Goal: Task Accomplishment & Management: Complete application form

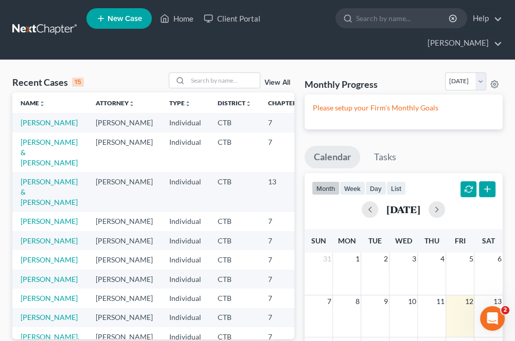
click at [112, 22] on span "New Case" at bounding box center [124, 19] width 34 height 8
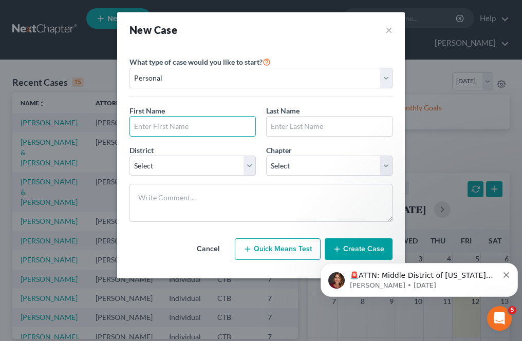
click at [148, 130] on input "text" at bounding box center [192, 127] width 125 height 20
type input "[PERSON_NAME]"
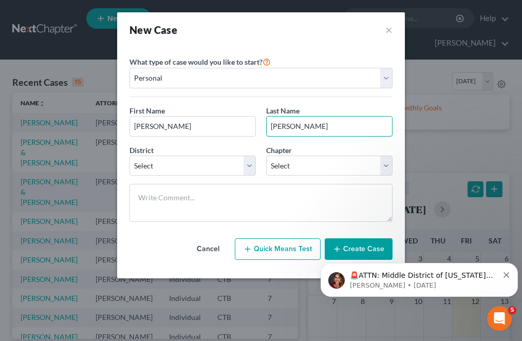
type input "[PERSON_NAME]"
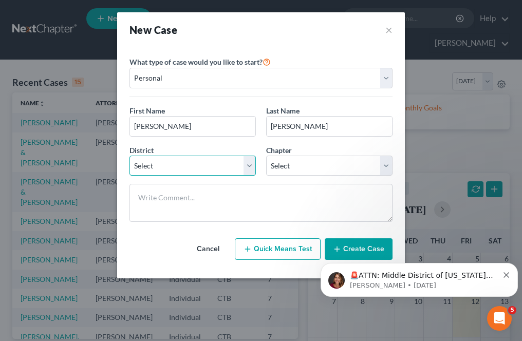
click at [153, 162] on select "Select [US_STATE] - [GEOGRAPHIC_DATA] [US_STATE] - [GEOGRAPHIC_DATA][US_STATE] …" at bounding box center [193, 166] width 126 height 21
select select "12"
click at [130, 156] on select "Select [US_STATE] - [GEOGRAPHIC_DATA] [US_STATE] - [GEOGRAPHIC_DATA][US_STATE] …" at bounding box center [193, 166] width 126 height 21
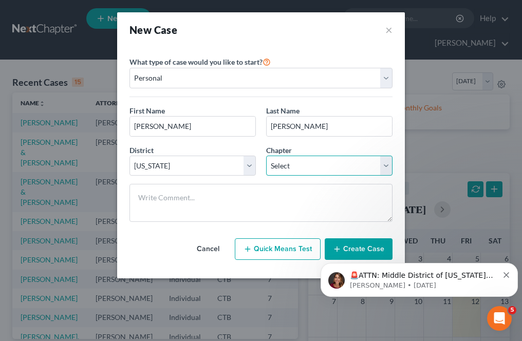
click at [278, 168] on select "Select 7 11 12 13" at bounding box center [329, 166] width 126 height 21
select select "0"
click at [266, 156] on select "Select 7 11 12 13" at bounding box center [329, 166] width 126 height 21
click at [353, 247] on body "🚨ATTN: Middle District of [US_STATE] The court has added a new Credit Counselin…" at bounding box center [419, 278] width 197 height 64
click at [355, 250] on body "🚨ATTN: Middle District of [US_STATE] The court has added a new Credit Counselin…" at bounding box center [419, 278] width 197 height 64
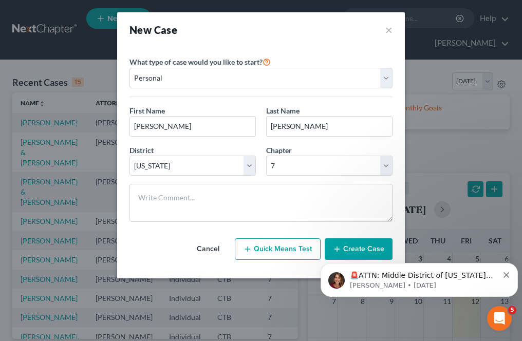
click at [350, 251] on body "🚨ATTN: Middle District of [US_STATE] The court has added a new Credit Counselin…" at bounding box center [419, 278] width 197 height 64
click at [507, 276] on icon "Dismiss notification" at bounding box center [507, 275] width 6 height 6
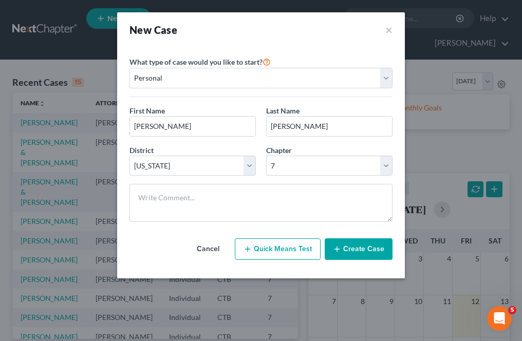
click at [342, 253] on button "Create Case" at bounding box center [359, 249] width 68 height 22
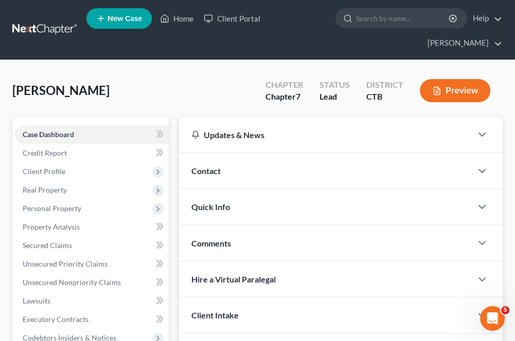
click at [45, 173] on span "Client Profile" at bounding box center [44, 171] width 43 height 9
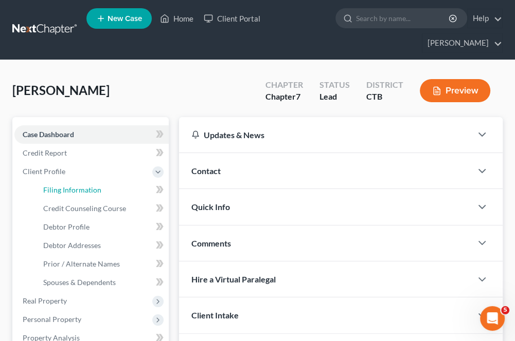
click at [54, 192] on span "Filing Information" at bounding box center [72, 190] width 58 height 9
select select "1"
select select "0"
select select "12"
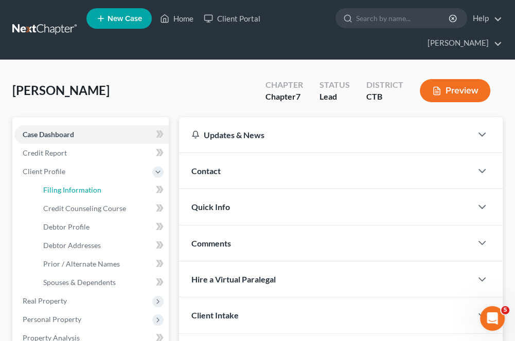
select select "0"
select select "6"
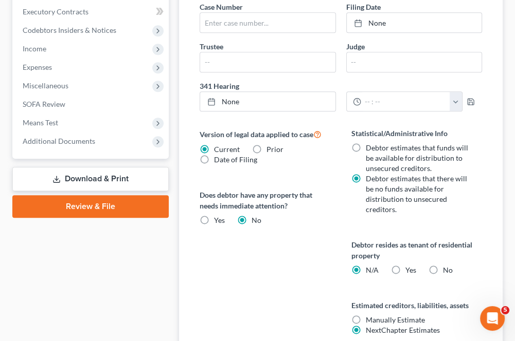
scroll to position [463, 0]
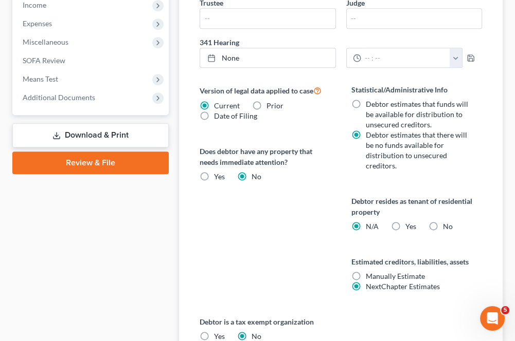
click at [405, 228] on label "Yes Yes" at bounding box center [410, 227] width 11 height 10
click at [409, 228] on input "Yes Yes" at bounding box center [412, 225] width 7 height 7
radio input "true"
radio input "false"
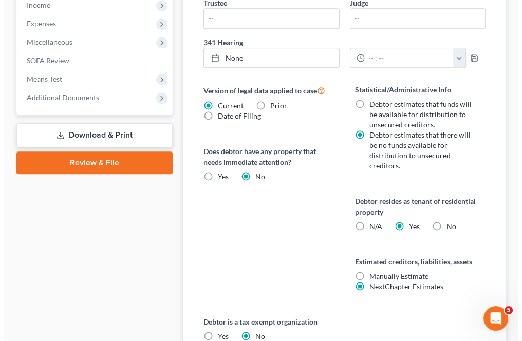
scroll to position [444, 0]
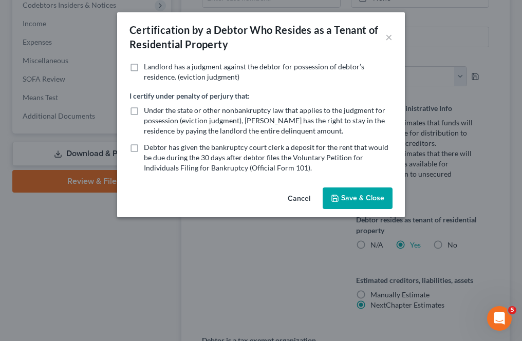
click at [341, 202] on button "Save & Close" at bounding box center [358, 199] width 70 height 22
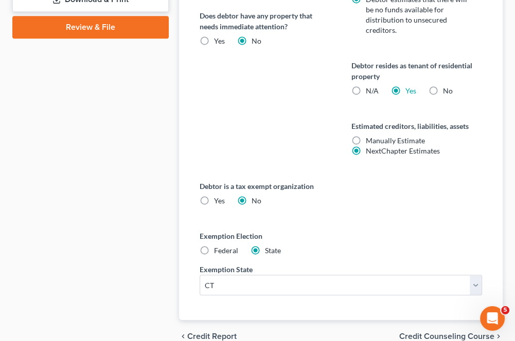
scroll to position [617, 0]
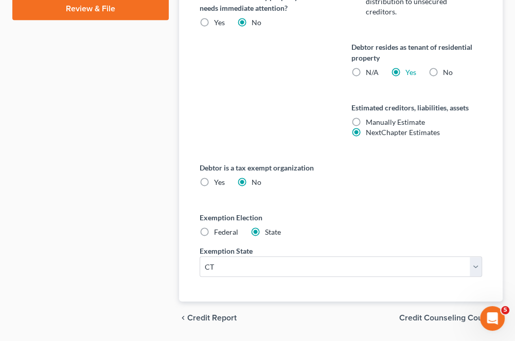
click at [214, 227] on label "Federal" at bounding box center [226, 232] width 24 height 10
click at [218, 227] on input "Federal" at bounding box center [221, 230] width 7 height 7
radio input "true"
radio input "false"
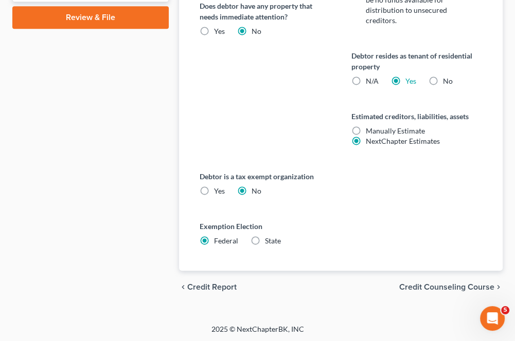
click at [435, 286] on span "Credit Counseling Course" at bounding box center [446, 287] width 95 height 8
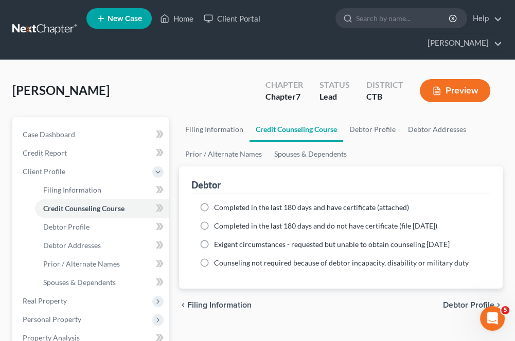
click at [214, 212] on label "Completed in the last 180 days and have certificate (attached)" at bounding box center [311, 208] width 195 height 10
click at [218, 209] on input "Completed in the last 180 days and have certificate (attached)" at bounding box center [221, 206] width 7 height 7
radio input "true"
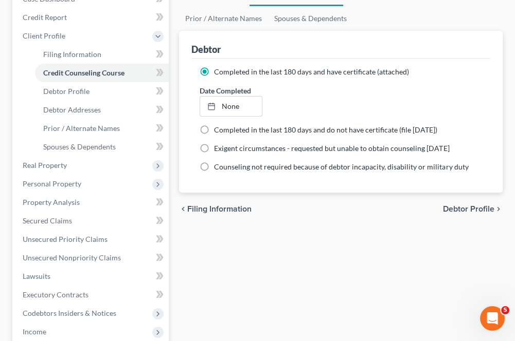
scroll to position [154, 0]
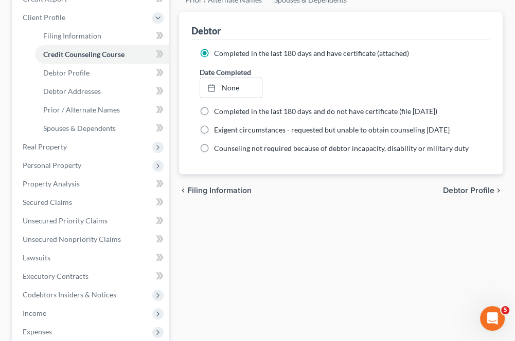
click at [450, 193] on span "Debtor Profile" at bounding box center [468, 191] width 51 height 8
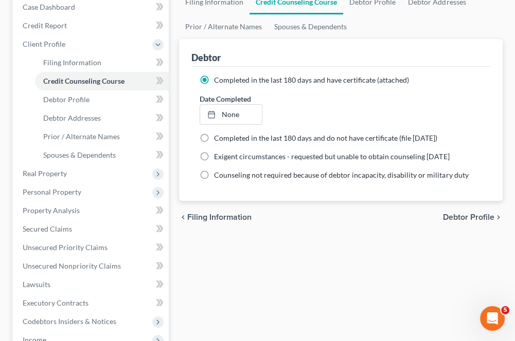
select select "0"
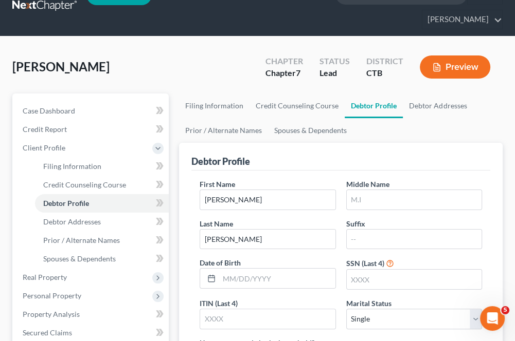
scroll to position [51, 0]
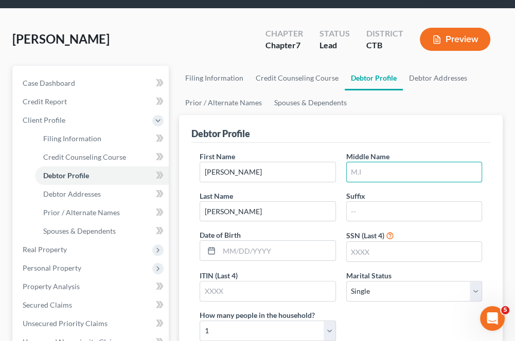
click at [357, 167] on input "text" at bounding box center [413, 172] width 135 height 20
type input "A."
click at [263, 248] on input "text" at bounding box center [277, 251] width 116 height 20
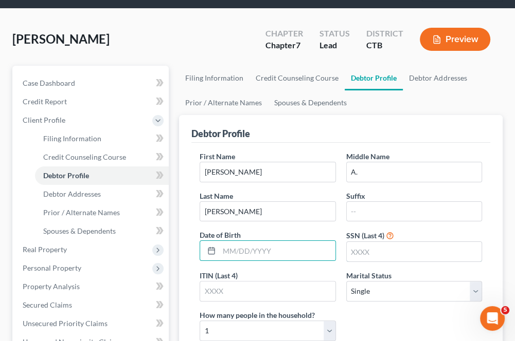
click at [357, 254] on input "text" at bounding box center [413, 252] width 135 height 20
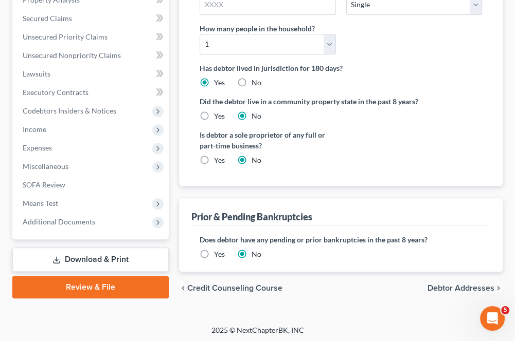
scroll to position [339, 0]
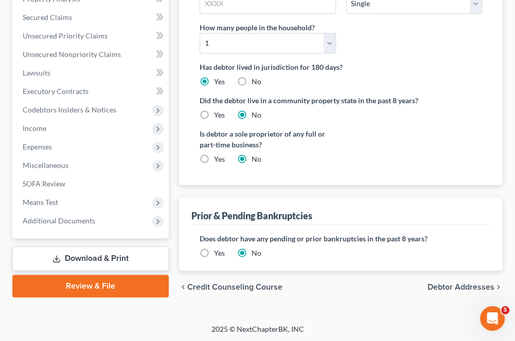
type input "8370"
click at [437, 287] on span "Debtor Addresses" at bounding box center [460, 287] width 67 height 8
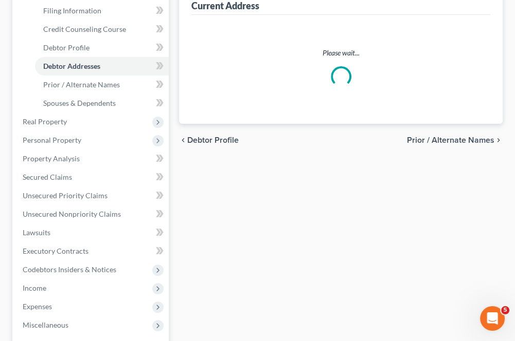
select select "0"
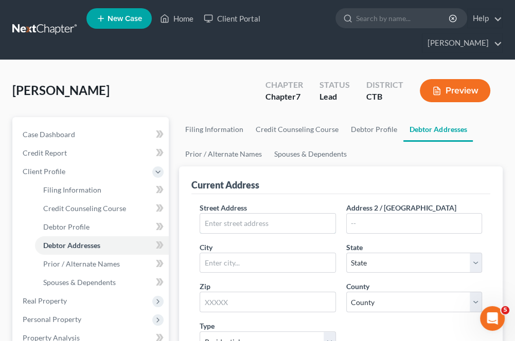
click at [285, 226] on input "text" at bounding box center [267, 224] width 135 height 20
click at [252, 225] on input "18 Clarmore" at bounding box center [267, 224] width 135 height 20
type input "[STREET_ADDRESS]"
click at [261, 259] on input "text" at bounding box center [267, 263] width 135 height 20
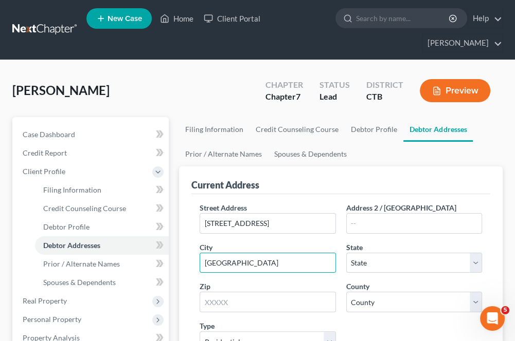
type input "[GEOGRAPHIC_DATA]"
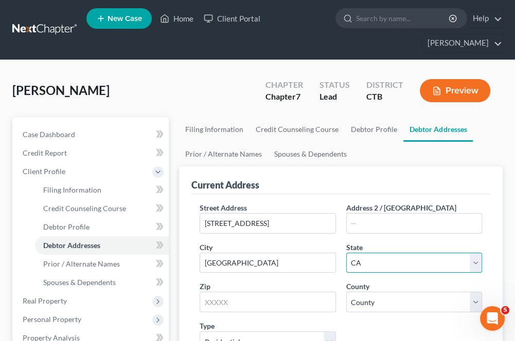
select select "6"
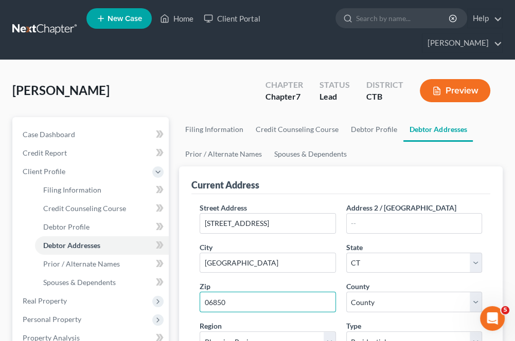
type input "06850"
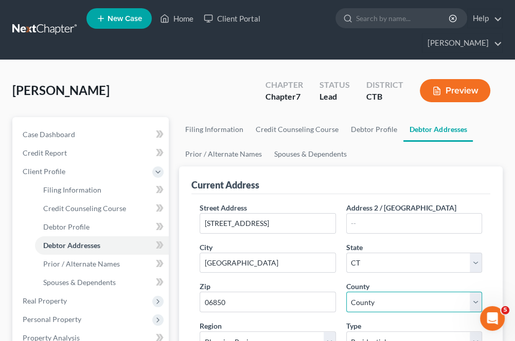
click at [396, 301] on select "County [GEOGRAPHIC_DATA] [GEOGRAPHIC_DATA] [GEOGRAPHIC_DATA] [GEOGRAPHIC_DATA] …" at bounding box center [414, 302] width 136 height 21
select select "0"
click at [346, 292] on select "County [GEOGRAPHIC_DATA] [GEOGRAPHIC_DATA] [GEOGRAPHIC_DATA] [GEOGRAPHIC_DATA] …" at bounding box center [414, 302] width 136 height 21
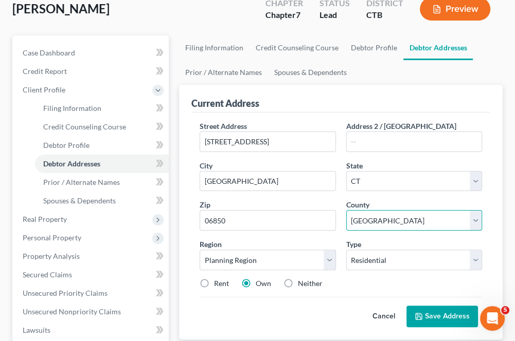
scroll to position [103, 0]
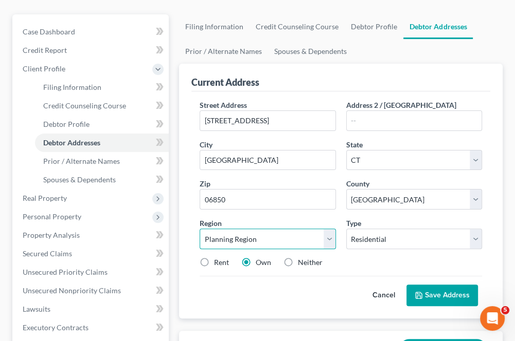
click at [269, 245] on select "Planning Region Capitol Planning Region [GEOGRAPHIC_DATA] Planning Region [GEOG…" at bounding box center [267, 239] width 136 height 21
select select "8"
click at [199, 229] on select "Planning Region Capitol Planning Region [GEOGRAPHIC_DATA] Planning Region [GEOG…" at bounding box center [267, 239] width 136 height 21
click at [433, 296] on button "Save Address" at bounding box center [441, 296] width 71 height 22
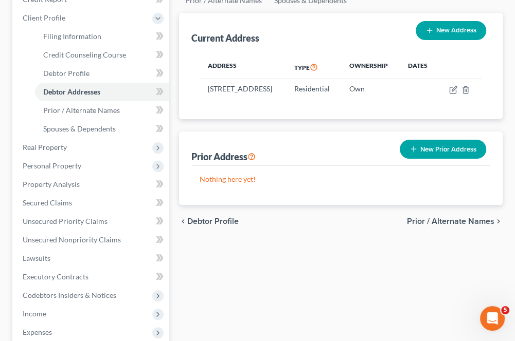
scroll to position [154, 0]
click at [58, 149] on span "Real Property" at bounding box center [45, 146] width 44 height 9
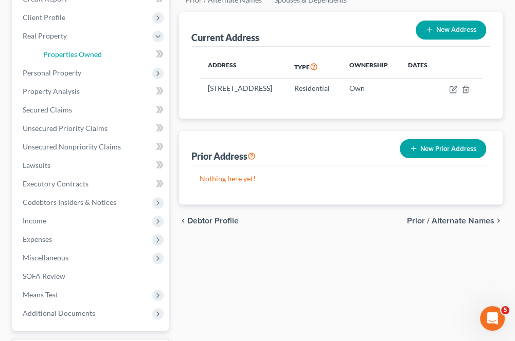
click at [65, 57] on span "Properties Owned" at bounding box center [72, 54] width 59 height 9
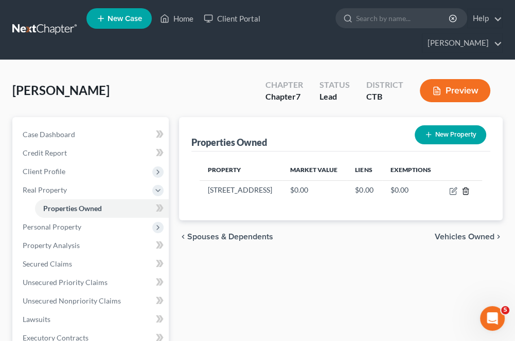
click at [462, 195] on icon "button" at bounding box center [465, 191] width 8 height 8
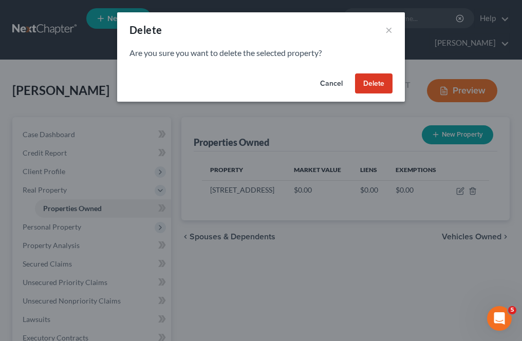
click at [357, 86] on button "Delete" at bounding box center [374, 84] width 38 height 21
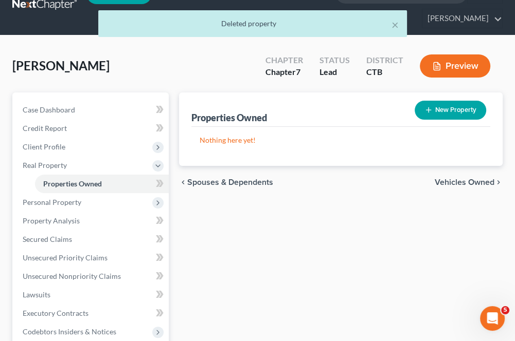
scroll to position [51, 0]
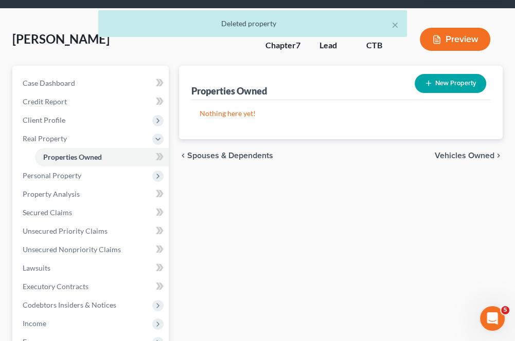
click at [33, 175] on span "Personal Property" at bounding box center [52, 175] width 59 height 9
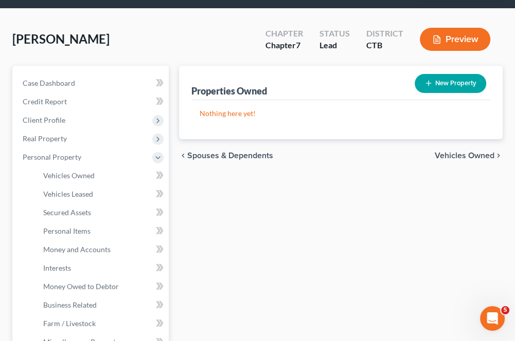
click at [41, 142] on span "Real Property" at bounding box center [45, 138] width 44 height 9
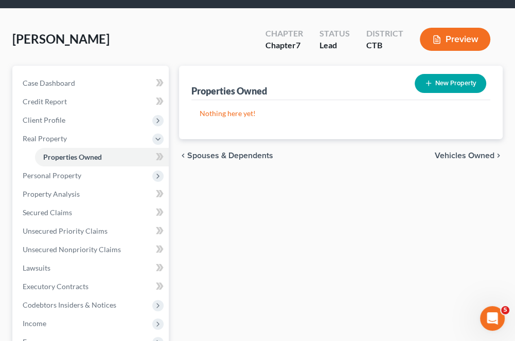
click at [66, 180] on span "Personal Property" at bounding box center [91, 176] width 154 height 19
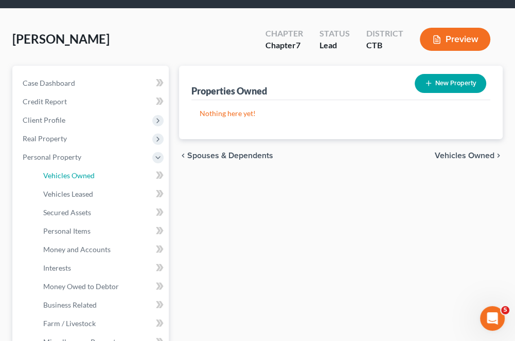
click at [74, 178] on span "Vehicles Owned" at bounding box center [68, 175] width 51 height 9
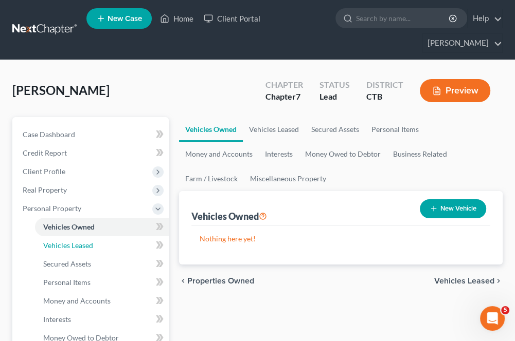
click at [87, 247] on span "Vehicles Leased" at bounding box center [68, 245] width 50 height 9
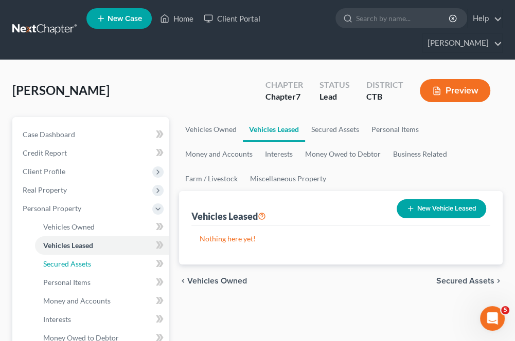
click at [86, 265] on span "Secured Assets" at bounding box center [67, 264] width 48 height 9
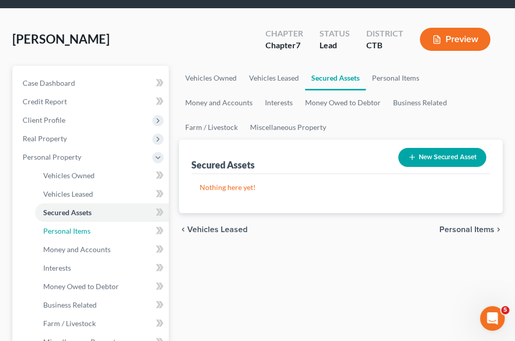
click at [100, 233] on link "Personal Items" at bounding box center [102, 231] width 134 height 19
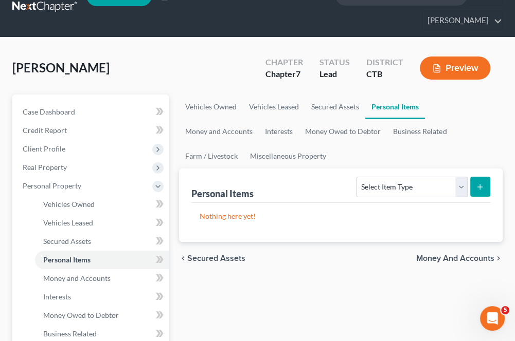
scroll to position [51, 0]
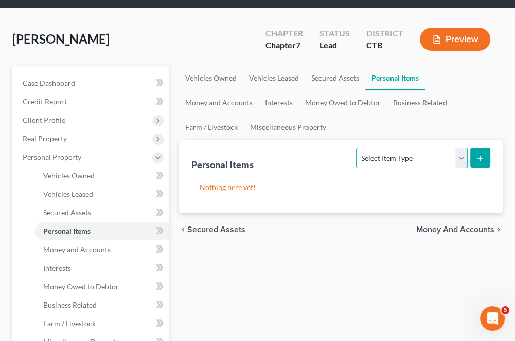
click at [386, 166] on select "Select Item Type Clothing Collectibles Of Value Electronics Firearms Household …" at bounding box center [411, 158] width 111 height 21
select select "clothing"
click at [357, 148] on select "Select Item Type Clothing Collectibles Of Value Electronics Firearms Household …" at bounding box center [411, 158] width 111 height 21
click at [483, 160] on icon "submit" at bounding box center [479, 158] width 8 height 8
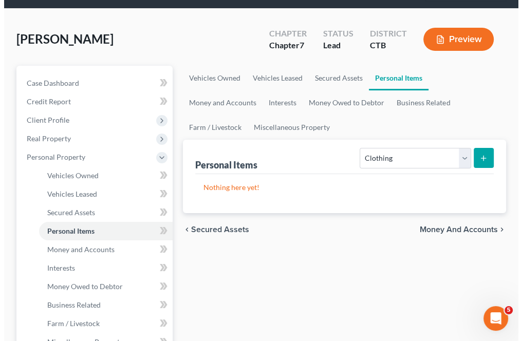
scroll to position [29, 0]
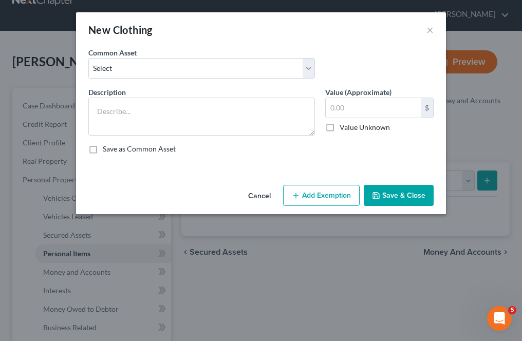
click at [119, 91] on span "Description" at bounding box center [107, 92] width 38 height 9
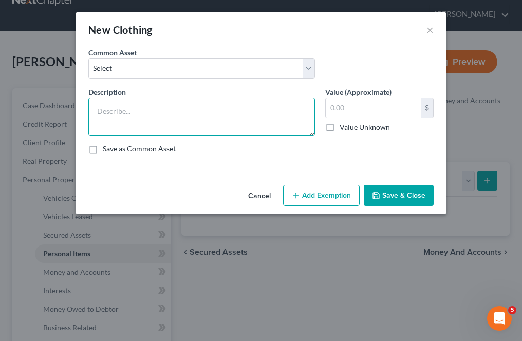
click at [129, 117] on textarea at bounding box center [201, 117] width 227 height 38
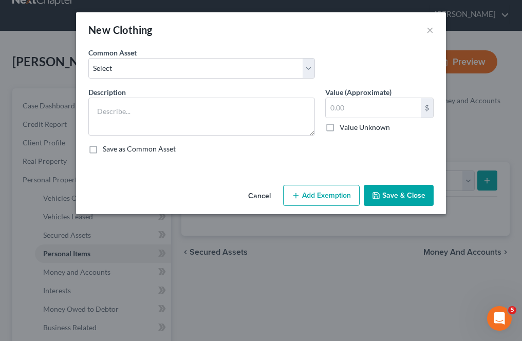
click at [123, 80] on div "Common Asset Select Wearing Apparel" at bounding box center [261, 67] width 356 height 40
click at [122, 76] on select "Select Wearing Apparel" at bounding box center [201, 68] width 227 height 21
select select "0"
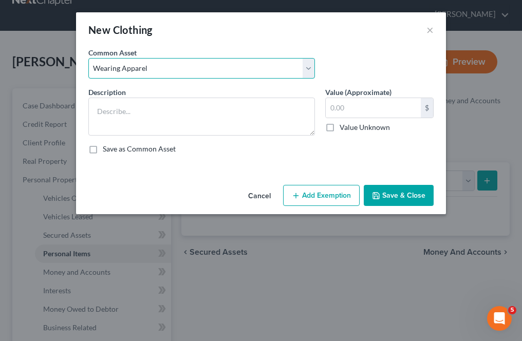
click at [88, 58] on select "Select Wearing Apparel" at bounding box center [201, 68] width 227 height 21
type textarea "Wearing Apparel"
type input "500.00"
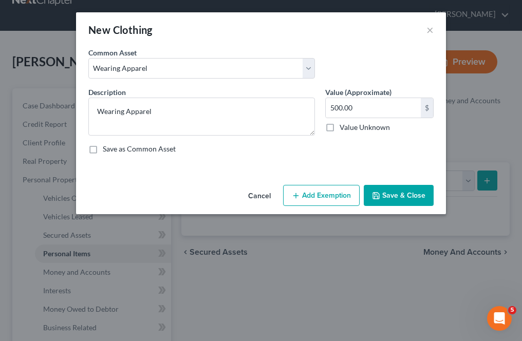
click at [298, 195] on icon "button" at bounding box center [296, 196] width 8 height 8
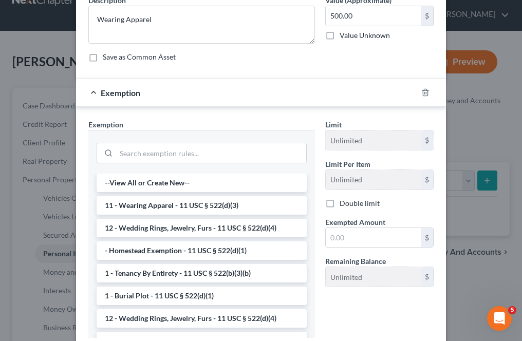
scroll to position [103, 0]
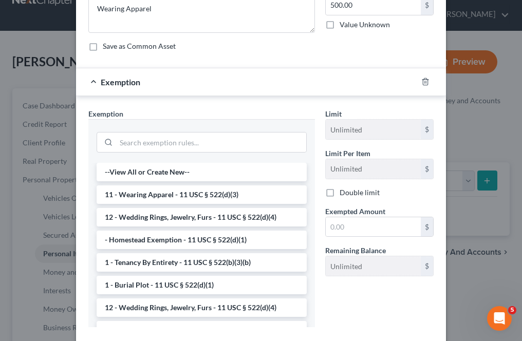
click at [152, 196] on li "11 - Wearing Apparel - 11 USC § 522(d)(3)" at bounding box center [202, 195] width 210 height 19
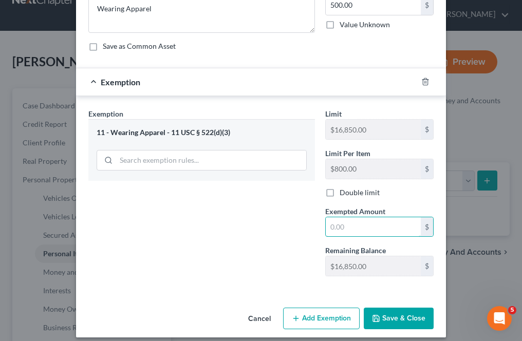
click at [326, 229] on input "text" at bounding box center [373, 227] width 95 height 20
type input "500"
click at [380, 309] on button "Save & Close" at bounding box center [399, 319] width 70 height 22
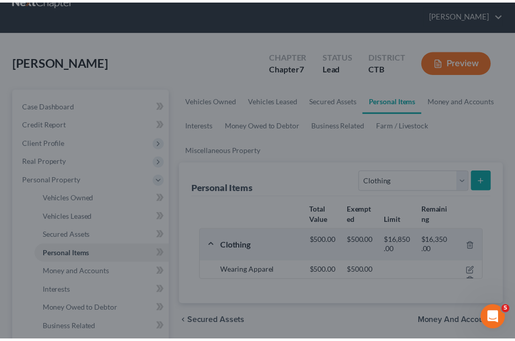
scroll to position [38, 0]
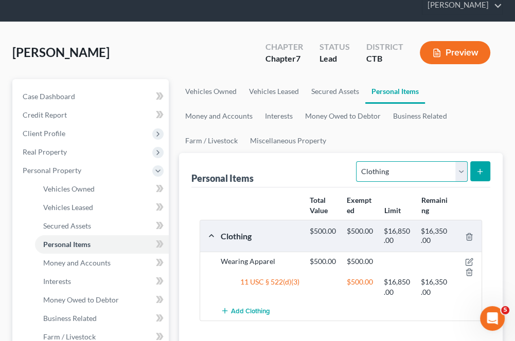
click at [383, 171] on select "Select Item Type Clothing Collectibles Of Value Electronics Firearms Household …" at bounding box center [411, 171] width 111 height 21
select select "electronics"
click at [357, 161] on select "Select Item Type Clothing Collectibles Of Value Electronics Firearms Household …" at bounding box center [411, 171] width 111 height 21
click at [473, 176] on button "submit" at bounding box center [480, 171] width 20 height 20
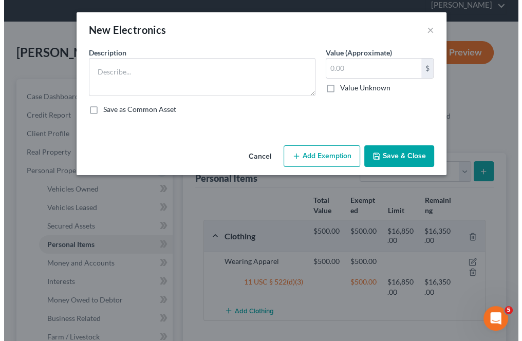
scroll to position [29, 0]
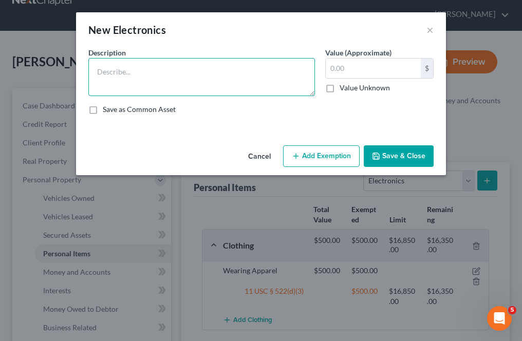
click at [102, 87] on textarea at bounding box center [201, 77] width 227 height 38
type textarea "Electronics"
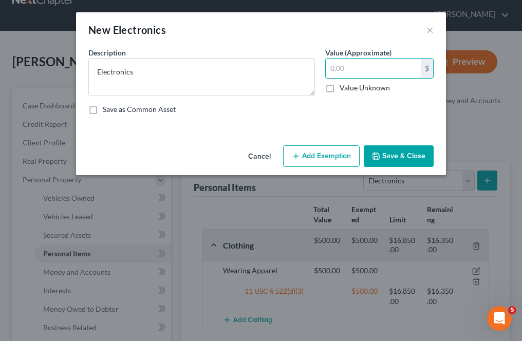
click at [371, 71] on input "text" at bounding box center [373, 69] width 95 height 20
type input "2,000"
click at [340, 158] on button "Add Exemption" at bounding box center [321, 156] width 77 height 22
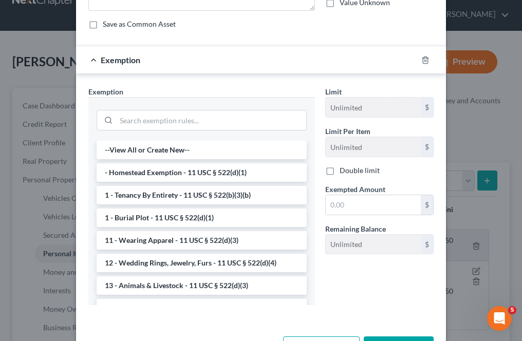
scroll to position [103, 0]
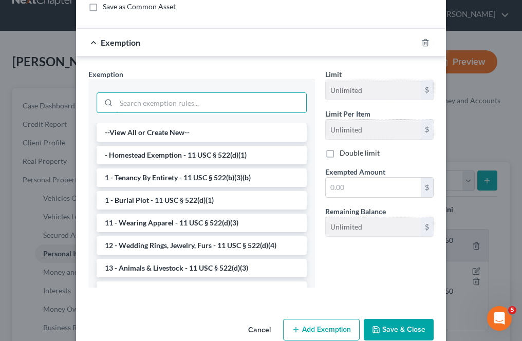
click at [151, 103] on input "search" at bounding box center [211, 103] width 190 height 20
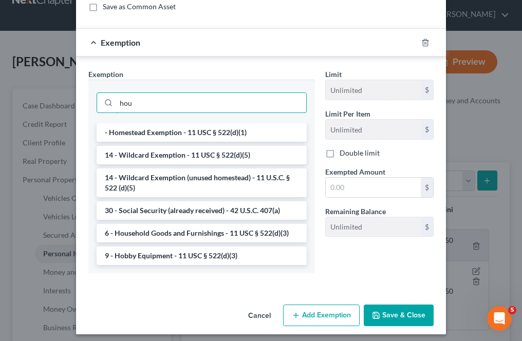
scroll to position [70, 0]
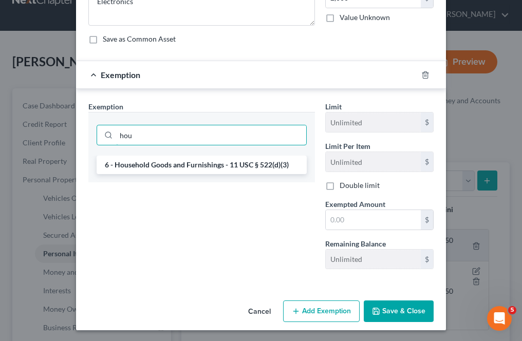
type input "hou"
click at [185, 162] on li "6 - Household Goods and Furnishings - 11 USC § 522(d)(3)" at bounding box center [202, 165] width 210 height 19
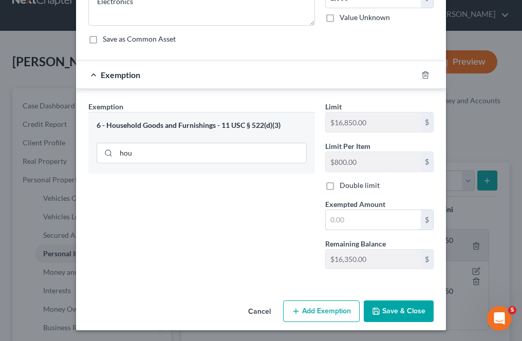
click at [334, 217] on input "text" at bounding box center [373, 220] width 95 height 20
type input "2,000"
click at [395, 305] on button "Save & Close" at bounding box center [399, 312] width 70 height 22
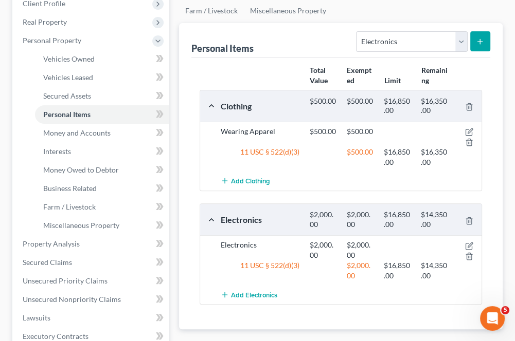
scroll to position [141, 0]
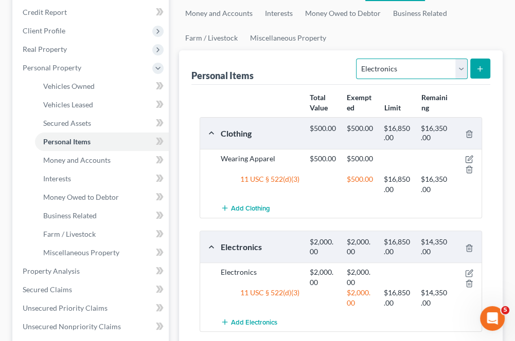
click at [461, 70] on select "Select Item Type Clothing Collectibles Of Value Electronics Firearms Household …" at bounding box center [411, 69] width 111 height 21
select select "household_goods"
click at [357, 59] on select "Select Item Type Clothing Collectibles Of Value Electronics Firearms Household …" at bounding box center [411, 69] width 111 height 21
click at [483, 78] on button "submit" at bounding box center [480, 69] width 20 height 20
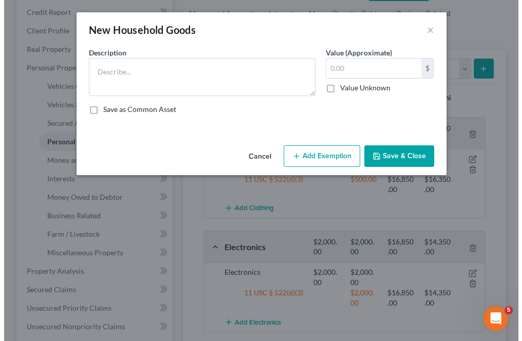
scroll to position [122, 0]
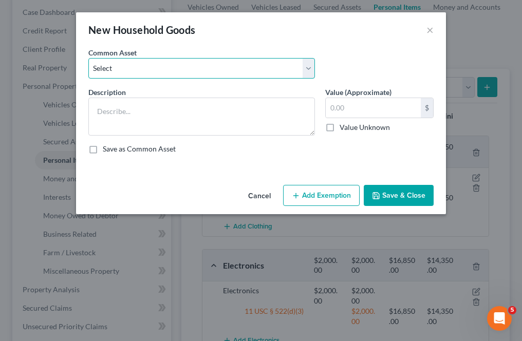
click at [105, 71] on select "Select Household Goods" at bounding box center [201, 68] width 227 height 21
select select "0"
click at [88, 58] on select "Select Household Goods" at bounding box center [201, 68] width 227 height 21
type textarea "Household Goods"
type input "2,000.00"
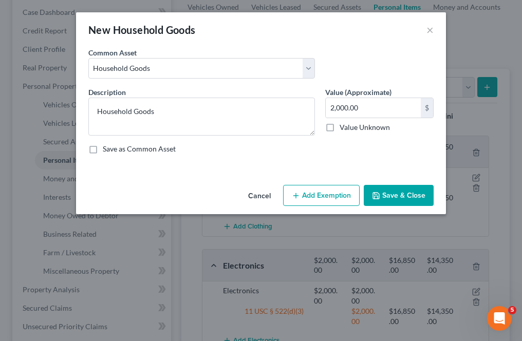
click at [304, 193] on button "Add Exemption" at bounding box center [321, 196] width 77 height 22
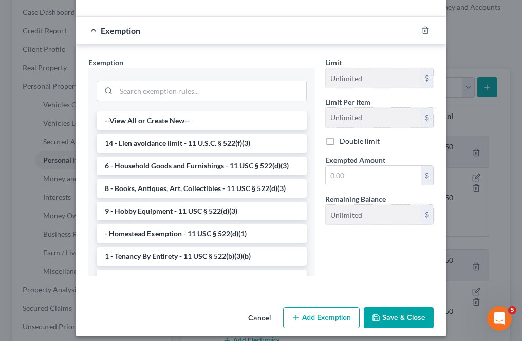
click at [157, 168] on li "6 - Household Goods and Furnishings - 11 USC § 522(d)(3)" at bounding box center [202, 166] width 210 height 19
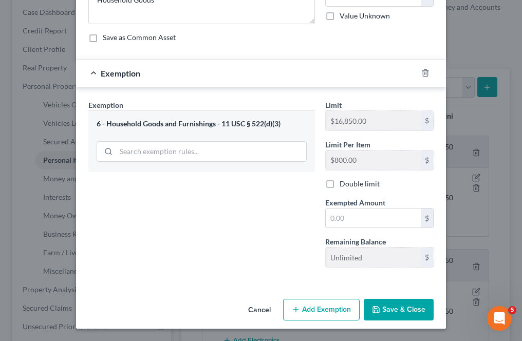
scroll to position [110, 0]
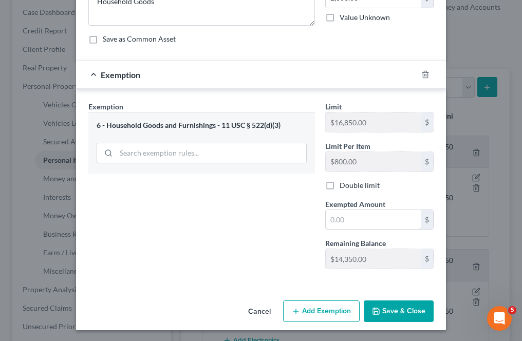
click at [333, 215] on input "text" at bounding box center [373, 220] width 95 height 20
type input "2,000"
drag, startPoint x: 362, startPoint y: 311, endPoint x: 368, endPoint y: 308, distance: 6.4
click at [368, 308] on button "Save & Close" at bounding box center [399, 312] width 70 height 22
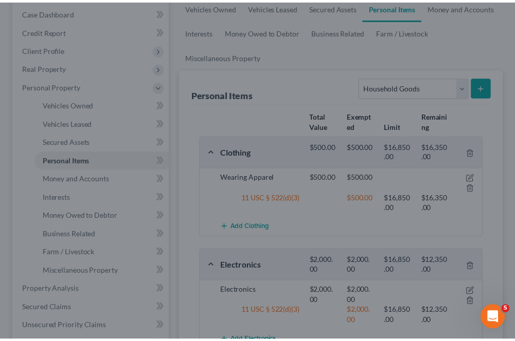
scroll to position [141, 0]
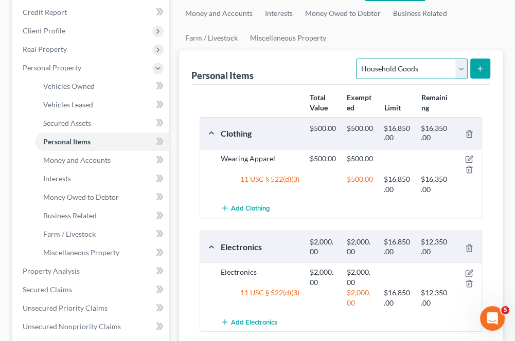
click at [383, 67] on select "Select Item Type Clothing Collectibles Of Value Electronics Firearms Household …" at bounding box center [411, 69] width 111 height 21
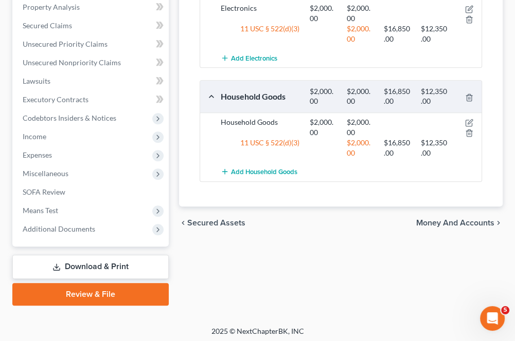
scroll to position [407, 0]
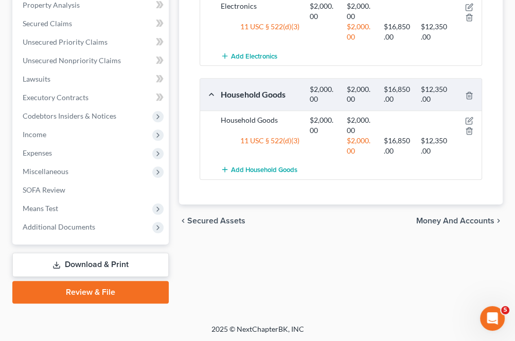
click at [430, 217] on span "Money and Accounts" at bounding box center [455, 221] width 78 height 8
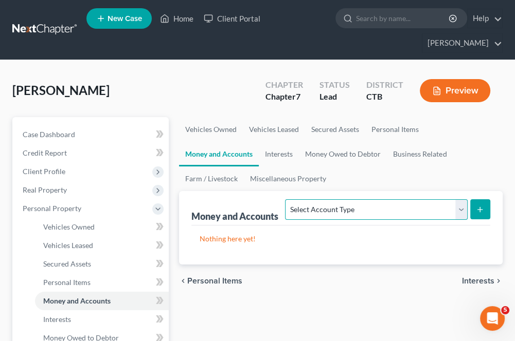
click at [352, 208] on select "Select Account Type Brokerage Cash on Hand Certificates of Deposit Checking Acc…" at bounding box center [376, 209] width 182 height 21
click at [287, 199] on select "Select Account Type Brokerage Cash on Hand Certificates of Deposit Checking Acc…" at bounding box center [376, 209] width 182 height 21
click at [454, 211] on select "Select Account Type Brokerage Cash on Hand Certificates of Deposit Checking Acc…" at bounding box center [376, 209] width 182 height 21
select select "checking"
click at [287, 199] on select "Select Account Type Brokerage Cash on Hand Certificates of Deposit Checking Acc…" at bounding box center [376, 209] width 182 height 21
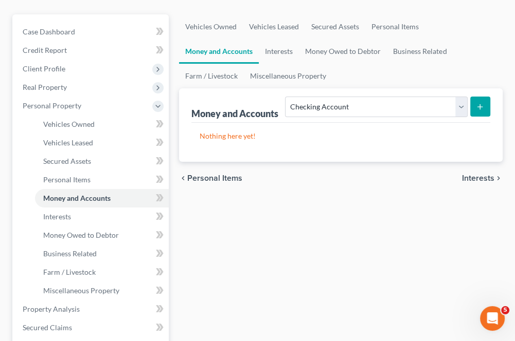
click at [476, 176] on span "Interests" at bounding box center [478, 178] width 32 height 8
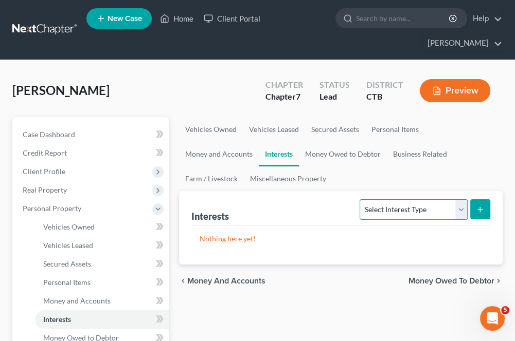
click at [364, 215] on select "Select Interest Type 401K Annuity Bond Education IRA Government Bond Government…" at bounding box center [412, 209] width 107 height 21
click at [300, 266] on div "chevron_left Money and Accounts Money Owed to Debtor chevron_right" at bounding box center [340, 281] width 323 height 33
click at [466, 209] on select "Select Interest Type 401K Annuity Bond Education IRA Government Bond Government…" at bounding box center [412, 209] width 107 height 21
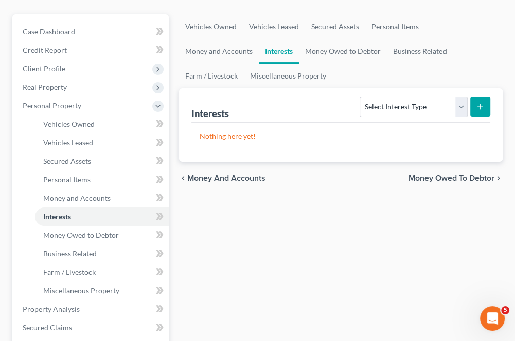
click at [196, 177] on span "Money and Accounts" at bounding box center [226, 178] width 78 height 8
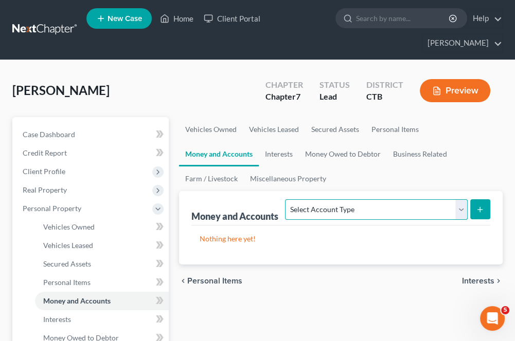
click at [464, 213] on select "Select Account Type Brokerage Cash on Hand Certificates of Deposit Checking Acc…" at bounding box center [376, 209] width 182 height 21
select select "checking"
click at [287, 199] on select "Select Account Type Brokerage Cash on Hand Certificates of Deposit Checking Acc…" at bounding box center [376, 209] width 182 height 21
click at [476, 210] on icon "submit" at bounding box center [479, 210] width 8 height 8
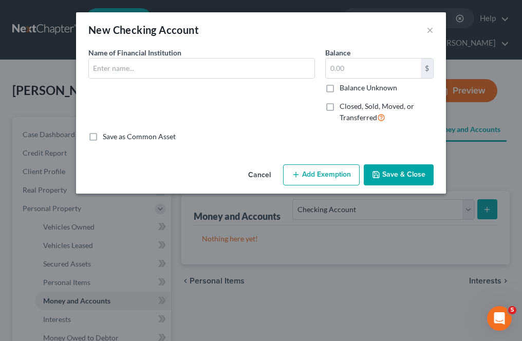
click at [135, 81] on div "Name of Financial Institution *" at bounding box center [201, 89] width 237 height 84
click at [134, 74] on input "text" at bounding box center [202, 69] width 226 height 20
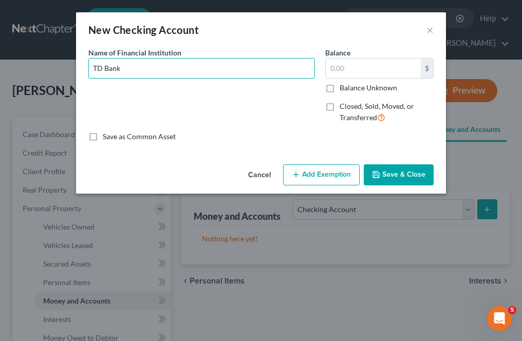
type input "TD Bank"
click at [356, 67] on input "text" at bounding box center [373, 69] width 95 height 20
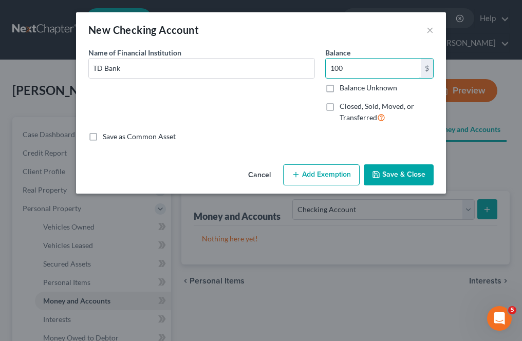
type input "100"
click at [331, 181] on button "Add Exemption" at bounding box center [321, 175] width 77 height 22
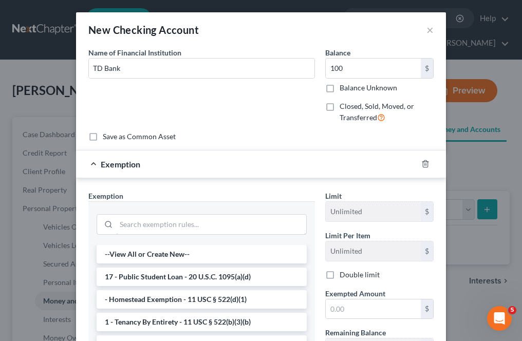
click at [218, 216] on input "search" at bounding box center [211, 225] width 190 height 20
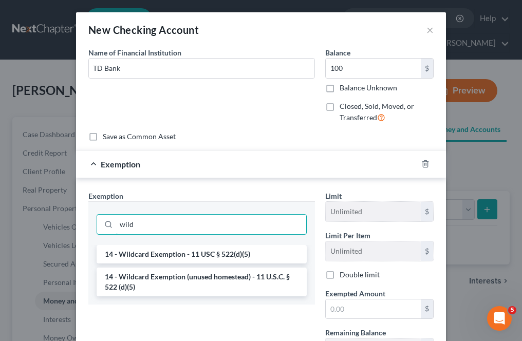
type input "wild"
click at [253, 258] on li "14 - Wildcard Exemption - 11 USC § 522(d)(5)" at bounding box center [202, 254] width 210 height 19
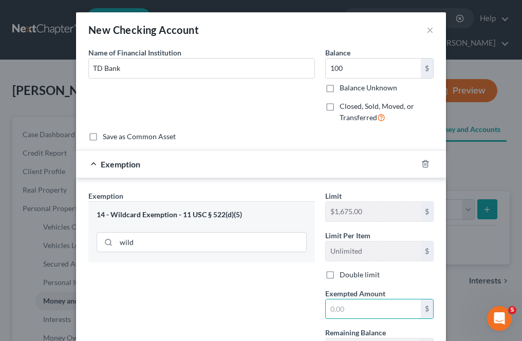
click at [359, 303] on input "text" at bounding box center [373, 310] width 95 height 20
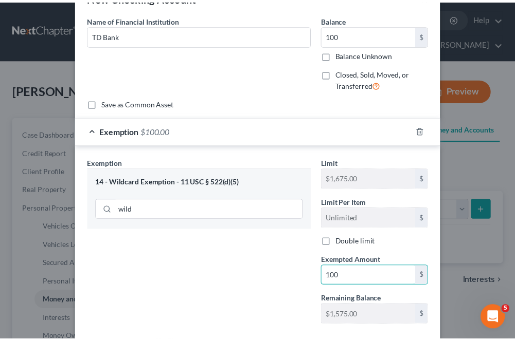
scroll to position [89, 0]
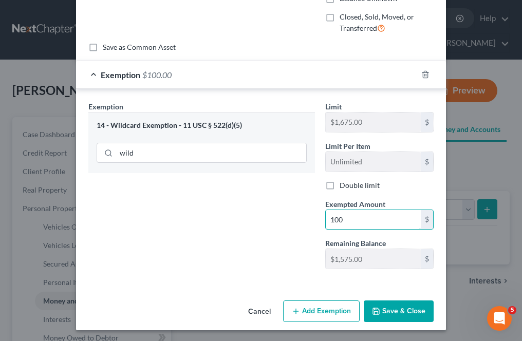
type input "100"
click at [374, 308] on icon "button" at bounding box center [376, 311] width 8 height 8
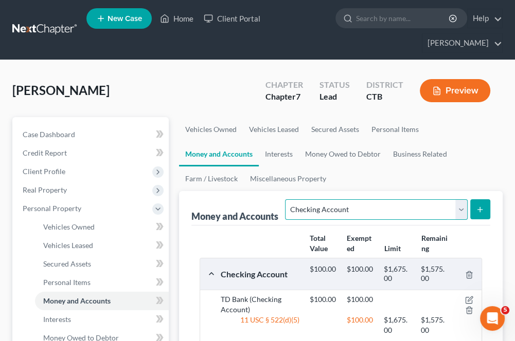
click at [342, 203] on select "Select Account Type Brokerage Cash on Hand Certificates of Deposit Checking Acc…" at bounding box center [376, 209] width 182 height 21
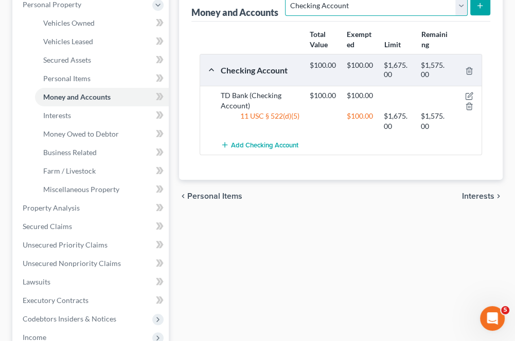
scroll to position [206, 0]
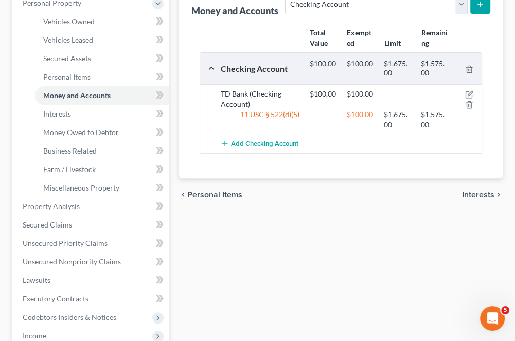
click at [472, 195] on span "Interests" at bounding box center [478, 195] width 32 height 8
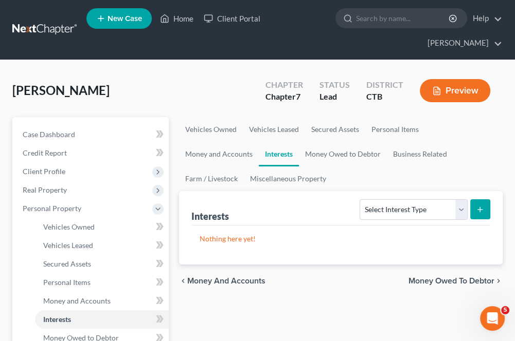
click at [421, 197] on div "Select Interest Type 401K Annuity Bond Education IRA Government Bond Government…" at bounding box center [422, 208] width 135 height 27
click at [416, 204] on select "Select Interest Type 401K Annuity Bond Education IRA Government Bond Government…" at bounding box center [412, 209] width 107 height 21
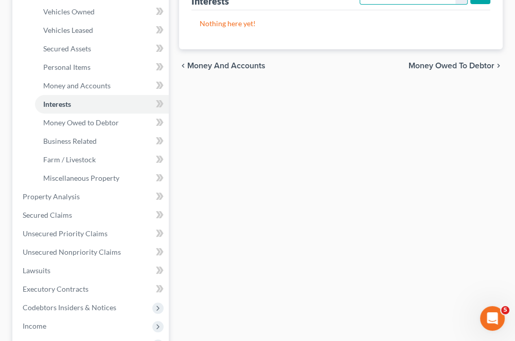
scroll to position [201, 0]
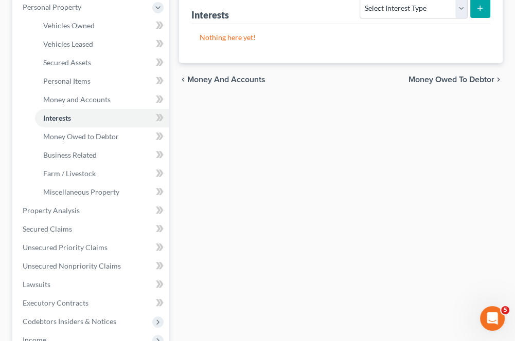
click at [440, 76] on span "Money Owed to Debtor" at bounding box center [451, 80] width 86 height 8
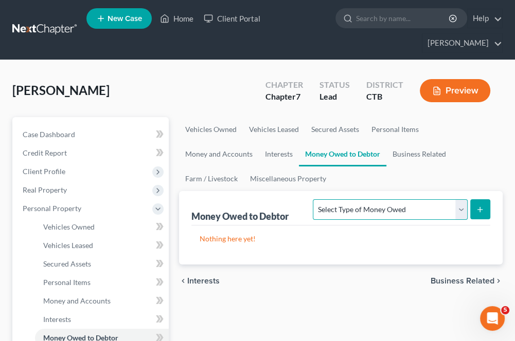
click at [380, 204] on select "Select Type of Money Owed Accounts Receivable Alimony Child Support Claims Agai…" at bounding box center [390, 209] width 154 height 21
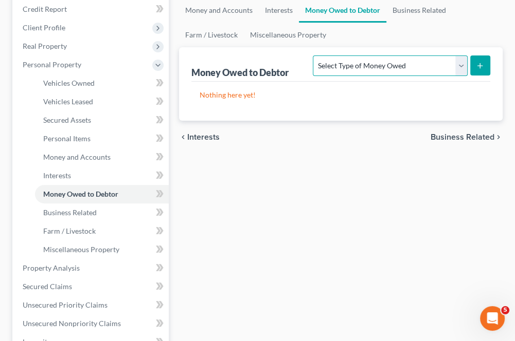
scroll to position [154, 0]
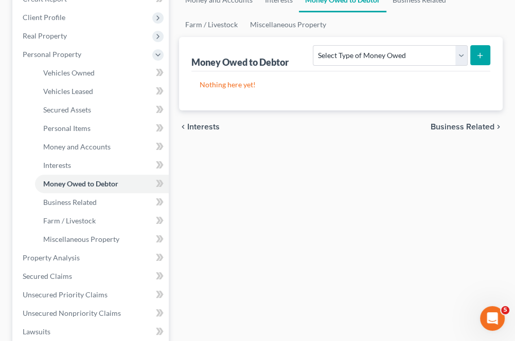
click at [443, 131] on div "chevron_left Interests Business Related chevron_right" at bounding box center [340, 127] width 323 height 33
click at [444, 124] on span "Business Related" at bounding box center [462, 127] width 64 height 8
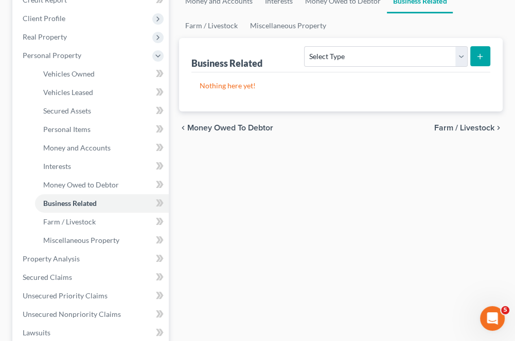
scroll to position [154, 0]
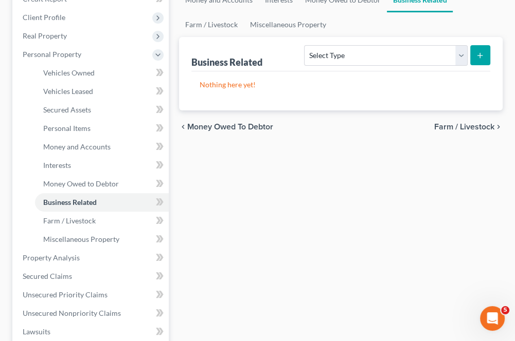
click at [448, 131] on div "chevron_left Money Owed to Debtor Farm / Livestock chevron_right" at bounding box center [340, 127] width 323 height 33
click at [442, 117] on div "chevron_left Money Owed to Debtor Farm / Livestock chevron_right" at bounding box center [340, 127] width 323 height 33
click at [444, 123] on span "Farm / Livestock" at bounding box center [464, 127] width 60 height 8
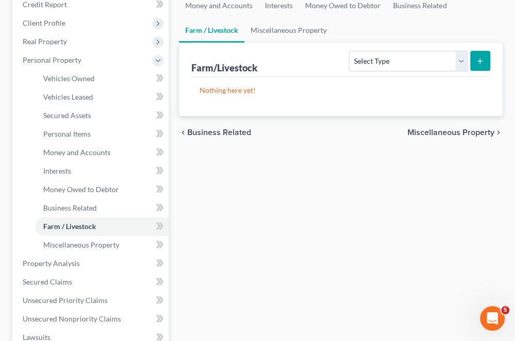
scroll to position [154, 0]
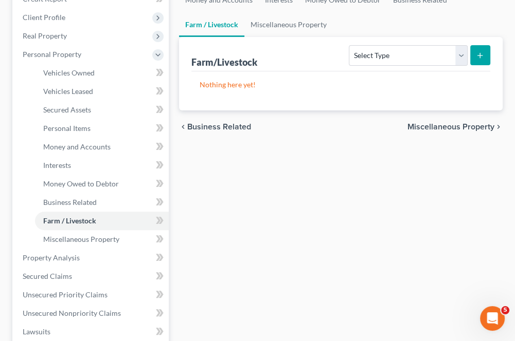
click at [453, 128] on span "Miscellaneous Property" at bounding box center [450, 127] width 87 height 8
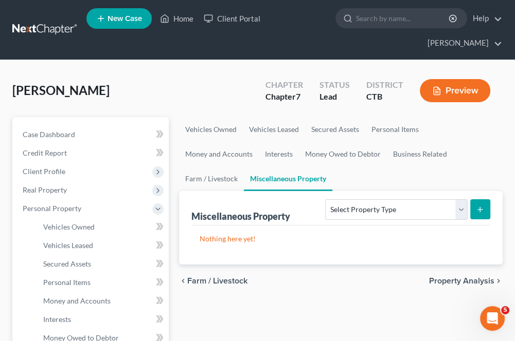
click at [363, 195] on div "Select Property Type Assigned for Creditor Benefit [DATE] Holding for Another N…" at bounding box center [405, 208] width 169 height 27
click at [376, 206] on select "Select Property Type Assigned for Creditor Benefit [DATE] Holding for Another N…" at bounding box center [396, 209] width 142 height 21
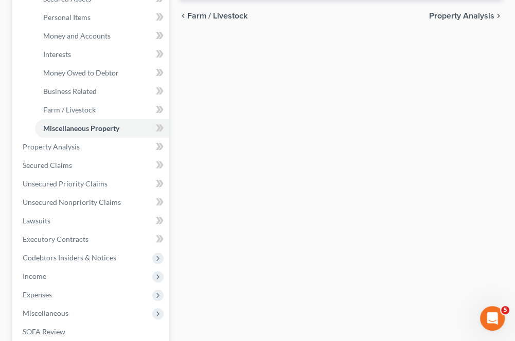
scroll to position [308, 0]
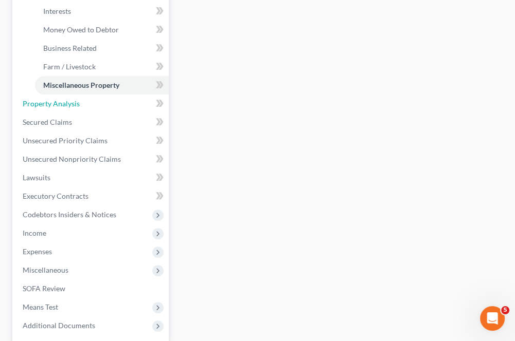
click at [66, 99] on span "Property Analysis" at bounding box center [51, 103] width 57 height 9
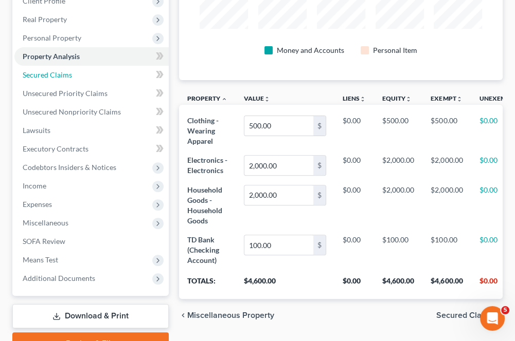
click at [43, 74] on span "Secured Claims" at bounding box center [47, 74] width 49 height 9
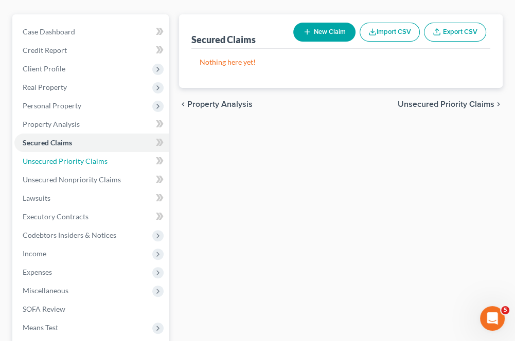
click at [50, 157] on span "Unsecured Priority Claims" at bounding box center [65, 161] width 85 height 9
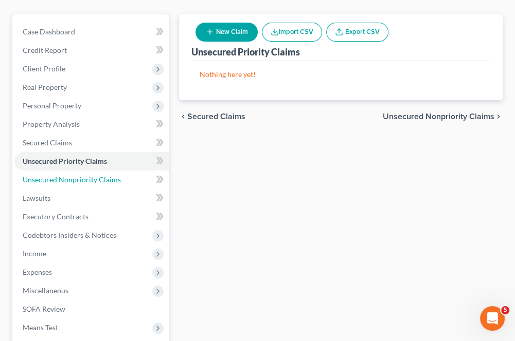
click at [68, 183] on span "Unsecured Nonpriority Claims" at bounding box center [72, 179] width 98 height 9
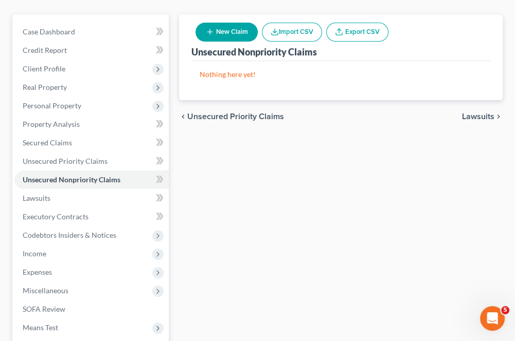
click at [85, 176] on span "Unsecured Nonpriority Claims" at bounding box center [72, 179] width 98 height 9
click at [229, 33] on button "New Claim" at bounding box center [226, 32] width 62 height 19
select select "0"
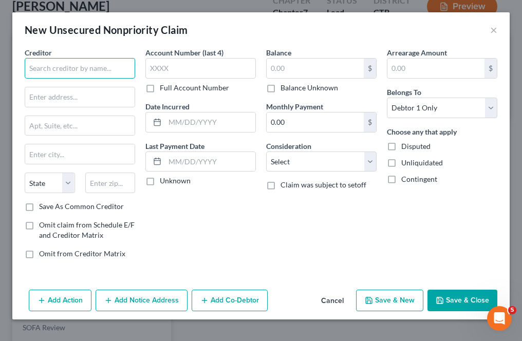
click at [89, 72] on input "text" at bounding box center [80, 68] width 111 height 21
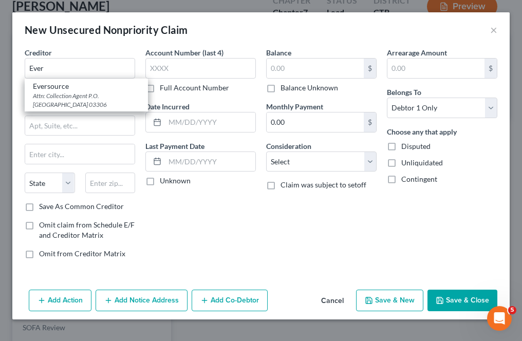
click at [88, 92] on div "Attn: Collection Agent P.O. [GEOGRAPHIC_DATA] 03306" at bounding box center [86, 99] width 107 height 17
type input "Eversource"
type input "Attn: Collection Agent"
type input "P.O. box 56002"
type input "[GEOGRAPHIC_DATA]"
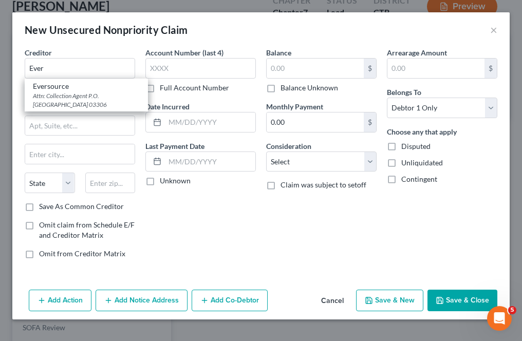
select select "22"
type input "03306"
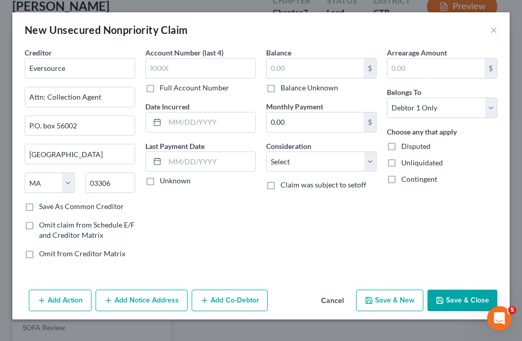
click at [276, 71] on input "text" at bounding box center [315, 69] width 97 height 20
type input "32,000"
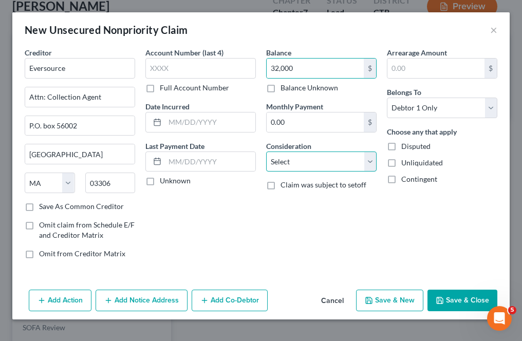
click at [287, 158] on select "Select Cable / Satellite Services Collection Agency Credit Card Debt Debt Couns…" at bounding box center [321, 162] width 111 height 21
select select "20"
click at [266, 152] on select "Select Cable / Satellite Services Collection Agency Credit Card Debt Debt Couns…" at bounding box center [321, 162] width 111 height 21
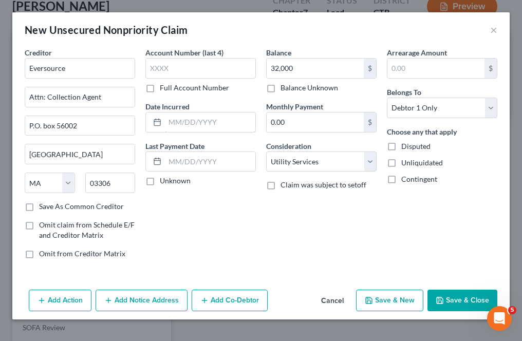
click at [170, 121] on input "text" at bounding box center [210, 123] width 90 height 20
type input "01//1/2015"
click at [456, 299] on button "Save & Close" at bounding box center [463, 301] width 70 height 22
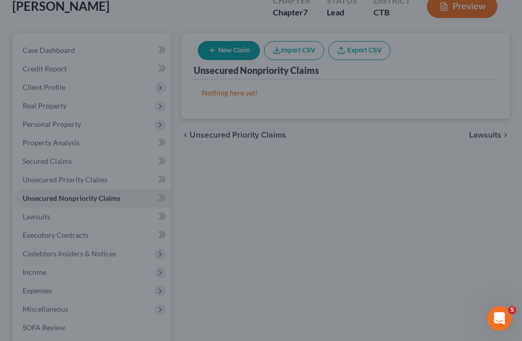
type input "32,000.00"
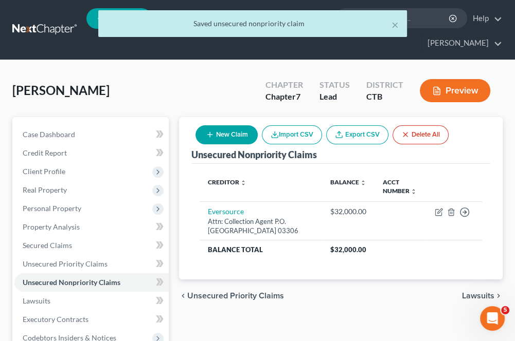
click at [214, 134] on button "New Claim" at bounding box center [226, 134] width 62 height 19
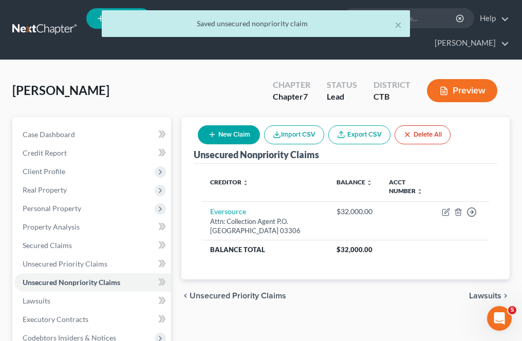
select select "0"
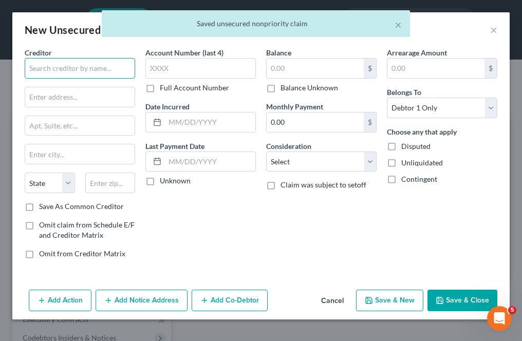
click at [70, 67] on input "text" at bounding box center [80, 68] width 111 height 21
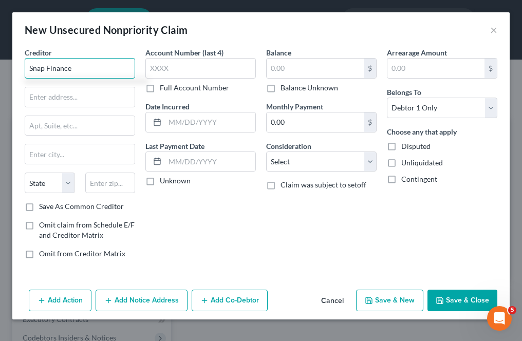
type input "Snap Finance"
click at [279, 74] on input "text" at bounding box center [315, 69] width 97 height 20
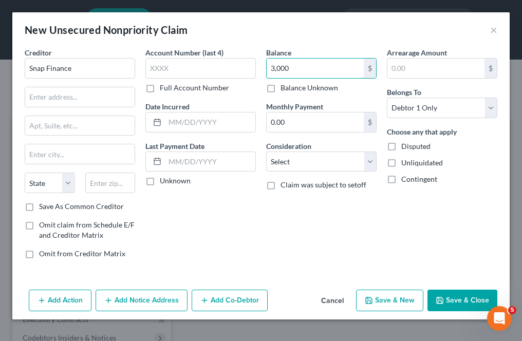
type input "3,000"
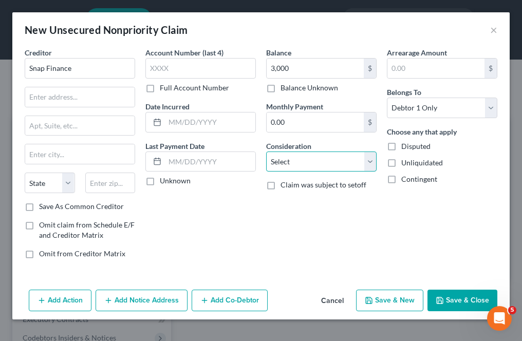
click at [279, 162] on select "Select Cable / Satellite Services Collection Agency Credit Card Debt Debt Couns…" at bounding box center [321, 162] width 111 height 21
select select "10"
click at [266, 152] on select "Select Cable / Satellite Services Collection Agency Credit Card Debt Debt Couns…" at bounding box center [321, 162] width 111 height 21
click at [40, 96] on input "text" at bounding box center [79, 97] width 109 height 20
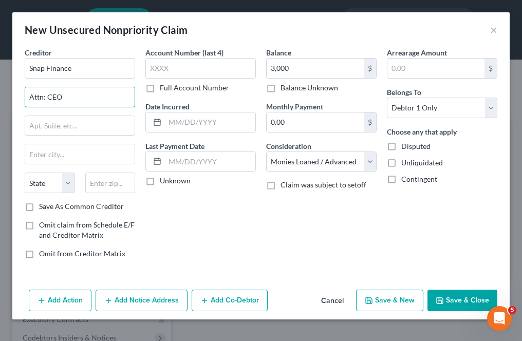
type input "Attn: CEO"
click at [39, 210] on label "Save As Common Creditor" at bounding box center [81, 206] width 85 height 10
click at [43, 208] on input "Save As Common Creditor" at bounding box center [46, 204] width 7 height 7
checkbox input "true"
click at [33, 126] on input "text" at bounding box center [79, 126] width 109 height 20
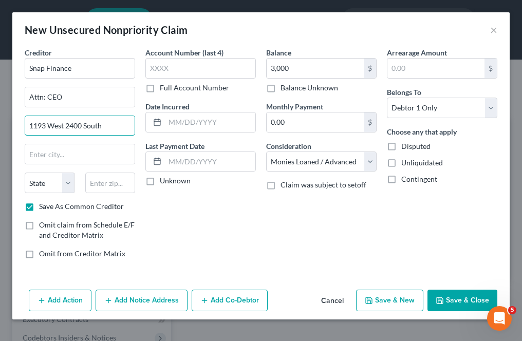
type input "1193 West 2400 South"
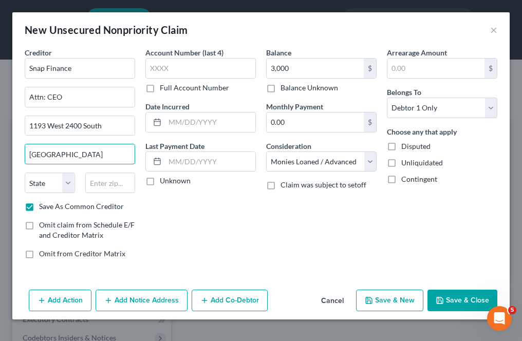
type input "[GEOGRAPHIC_DATA]"
select select "46"
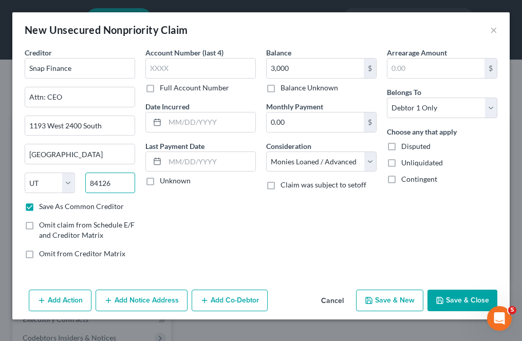
type input "84126"
click at [175, 123] on input "text" at bounding box center [210, 123] width 90 height 20
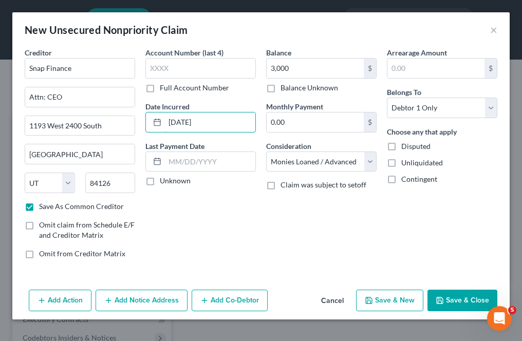
type input "[DATE]"
click at [397, 306] on button "Save & New" at bounding box center [389, 301] width 67 height 22
checkbox input "false"
select select "0"
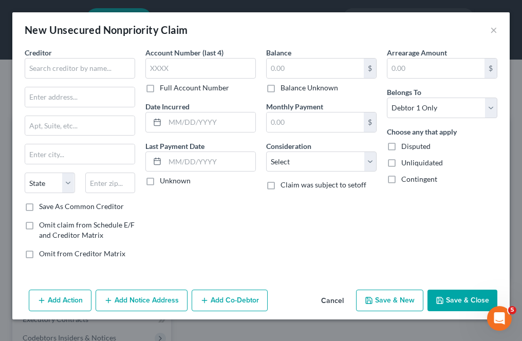
type input "3,000.00"
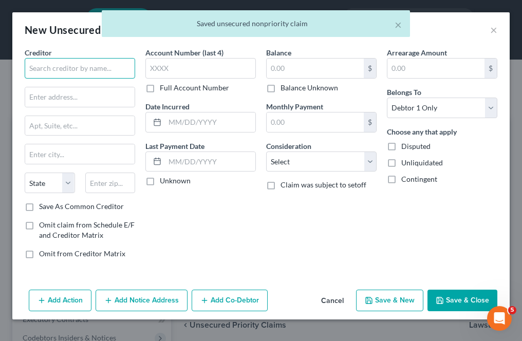
click at [82, 66] on input "text" at bounding box center [80, 68] width 111 height 21
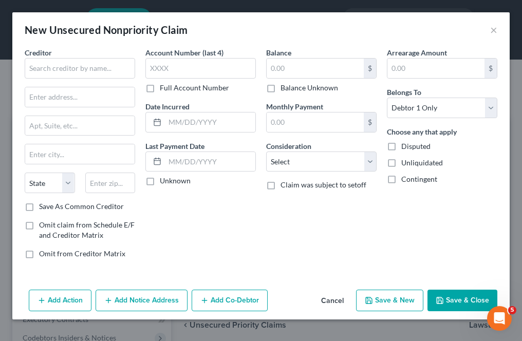
click at [38, 53] on span "Creditor" at bounding box center [38, 52] width 27 height 9
click at [37, 62] on input "text" at bounding box center [80, 68] width 111 height 21
type input "Cerulean"
type input "Attn: CEO"
type input "P.O. Box 6812"
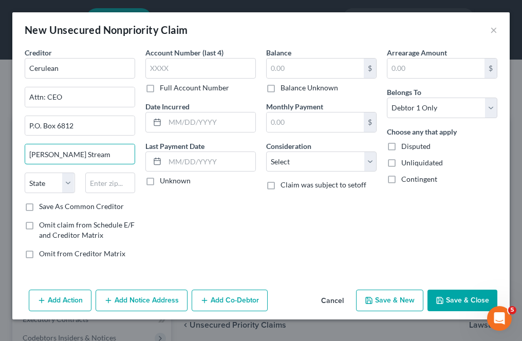
type input "[PERSON_NAME] Stream"
select select "35"
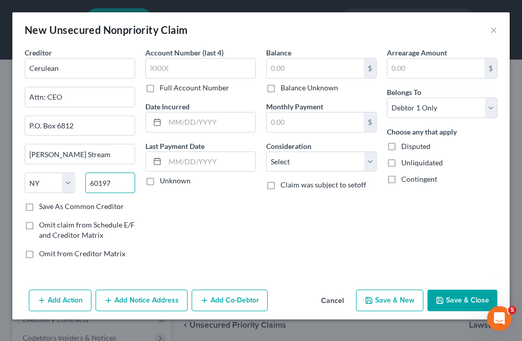
type input "60197"
select select "14"
click at [39, 205] on label "Save As Common Creditor" at bounding box center [81, 206] width 85 height 10
click at [43, 205] on input "Save As Common Creditor" at bounding box center [46, 204] width 7 height 7
checkbox input "true"
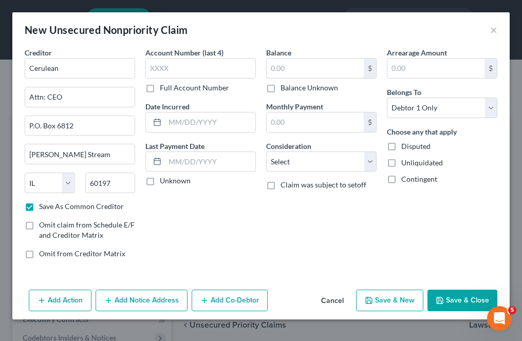
click at [282, 71] on input "text" at bounding box center [315, 69] width 97 height 20
type input "2,000"
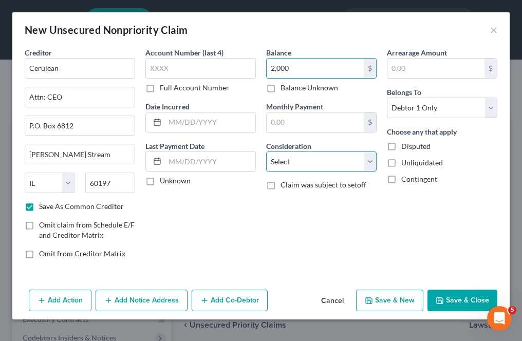
click at [281, 155] on select "Select Cable / Satellite Services Collection Agency Credit Card Debt Debt Couns…" at bounding box center [321, 162] width 111 height 21
select select "2"
click at [266, 152] on select "Select Cable / Satellite Services Collection Agency Credit Card Debt Debt Couns…" at bounding box center [321, 162] width 111 height 21
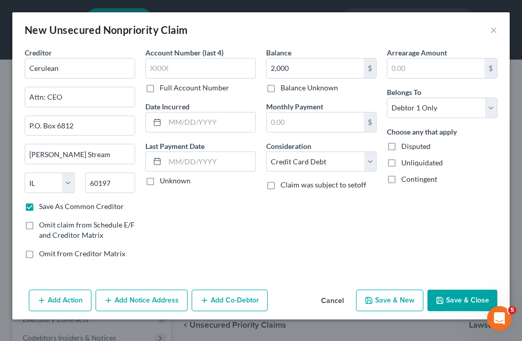
click at [378, 298] on button "Save & New" at bounding box center [389, 301] width 67 height 22
checkbox input "false"
select select "0"
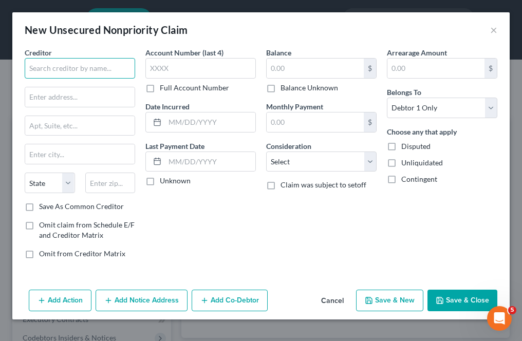
click at [99, 76] on input "text" at bounding box center [80, 68] width 111 height 21
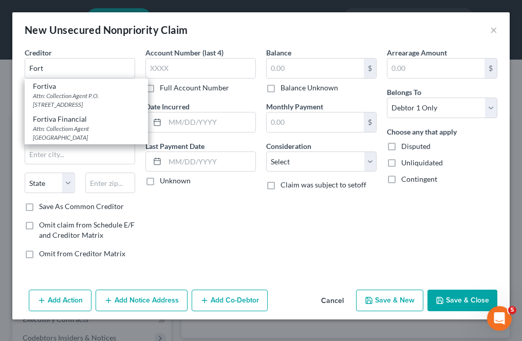
click at [98, 103] on div "Attn: Collection Agent P.O. [STREET_ADDRESS]" at bounding box center [86, 99] width 107 height 17
type input "Fortiva"
type input "Attn: Collection Agent"
type input "P.O. Box 105341"
type input "[GEOGRAPHIC_DATA]"
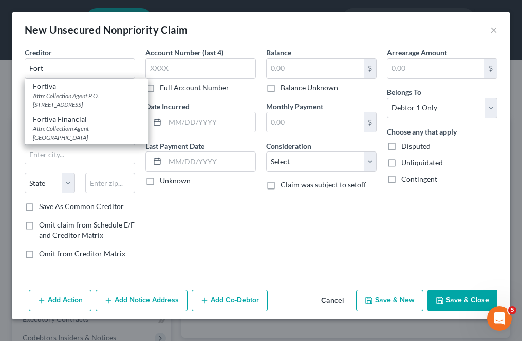
select select "6"
type input "06902"
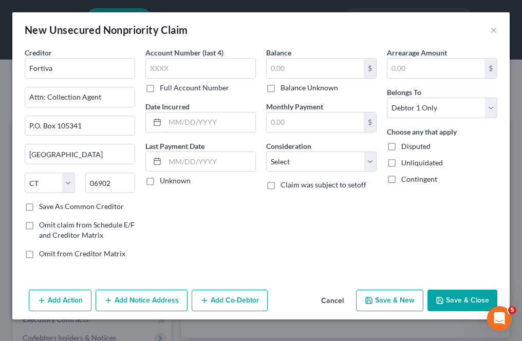
click at [174, 127] on input "text" at bounding box center [210, 123] width 90 height 20
click at [176, 121] on input "[DATE]" at bounding box center [210, 123] width 90 height 20
click at [183, 122] on input "1/1.2023" at bounding box center [210, 123] width 90 height 20
type input "[DATE]"
click at [281, 74] on input "text" at bounding box center [315, 69] width 97 height 20
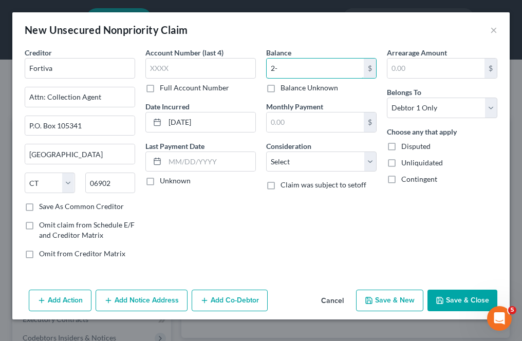
type input "2"
type input "2,000"
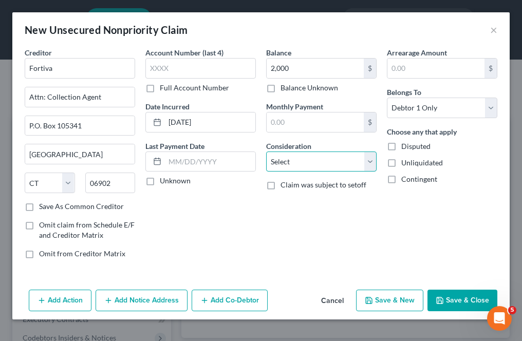
click at [321, 159] on select "Select Cable / Satellite Services Collection Agency Credit Card Debt Debt Couns…" at bounding box center [321, 162] width 111 height 21
select select "2"
click at [266, 152] on select "Select Cable / Satellite Services Collection Agency Credit Card Debt Debt Couns…" at bounding box center [321, 162] width 111 height 21
click at [392, 304] on button "Save & New" at bounding box center [389, 301] width 67 height 22
select select "0"
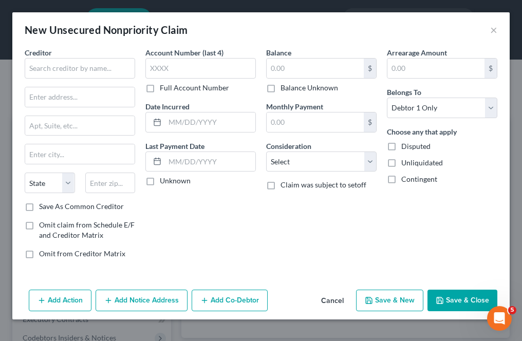
type input "2,000.00"
type input "0.00"
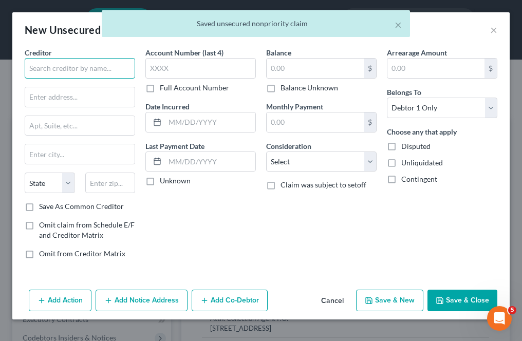
click at [82, 70] on input "text" at bounding box center [80, 68] width 111 height 21
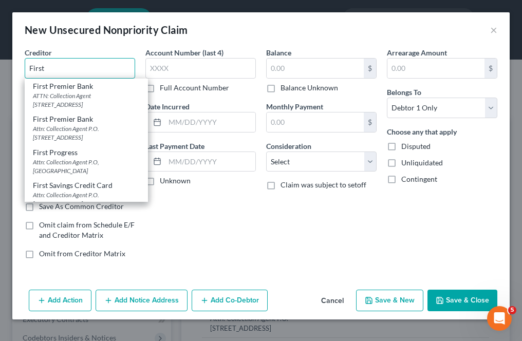
scroll to position [308, 0]
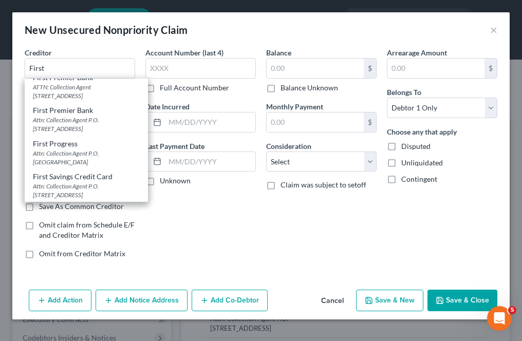
click at [69, 100] on div "ATTN: Collection Agent [STREET_ADDRESS]" at bounding box center [86, 91] width 107 height 17
type input "First Premier Bank"
type input "ATTN: Collection Agent"
type input "PO Box 5529"
type input "[GEOGRAPHIC_DATA]"
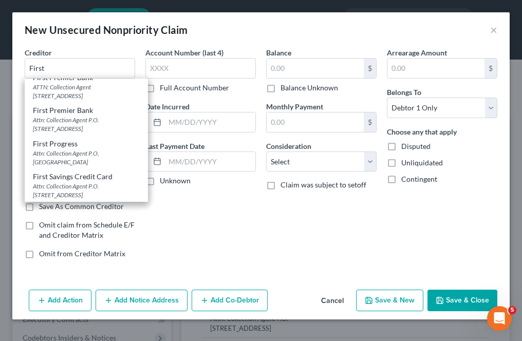
select select "43"
type input "57117-5529"
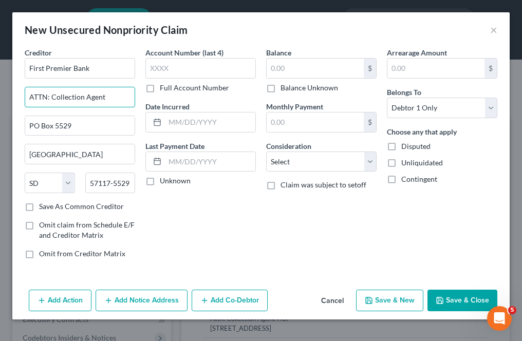
drag, startPoint x: 98, startPoint y: 94, endPoint x: 57, endPoint y: 92, distance: 40.6
click at [57, 92] on input "ATTN: Collection Agent" at bounding box center [79, 97] width 109 height 20
type input "ATTN: CEO"
click at [39, 204] on label "Save As Common Creditor" at bounding box center [81, 206] width 85 height 10
click at [43, 204] on input "Save As Common Creditor" at bounding box center [46, 204] width 7 height 7
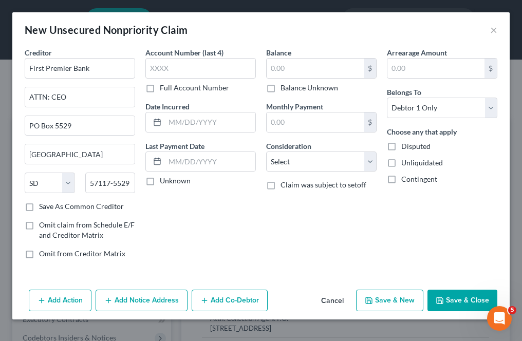
checkbox input "true"
click at [177, 123] on input "text" at bounding box center [210, 123] width 90 height 20
type input "[DATE]"
click at [297, 70] on input "text" at bounding box center [315, 69] width 97 height 20
type input "2,000"
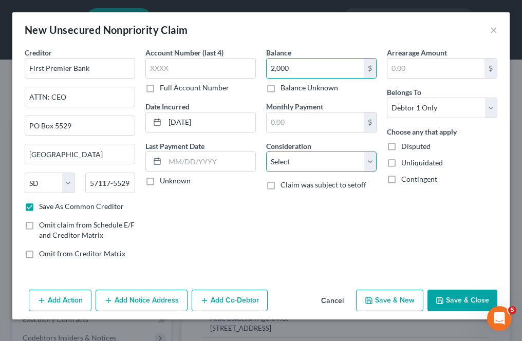
click at [316, 157] on select "Select Cable / Satellite Services Collection Agency Credit Card Debt Debt Couns…" at bounding box center [321, 162] width 111 height 21
select select "2"
click at [266, 152] on select "Select Cable / Satellite Services Collection Agency Credit Card Debt Debt Couns…" at bounding box center [321, 162] width 111 height 21
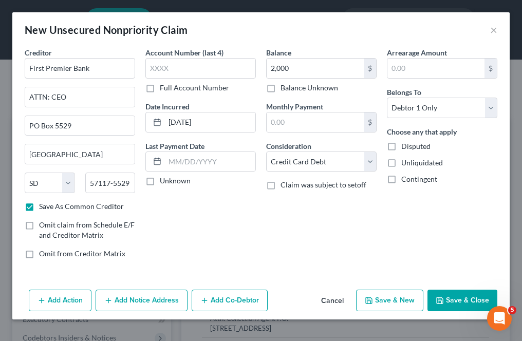
click at [389, 303] on button "Save & New" at bounding box center [389, 301] width 67 height 22
checkbox input "false"
select select "0"
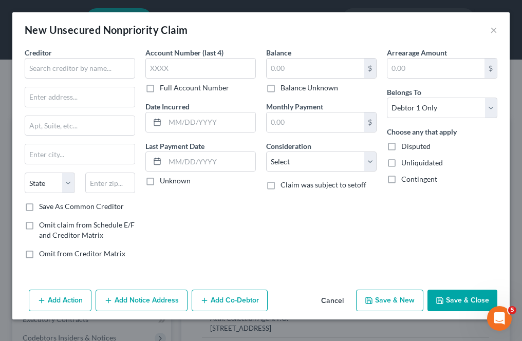
type input "2,000.00"
type input "0.00"
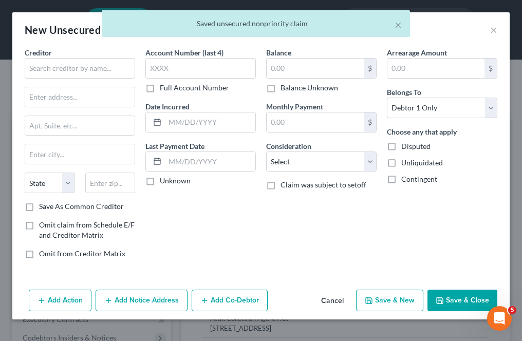
click at [82, 80] on div "Creditor * State [US_STATE] AK AR AZ CA CO [GEOGRAPHIC_DATA] DE DC [GEOGRAPHIC_…" at bounding box center [80, 124] width 111 height 154
click at [80, 72] on input "text" at bounding box center [80, 68] width 111 height 21
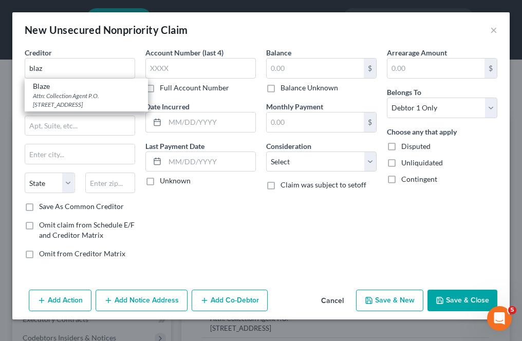
click at [117, 103] on div "Attn: Collection Agent P.O. [STREET_ADDRESS]" at bounding box center [86, 99] width 107 height 17
type input "Blaze"
type input "Attn: Collection Agent"
type input "P.O. Box 5033"
type input "[GEOGRAPHIC_DATA]"
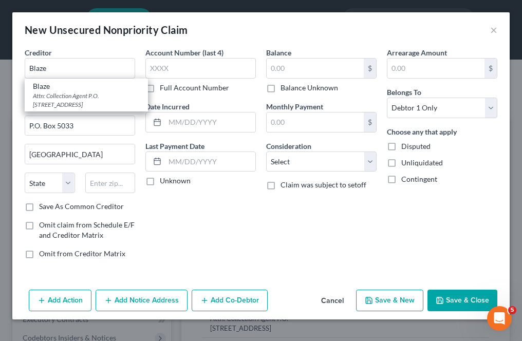
select select "30"
type input "68103"
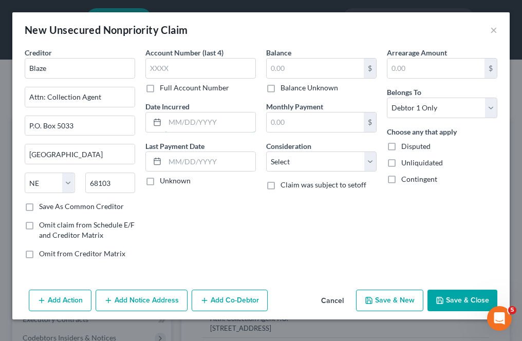
click at [182, 118] on input "text" at bounding box center [210, 123] width 90 height 20
type input "[DATE]"
click at [355, 72] on input "text" at bounding box center [315, 69] width 97 height 20
type input "2,000"
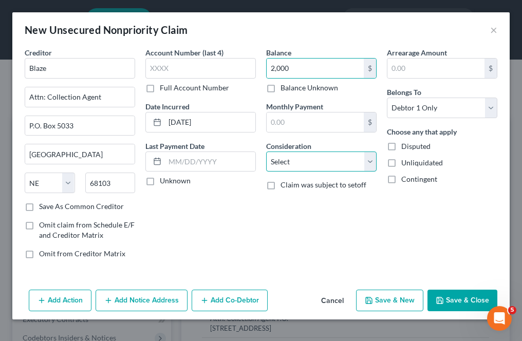
click at [321, 162] on select "Select Cable / Satellite Services Collection Agency Credit Card Debt Debt Couns…" at bounding box center [321, 162] width 111 height 21
select select "2"
click at [266, 152] on select "Select Cable / Satellite Services Collection Agency Credit Card Debt Debt Couns…" at bounding box center [321, 162] width 111 height 21
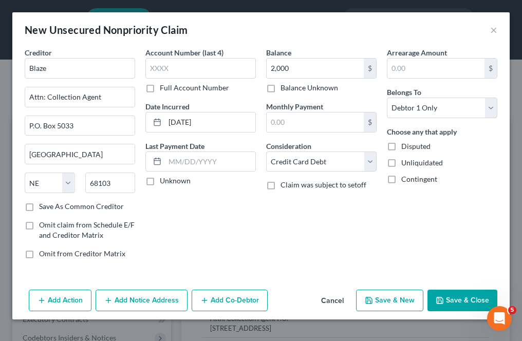
click at [405, 297] on button "Save & New" at bounding box center [389, 301] width 67 height 22
select select "0"
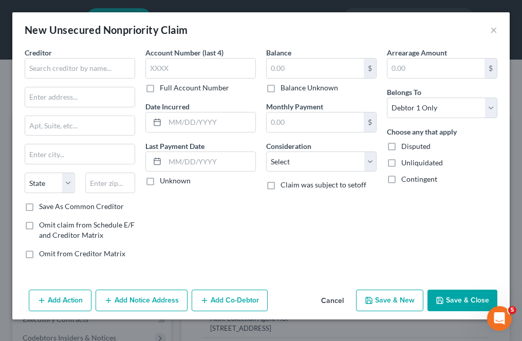
type input "2,000.00"
type input "0.00"
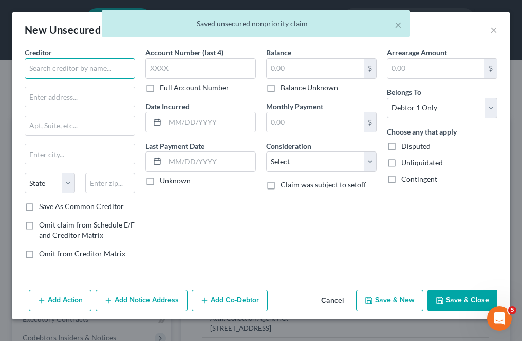
click at [50, 63] on input "text" at bounding box center [80, 68] width 111 height 21
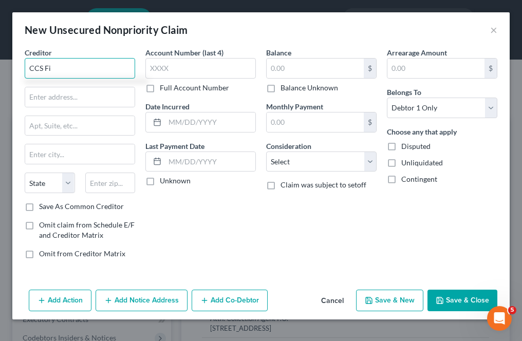
click at [45, 68] on input "CCS Fi" at bounding box center [80, 68] width 111 height 21
click at [50, 70] on input "Fi" at bounding box center [80, 68] width 111 height 21
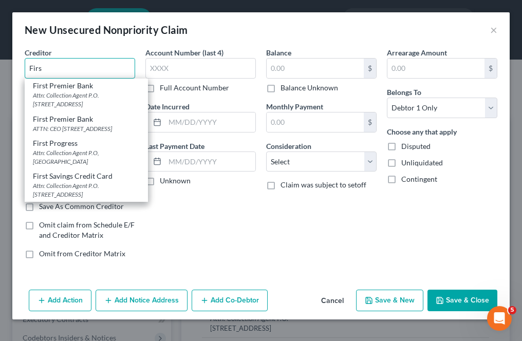
scroll to position [358, 0]
click at [64, 181] on div "Attn: Collection Agent P.O. [STREET_ADDRESS]" at bounding box center [86, 189] width 107 height 17
type input "First Savings Credit Card"
type input "Attn: Collection Agent"
type input "P.O. Box 2509"
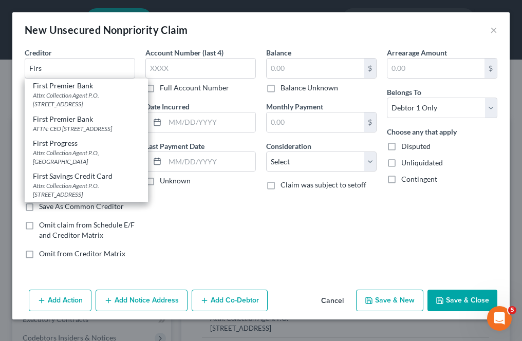
type input "[GEOGRAPHIC_DATA]"
select select "30"
type input "68103"
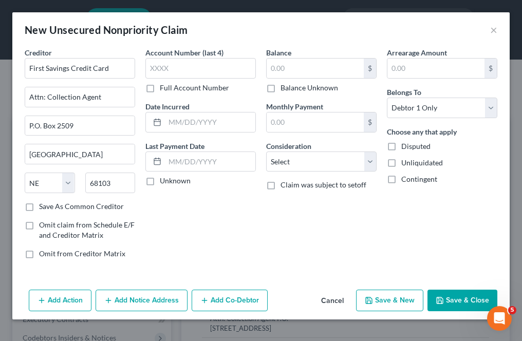
scroll to position [0, 0]
click at [179, 116] on input "text" at bounding box center [210, 123] width 90 height 20
type input "[DATE]"
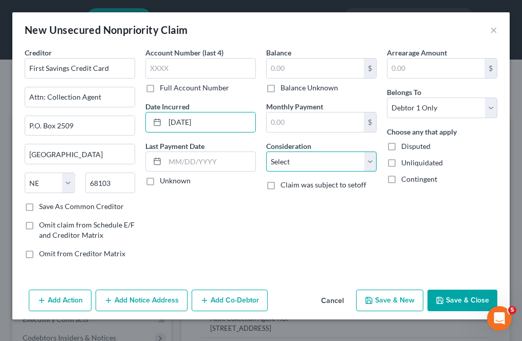
click at [319, 168] on select "Select Cable / Satellite Services Collection Agency Credit Card Debt Debt Couns…" at bounding box center [321, 162] width 111 height 21
select select "2"
click at [266, 152] on select "Select Cable / Satellite Services Collection Agency Credit Card Debt Debt Couns…" at bounding box center [321, 162] width 111 height 21
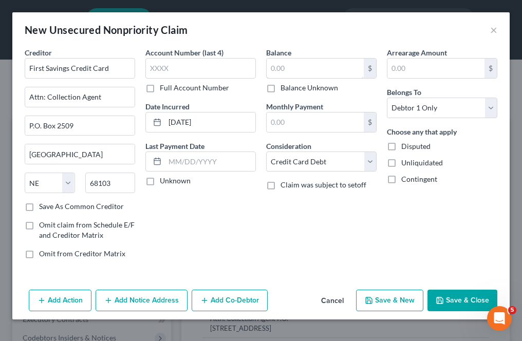
click at [315, 67] on input "text" at bounding box center [315, 69] width 97 height 20
click at [392, 296] on button "Save & New" at bounding box center [389, 301] width 67 height 22
type input "2,000.00"
type input "0.00"
select select "0"
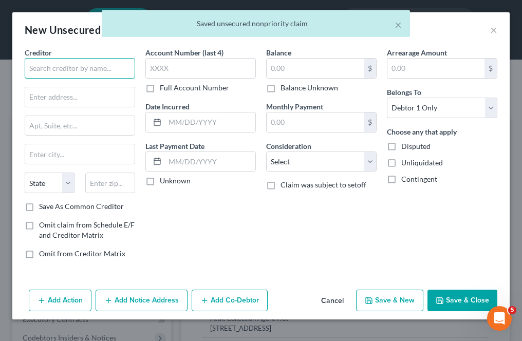
click at [94, 72] on input "text" at bounding box center [80, 68] width 111 height 21
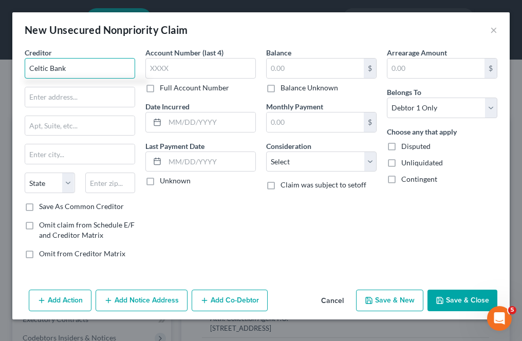
type input "Celtic Bank"
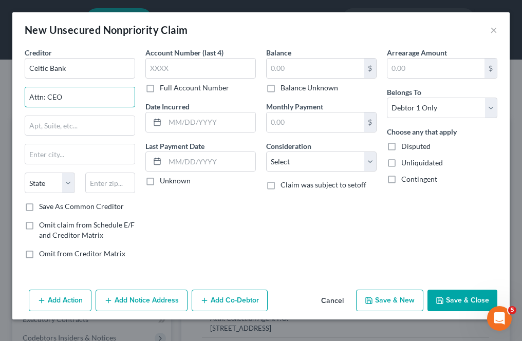
type input "Attn: CEO"
click at [163, 118] on div at bounding box center [155, 123] width 19 height 20
click at [170, 122] on input "text" at bounding box center [210, 123] width 90 height 20
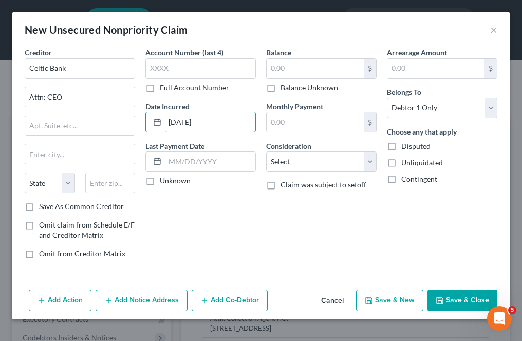
type input "[DATE]"
click at [277, 66] on input "text" at bounding box center [315, 69] width 97 height 20
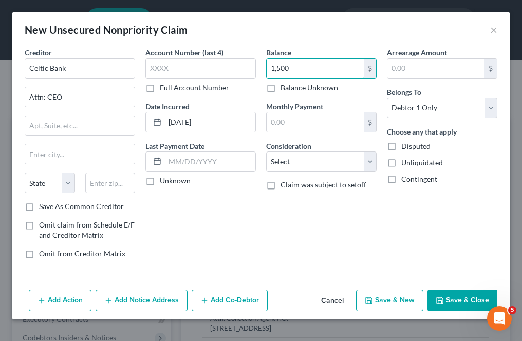
type input "1,500"
click at [282, 162] on select "Select Cable / Satellite Services Collection Agency Credit Card Debt Debt Couns…" at bounding box center [321, 162] width 111 height 21
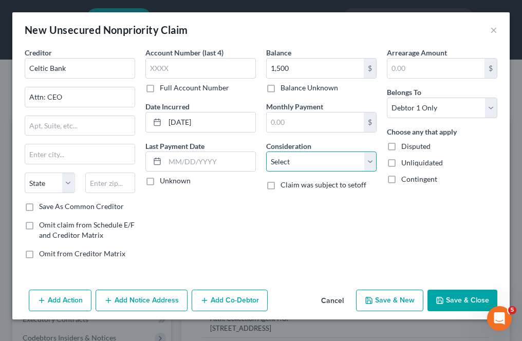
select select "2"
click at [266, 152] on select "Select Cable / Satellite Services Collection Agency Credit Card Debt Debt Couns…" at bounding box center [321, 162] width 111 height 21
click at [388, 293] on button "Save & New" at bounding box center [389, 301] width 67 height 22
select select "0"
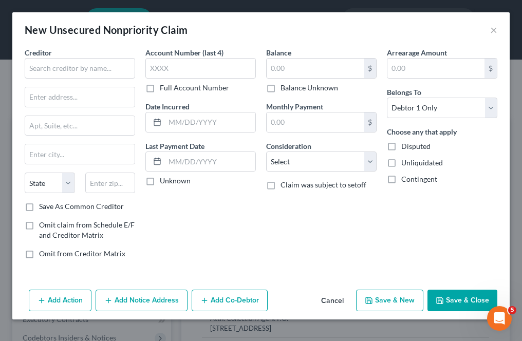
type input "1,500.00"
type input "0.00"
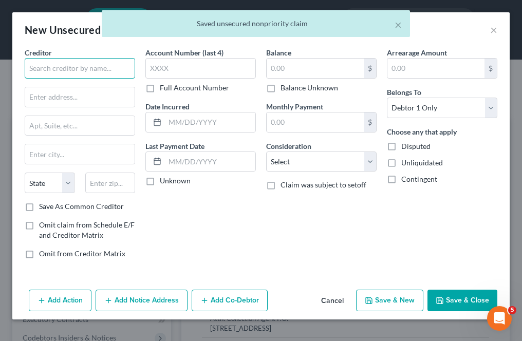
click at [76, 62] on input "text" at bounding box center [80, 68] width 111 height 21
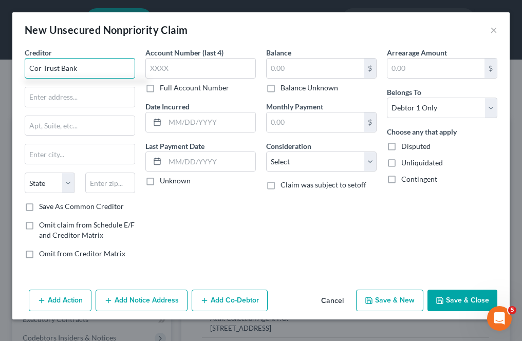
type input "Cor Trust Bank"
click at [49, 99] on input "text" at bounding box center [79, 97] width 109 height 20
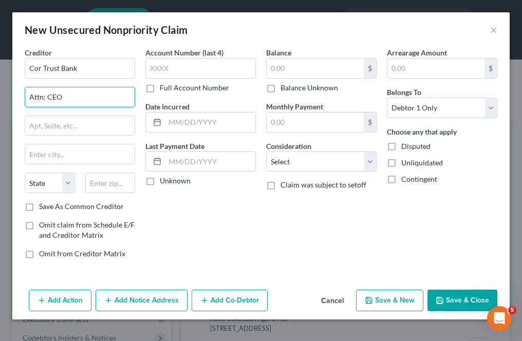
type input "Attn: CEO"
click at [179, 126] on input "text" at bounding box center [210, 123] width 90 height 20
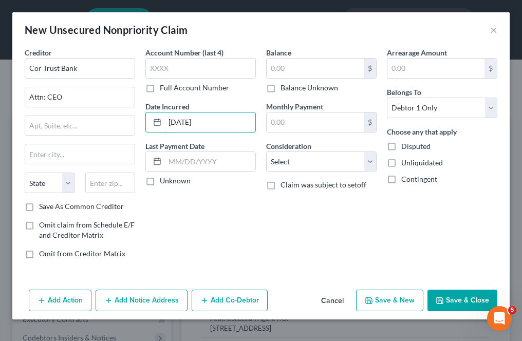
type input "[DATE]"
click at [279, 69] on input "text" at bounding box center [315, 69] width 97 height 20
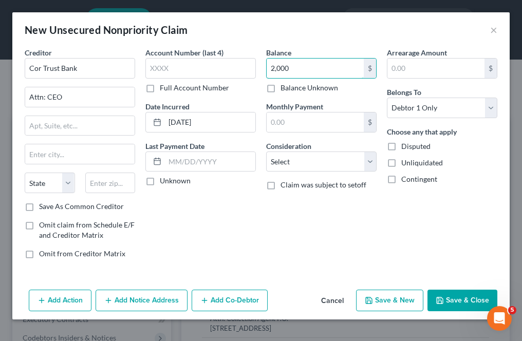
type input "2,000"
click at [289, 155] on select "Select Cable / Satellite Services Collection Agency Credit Card Debt Debt Couns…" at bounding box center [321, 162] width 111 height 21
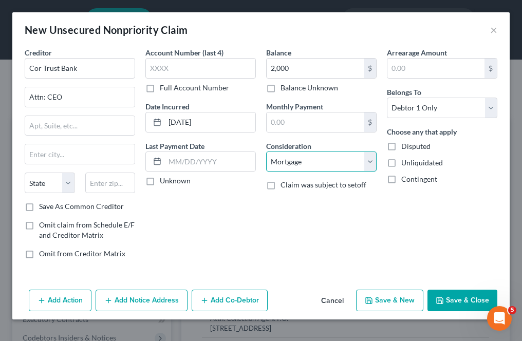
click at [266, 152] on select "Select Cable / Satellite Services Collection Agency Credit Card Debt Debt Couns…" at bounding box center [321, 162] width 111 height 21
click at [296, 158] on select "Select Cable / Satellite Services Collection Agency Credit Card Debt Debt Couns…" at bounding box center [321, 162] width 111 height 21
select select "10"
click at [266, 152] on select "Select Cable / Satellite Services Collection Agency Credit Card Debt Debt Couns…" at bounding box center [321, 162] width 111 height 21
click at [384, 293] on button "Save & New" at bounding box center [389, 301] width 67 height 22
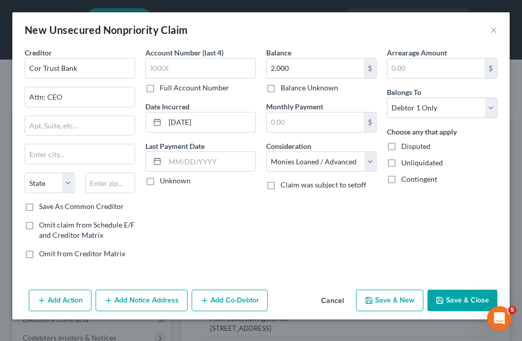
type input "2,000.00"
type input "0.00"
select select "0"
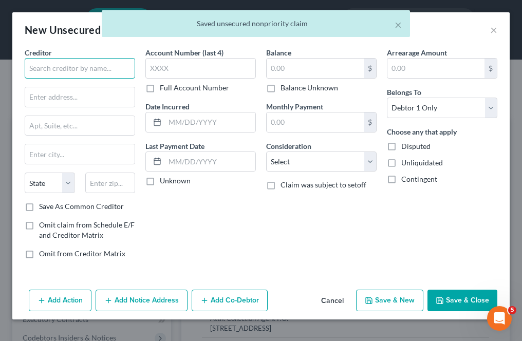
click at [51, 66] on input "text" at bounding box center [80, 68] width 111 height 21
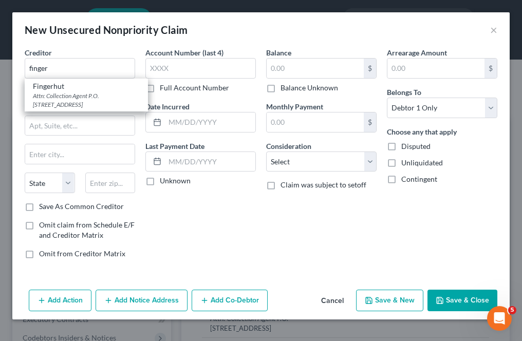
click at [68, 97] on div "Attn: Collection Agent P.O. [STREET_ADDRESS]" at bounding box center [86, 99] width 107 height 17
type input "Fingerhut"
type input "Attn: Collection Agent"
type input "P.O. Box 70281"
type input "[GEOGRAPHIC_DATA]"
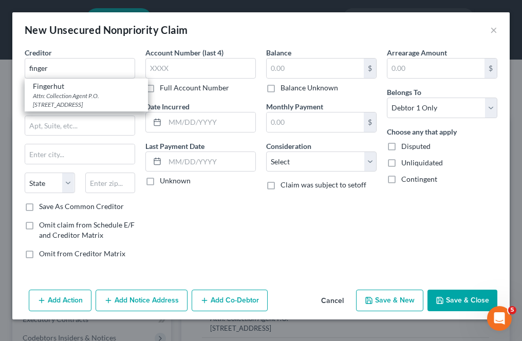
select select "39"
type input "19176"
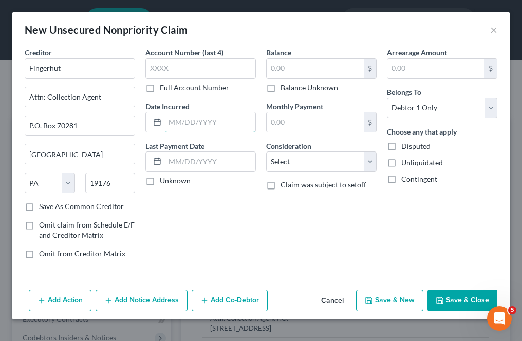
click at [166, 117] on input "text" at bounding box center [210, 123] width 90 height 20
type input "[DATE]"
click at [293, 72] on input "text" at bounding box center [315, 69] width 97 height 20
type input "1,000"
click at [326, 160] on select "Select Cable / Satellite Services Collection Agency Credit Card Debt Debt Couns…" at bounding box center [321, 162] width 111 height 21
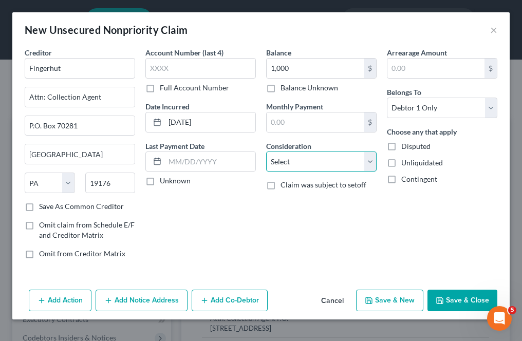
select select "10"
click at [266, 152] on select "Select Cable / Satellite Services Collection Agency Credit Card Debt Debt Couns…" at bounding box center [321, 162] width 111 height 21
click at [372, 291] on button "Save & New" at bounding box center [389, 301] width 67 height 22
select select "0"
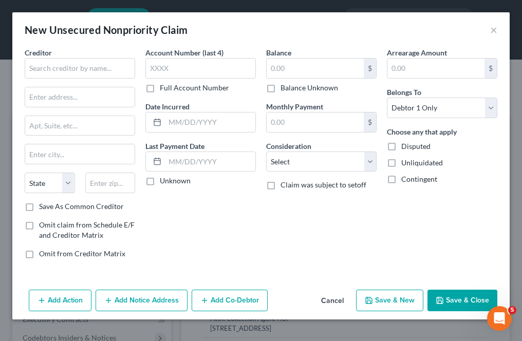
type input "1,000.00"
type input "0.00"
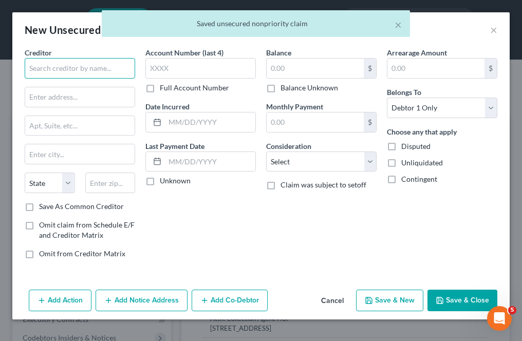
click at [59, 70] on input "text" at bounding box center [80, 68] width 111 height 21
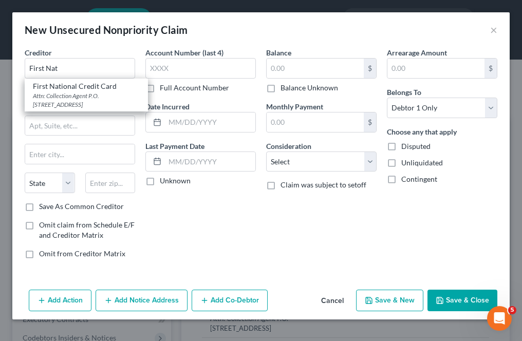
click at [82, 97] on div "Attn: Collection Agent P.O. [STREET_ADDRESS]" at bounding box center [86, 99] width 107 height 17
type input "First National Credit Card"
type input "Attn: Collection Agent"
type input "P.O. Box 2496"
type input "[GEOGRAPHIC_DATA]"
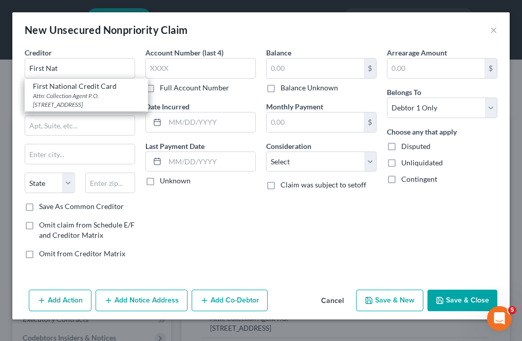
select select "30"
type input "68103"
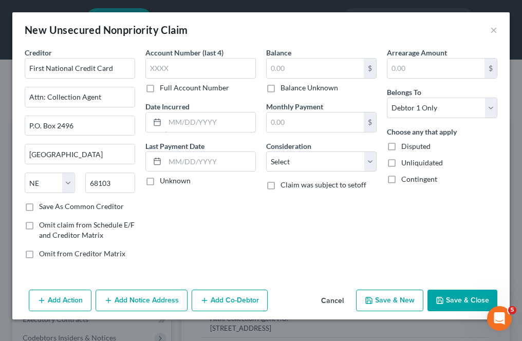
click at [181, 127] on input "text" at bounding box center [210, 123] width 90 height 20
type input "[DATE]"
click at [280, 72] on input "text" at bounding box center [315, 69] width 97 height 20
type input "2,000"
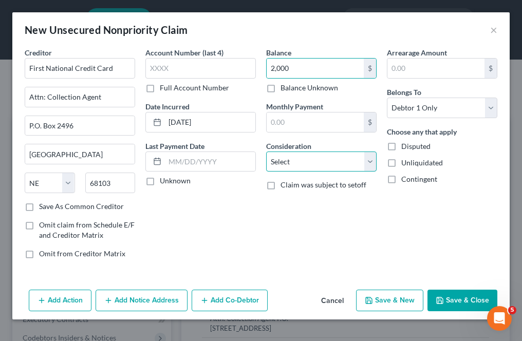
click at [303, 160] on select "Select Cable / Satellite Services Collection Agency Credit Card Debt Debt Couns…" at bounding box center [321, 162] width 111 height 21
select select "2"
click at [266, 152] on select "Select Cable / Satellite Services Collection Agency Credit Card Debt Debt Couns…" at bounding box center [321, 162] width 111 height 21
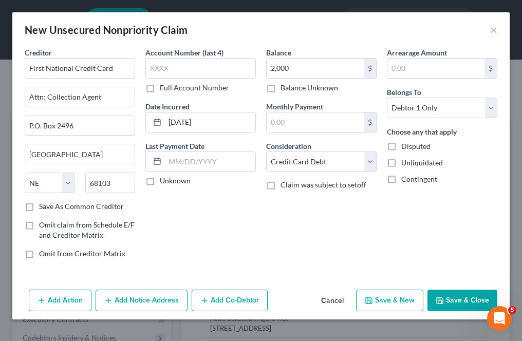
click at [387, 298] on button "Save & New" at bounding box center [389, 301] width 67 height 22
select select "0"
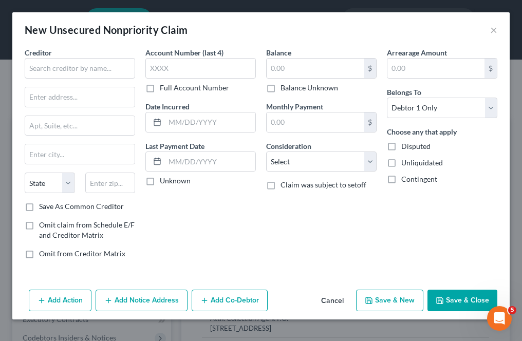
type input "2,000.00"
type input "0.00"
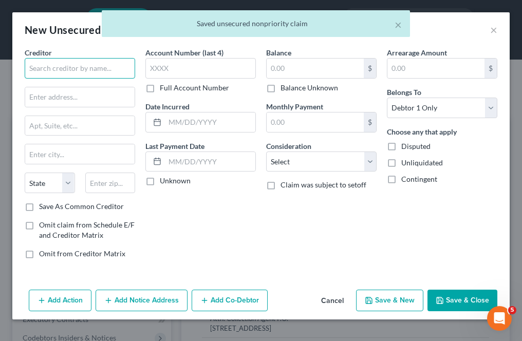
click at [68, 67] on input "text" at bounding box center [80, 68] width 111 height 21
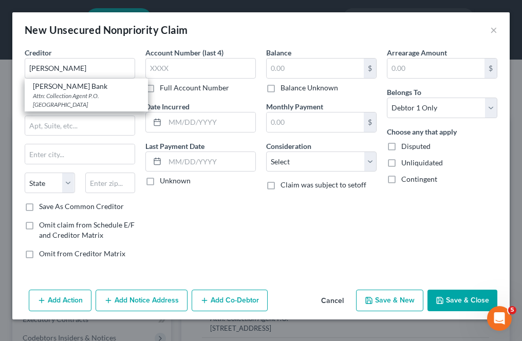
click at [70, 96] on div "Attn: Collection Agent P.O. [GEOGRAPHIC_DATA]" at bounding box center [86, 99] width 107 height 17
type input "[PERSON_NAME] Bank"
type input "Attn: Collection Agent"
type input "P.O. Box 660702"
type input "[GEOGRAPHIC_DATA]"
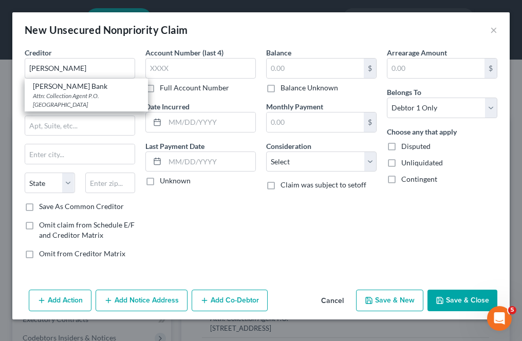
select select "45"
type input "75266"
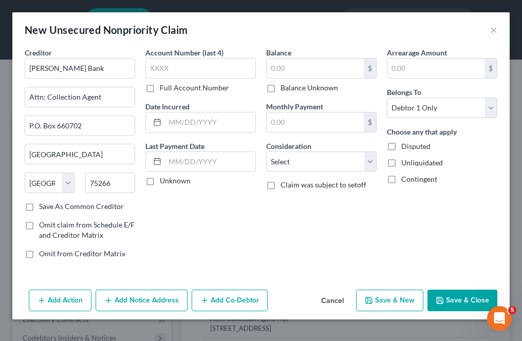
click at [198, 138] on div "Account Number (last 4) Full Account Number Date Incurred Last Payment Date Unk…" at bounding box center [200, 157] width 121 height 220
click at [191, 125] on input "text" at bounding box center [210, 123] width 90 height 20
type input "[DATE]"
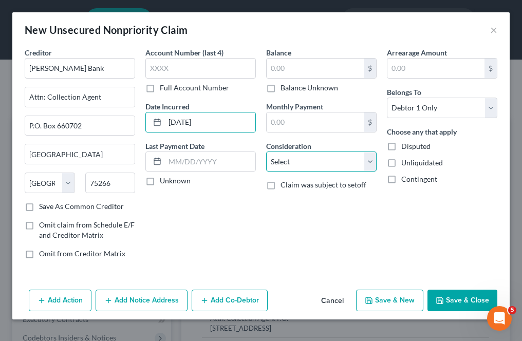
click at [273, 155] on select "Select Cable / Satellite Services Collection Agency Credit Card Debt Debt Couns…" at bounding box center [321, 162] width 111 height 21
select select "2"
click at [266, 152] on select "Select Cable / Satellite Services Collection Agency Credit Card Debt Debt Couns…" at bounding box center [321, 162] width 111 height 21
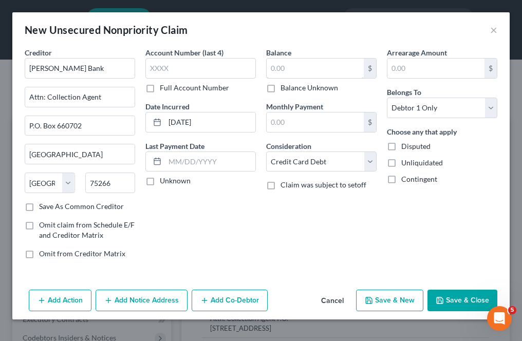
click at [300, 66] on input "text" at bounding box center [315, 69] width 97 height 20
type input "2,300"
click at [385, 297] on button "Save & New" at bounding box center [389, 301] width 67 height 22
select select "0"
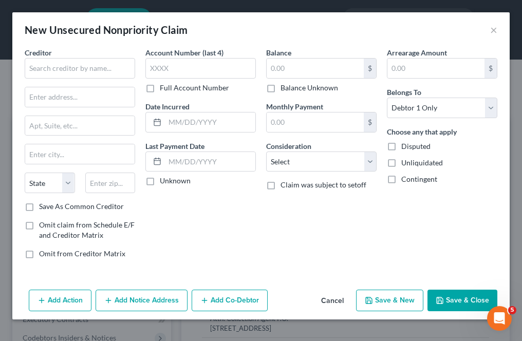
type input "2,300.00"
type input "0.00"
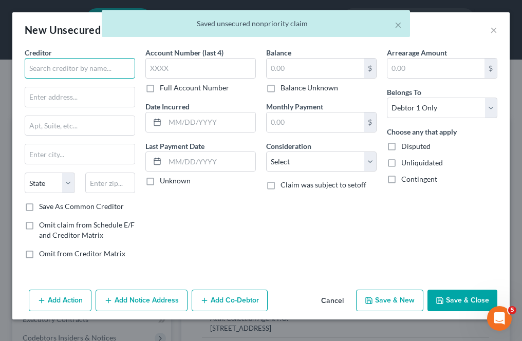
click at [86, 69] on input "text" at bounding box center [80, 68] width 111 height 21
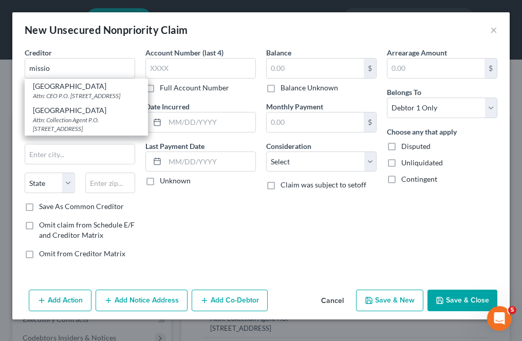
click at [79, 97] on div "Attn: CEO P.O. [STREET_ADDRESS]" at bounding box center [86, 95] width 107 height 9
type input "[GEOGRAPHIC_DATA]"
type input "Attn: CEO"
type input "P.O. Box 4517"
type input "[PERSON_NAME] Stream"
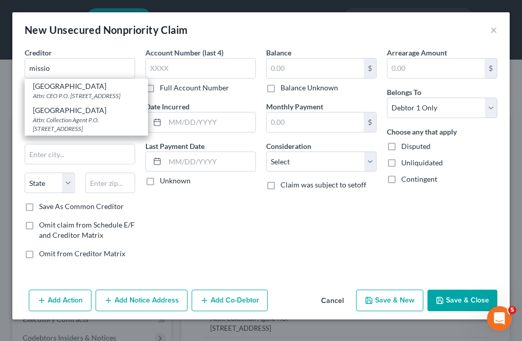
select select "14"
type input "60197"
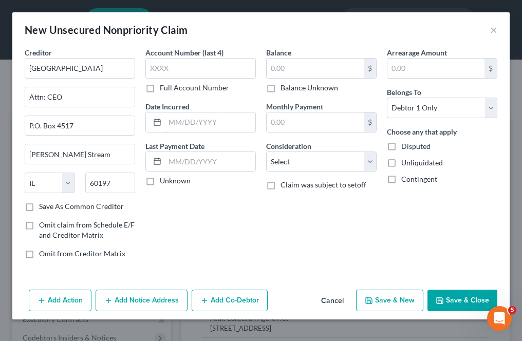
click at [187, 125] on input "text" at bounding box center [210, 123] width 90 height 20
type input "1"
type input "[DATE]"
click at [290, 162] on select "Select Cable / Satellite Services Collection Agency Credit Card Debt Debt Couns…" at bounding box center [321, 162] width 111 height 21
select select "2"
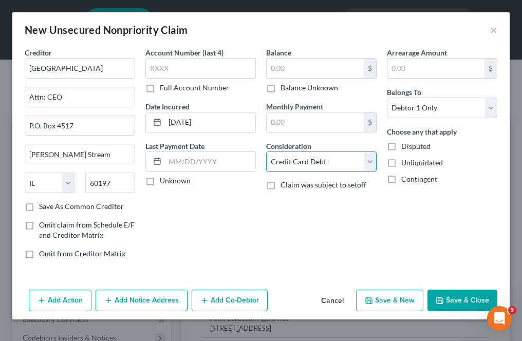
click at [266, 152] on select "Select Cable / Satellite Services Collection Agency Credit Card Debt Debt Couns…" at bounding box center [321, 162] width 111 height 21
click at [305, 76] on input "text" at bounding box center [315, 69] width 97 height 20
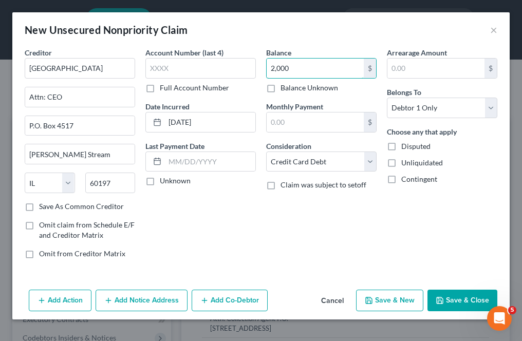
type input "2,000"
click at [393, 294] on button "Save & New" at bounding box center [389, 301] width 67 height 22
select select "0"
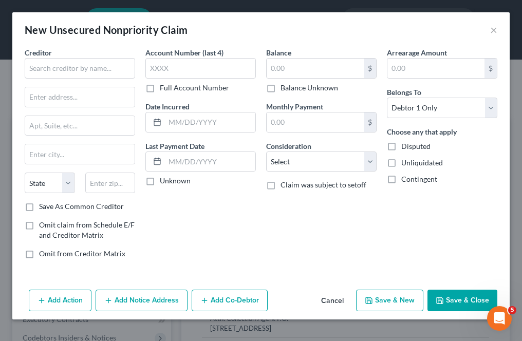
type input "2,000.00"
type input "0.00"
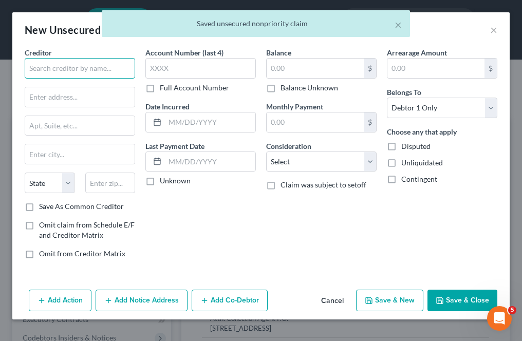
click at [73, 71] on input "text" at bounding box center [80, 68] width 111 height 21
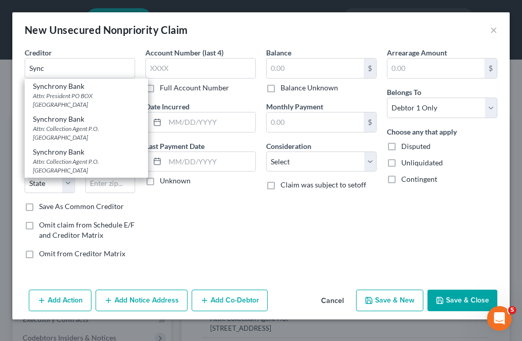
click at [85, 97] on div "Attn: President PO BOX [GEOGRAPHIC_DATA]" at bounding box center [86, 99] width 107 height 17
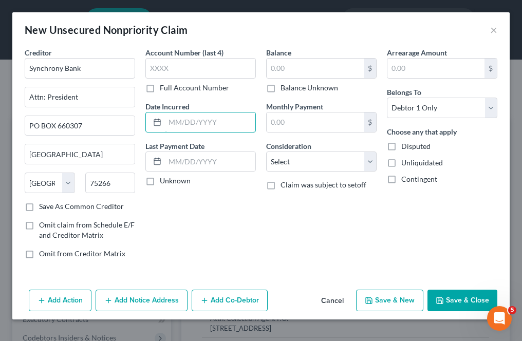
click at [181, 127] on input "text" at bounding box center [210, 123] width 90 height 20
click at [294, 72] on input "text" at bounding box center [315, 69] width 97 height 20
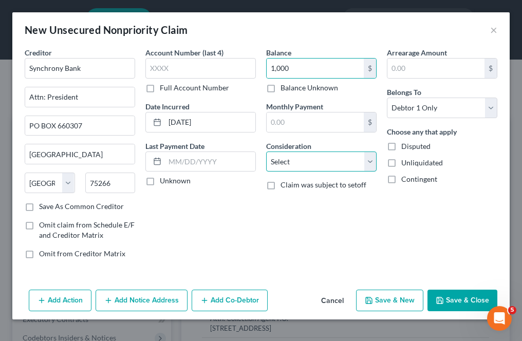
click at [298, 164] on select "Select Cable / Satellite Services Collection Agency Credit Card Debt Debt Couns…" at bounding box center [321, 162] width 111 height 21
click at [266, 152] on select "Select Cable / Satellite Services Collection Agency Credit Card Debt Debt Couns…" at bounding box center [321, 162] width 111 height 21
click at [414, 301] on button "Save & New" at bounding box center [389, 301] width 67 height 22
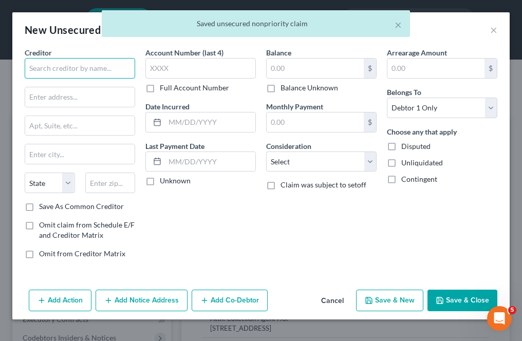
click at [67, 74] on input "text" at bounding box center [80, 68] width 111 height 21
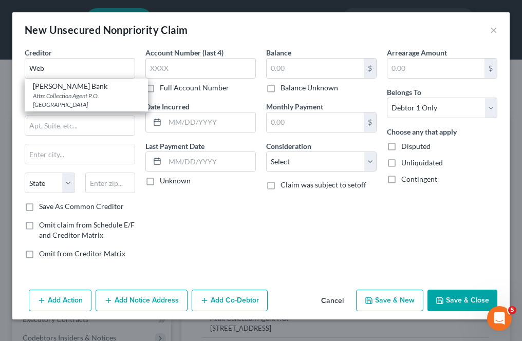
click at [105, 102] on div "Attn: Collection Agent P.O. [GEOGRAPHIC_DATA]" at bounding box center [86, 99] width 107 height 17
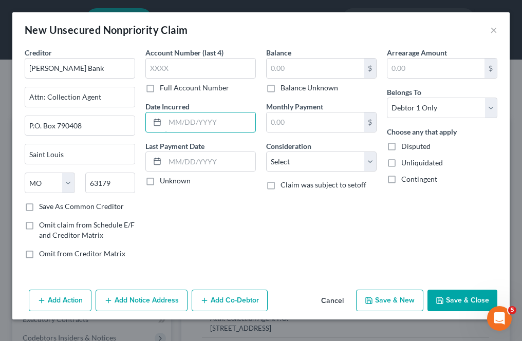
click at [176, 127] on input "text" at bounding box center [210, 123] width 90 height 20
click at [107, 62] on input "[PERSON_NAME] Bank" at bounding box center [80, 68] width 111 height 21
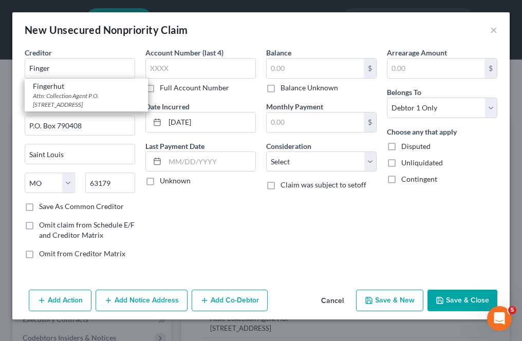
click at [121, 94] on div "Attn: Collection Agent P.O. [STREET_ADDRESS]" at bounding box center [86, 99] width 107 height 17
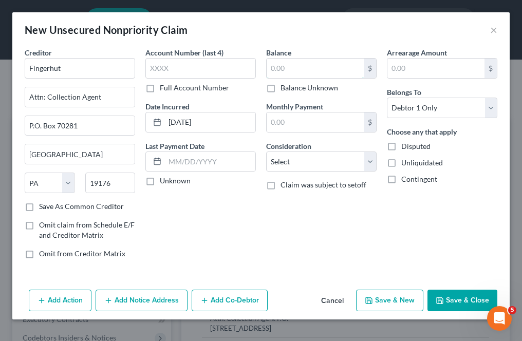
click at [327, 67] on input "text" at bounding box center [315, 69] width 97 height 20
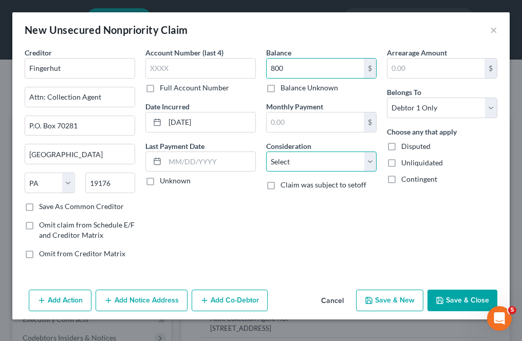
click at [323, 152] on select "Select Cable / Satellite Services Collection Agency Credit Card Debt Debt Couns…" at bounding box center [321, 162] width 111 height 21
click at [266, 152] on select "Select Cable / Satellite Services Collection Agency Credit Card Debt Debt Couns…" at bounding box center [321, 162] width 111 height 21
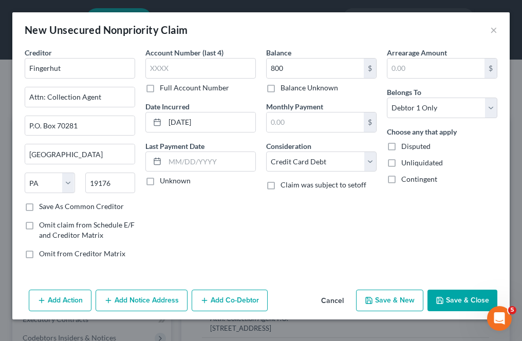
click at [386, 301] on button "Save & New" at bounding box center [389, 301] width 67 height 22
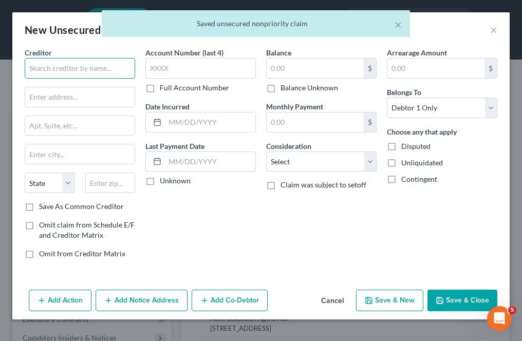
click at [52, 69] on input "text" at bounding box center [80, 68] width 111 height 21
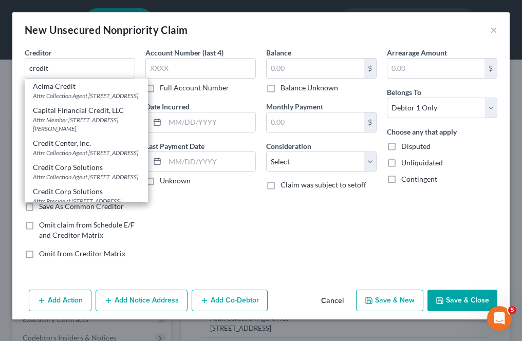
click at [76, 173] on div "Credit Corp Solutions" at bounding box center [86, 167] width 107 height 10
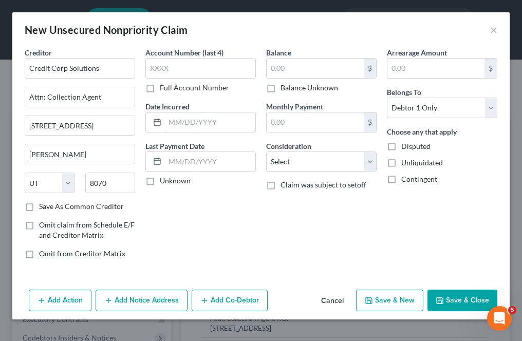
click at [187, 127] on input "text" at bounding box center [210, 123] width 90 height 20
click at [301, 159] on select "Select Cable / Satellite Services Collection Agency Credit Card Debt Debt Couns…" at bounding box center [321, 162] width 111 height 21
click at [266, 152] on select "Select Cable / Satellite Services Collection Agency Credit Card Debt Debt Couns…" at bounding box center [321, 162] width 111 height 21
click at [285, 69] on input "text" at bounding box center [315, 69] width 97 height 20
click at [401, 333] on div "New Unsecured Nonpriority Claim × Creditor * Credit Corp Solutions Attn: Collec…" at bounding box center [261, 170] width 522 height 341
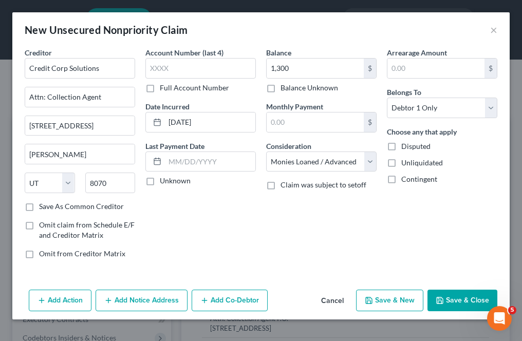
click at [393, 295] on button "Save & New" at bounding box center [389, 301] width 67 height 22
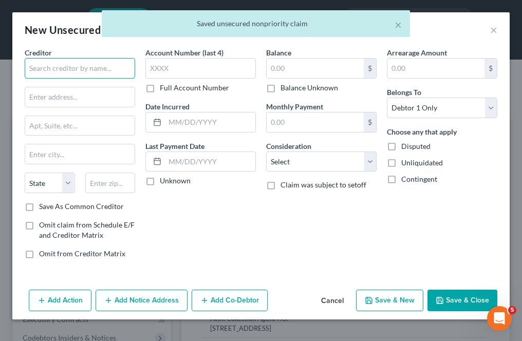
click at [40, 76] on input "text" at bounding box center [80, 68] width 111 height 21
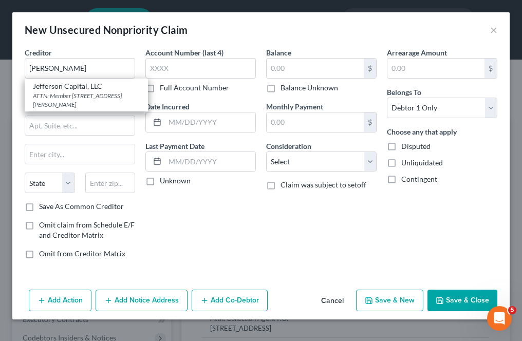
click at [55, 98] on div "ATTN: Member [STREET_ADDRESS][PERSON_NAME]" at bounding box center [86, 99] width 107 height 17
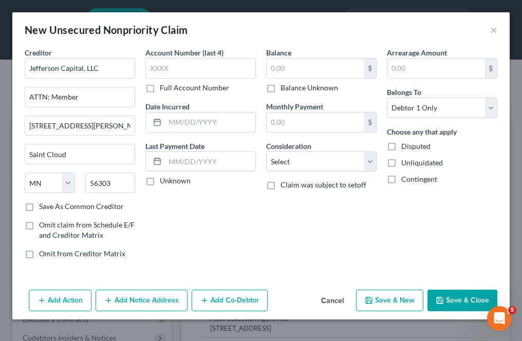
click at [176, 124] on input "text" at bounding box center [210, 123] width 90 height 20
click at [271, 159] on select "Select Cable / Satellite Services Collection Agency Credit Card Debt Debt Couns…" at bounding box center [321, 162] width 111 height 21
click at [266, 152] on select "Select Cable / Satellite Services Collection Agency Credit Card Debt Debt Couns…" at bounding box center [321, 162] width 111 height 21
click at [296, 63] on input "text" at bounding box center [315, 69] width 97 height 20
click at [381, 291] on button "Save & New" at bounding box center [389, 301] width 67 height 22
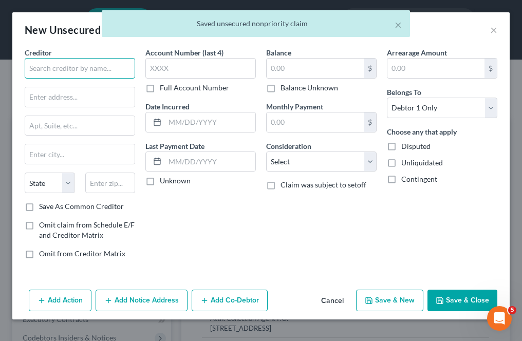
click at [76, 64] on input "text" at bounding box center [80, 68] width 111 height 21
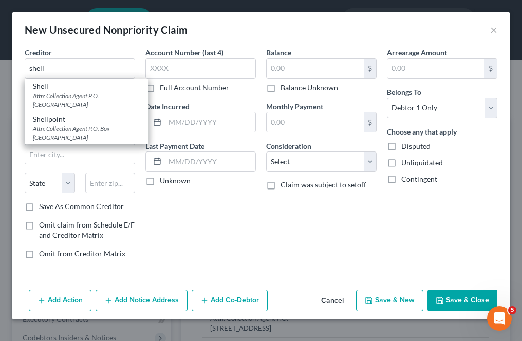
click at [73, 102] on div "Attn: Collection Agent P.O. [GEOGRAPHIC_DATA]" at bounding box center [86, 99] width 107 height 17
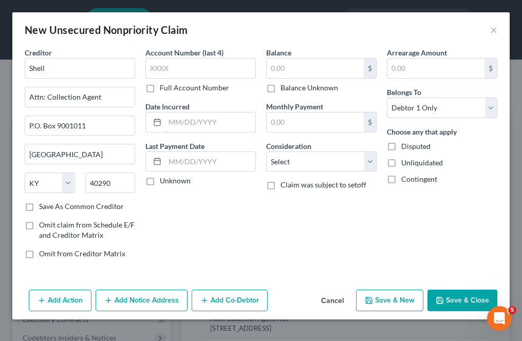
click at [207, 116] on input "text" at bounding box center [210, 123] width 90 height 20
click at [295, 161] on select "Select Cable / Satellite Services Collection Agency Credit Card Debt Debt Couns…" at bounding box center [321, 162] width 111 height 21
click at [266, 152] on select "Select Cable / Satellite Services Collection Agency Credit Card Debt Debt Couns…" at bounding box center [321, 162] width 111 height 21
click at [304, 63] on input "text" at bounding box center [315, 69] width 97 height 20
click at [393, 302] on button "Save & New" at bounding box center [389, 301] width 67 height 22
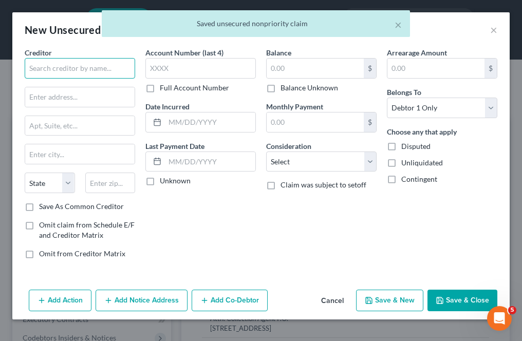
click at [101, 68] on input "text" at bounding box center [80, 68] width 111 height 21
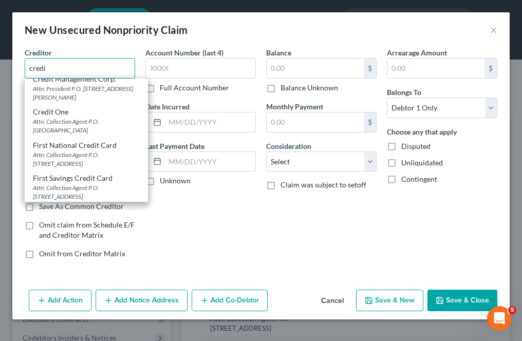
scroll to position [206, 0]
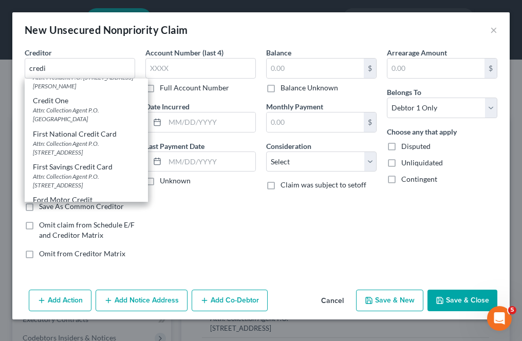
click at [64, 123] on div "Attn: Collection Agent P.O. [GEOGRAPHIC_DATA]" at bounding box center [86, 114] width 107 height 17
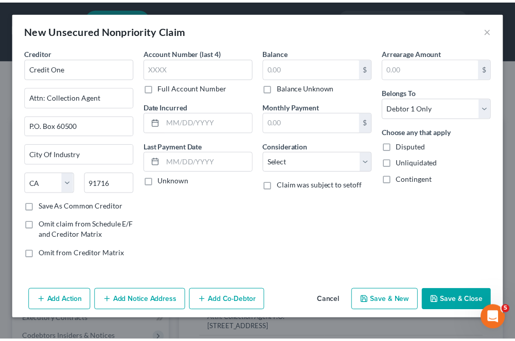
scroll to position [0, 0]
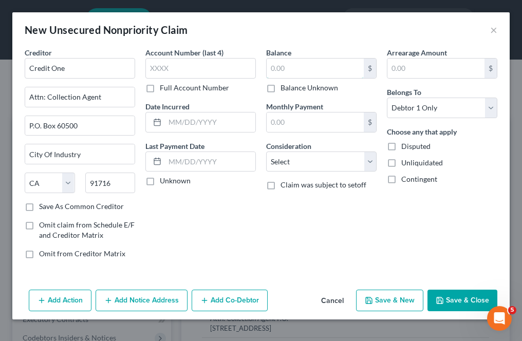
click at [299, 75] on input "text" at bounding box center [315, 69] width 97 height 20
click at [215, 125] on input "text" at bounding box center [210, 123] width 90 height 20
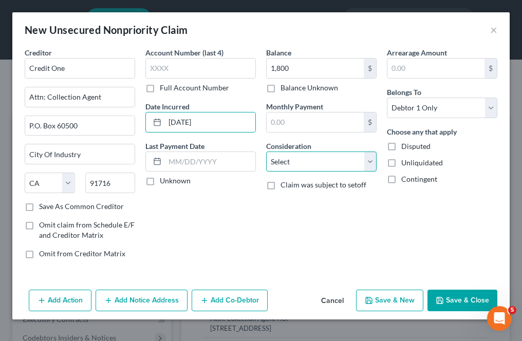
click at [332, 160] on select "Select Cable / Satellite Services Collection Agency Credit Card Debt Debt Couns…" at bounding box center [321, 162] width 111 height 21
click at [266, 152] on select "Select Cable / Satellite Services Collection Agency Credit Card Debt Debt Couns…" at bounding box center [321, 162] width 111 height 21
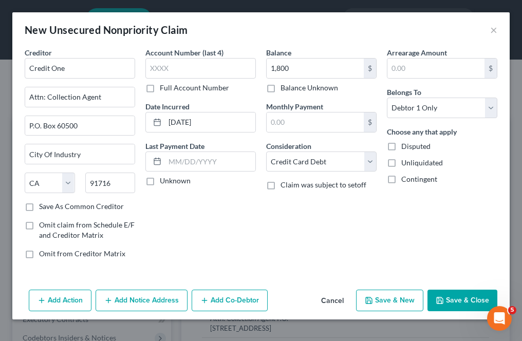
click at [383, 301] on button "Save & New" at bounding box center [389, 301] width 67 height 22
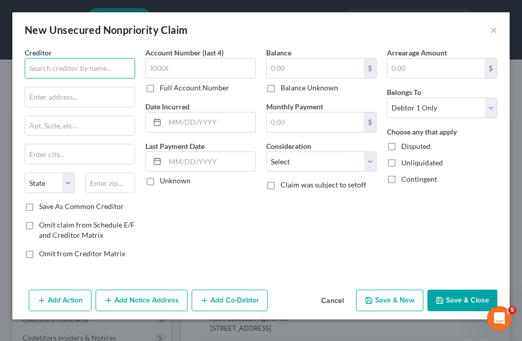
click at [40, 68] on input "text" at bounding box center [80, 68] width 111 height 21
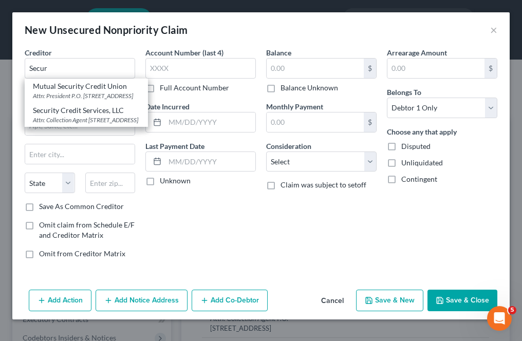
click at [63, 124] on div "Attn: Collection Agent [STREET_ADDRESS]" at bounding box center [86, 120] width 107 height 9
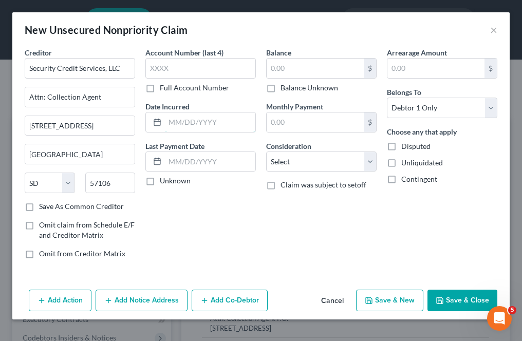
click at [187, 122] on input "text" at bounding box center [210, 123] width 90 height 20
click at [291, 59] on input "text" at bounding box center [315, 69] width 97 height 20
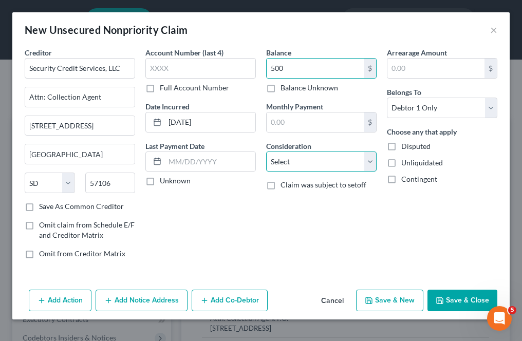
click at [296, 155] on select "Select Cable / Satellite Services Collection Agency Credit Card Debt Debt Couns…" at bounding box center [321, 162] width 111 height 21
click at [266, 152] on select "Select Cable / Satellite Services Collection Agency Credit Card Debt Debt Couns…" at bounding box center [321, 162] width 111 height 21
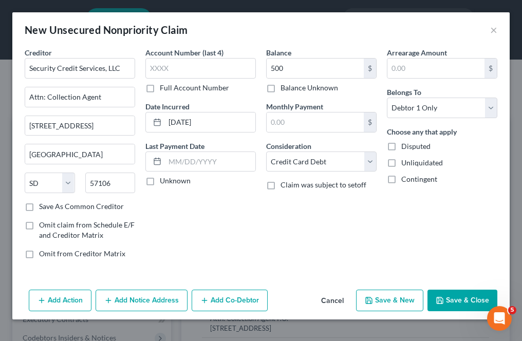
click at [397, 302] on button "Save & New" at bounding box center [389, 301] width 67 height 22
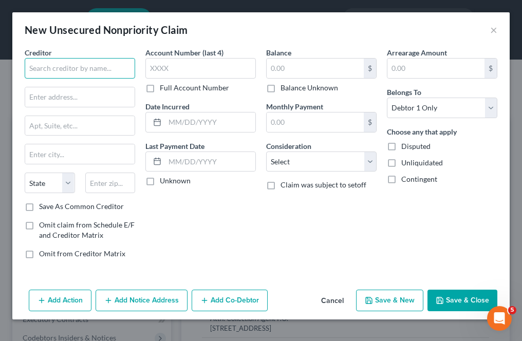
click at [45, 70] on input "text" at bounding box center [80, 68] width 111 height 21
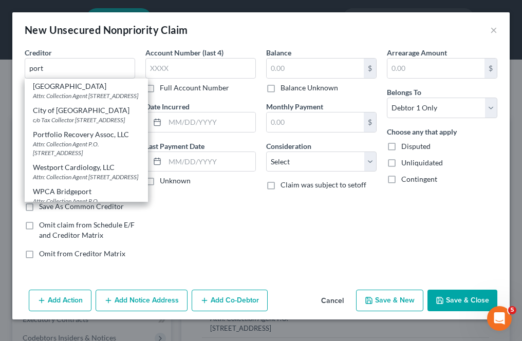
click at [76, 140] on div "Portfolio Recovery Assoc, LLC" at bounding box center [86, 135] width 107 height 10
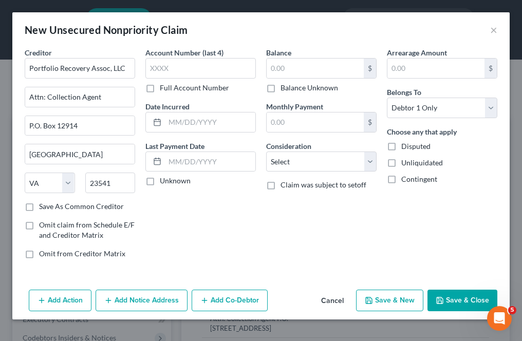
click at [159, 119] on line at bounding box center [159, 120] width 0 height 2
click at [187, 119] on input "text" at bounding box center [210, 123] width 90 height 20
click at [294, 62] on input "text" at bounding box center [315, 69] width 97 height 20
click at [290, 158] on select "Select Cable / Satellite Services Collection Agency Credit Card Debt Debt Couns…" at bounding box center [321, 162] width 111 height 21
click at [266, 152] on select "Select Cable / Satellite Services Collection Agency Credit Card Debt Debt Couns…" at bounding box center [321, 162] width 111 height 21
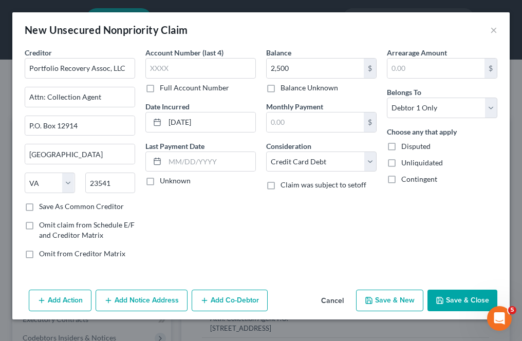
click at [390, 304] on button "Save & New" at bounding box center [389, 301] width 67 height 22
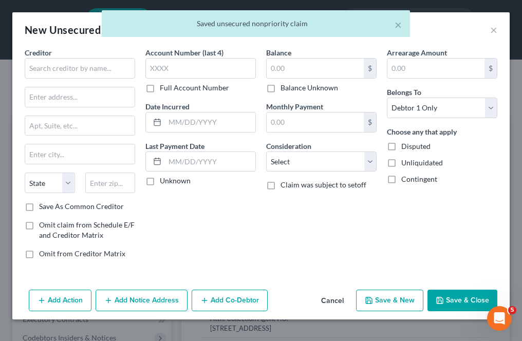
click at [491, 30] on div "× Saved unsecured nonpriority claim" at bounding box center [256, 26] width 522 height 32
click at [491, 31] on div "× Saved unsecured nonpriority claim" at bounding box center [256, 26] width 522 height 32
click at [492, 31] on div "× Saved unsecured nonpriority claim" at bounding box center [256, 26] width 522 height 32
click at [494, 31] on div "× Saved unsecured nonpriority claim" at bounding box center [256, 26] width 522 height 32
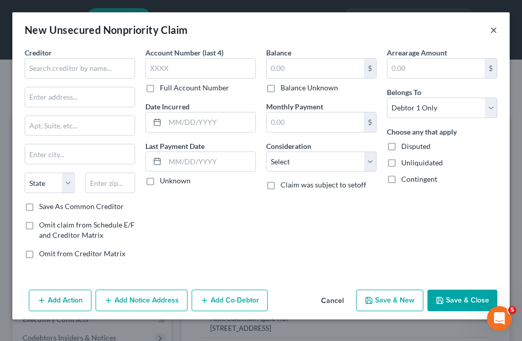
click at [496, 34] on button "×" at bounding box center [493, 30] width 7 height 12
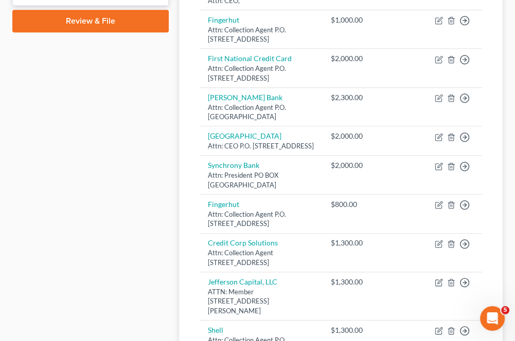
scroll to position [363, 0]
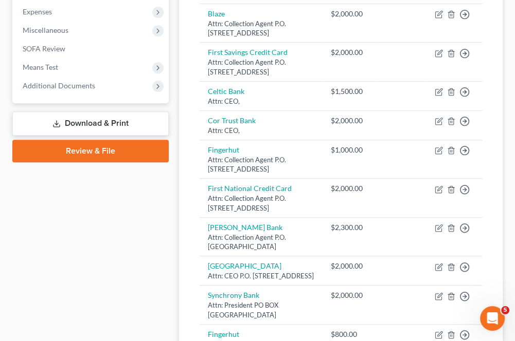
click at [67, 126] on link "Download & Print" at bounding box center [90, 124] width 156 height 24
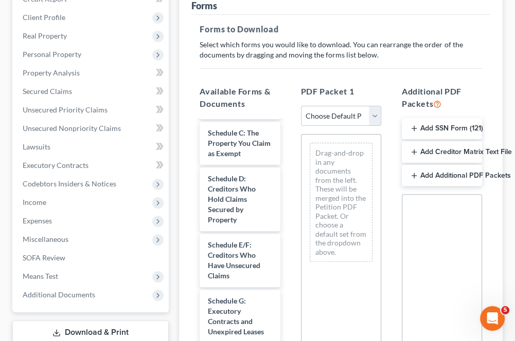
scroll to position [154, 0]
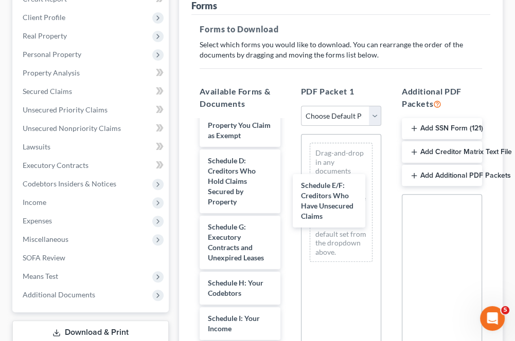
drag, startPoint x: 232, startPoint y: 253, endPoint x: 329, endPoint y: 211, distance: 106.1
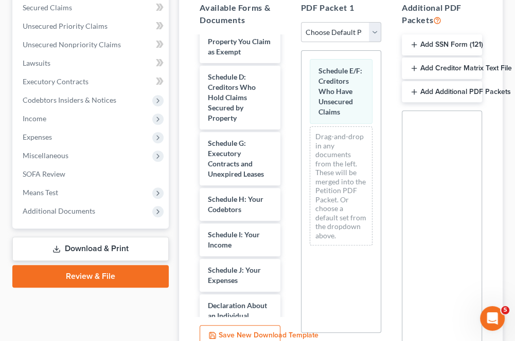
scroll to position [333, 0]
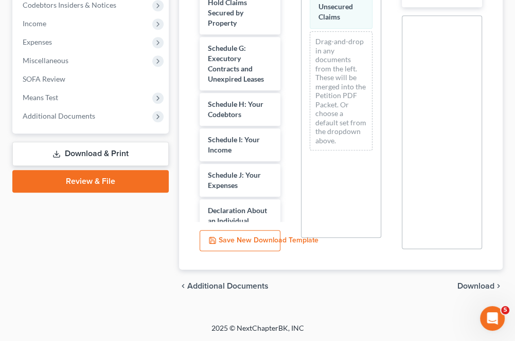
click at [465, 289] on span "Download" at bounding box center [475, 286] width 37 height 8
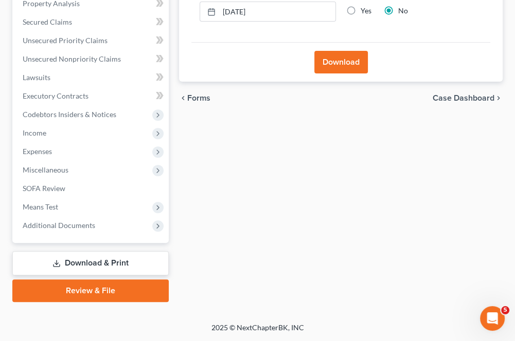
scroll to position [222, 0]
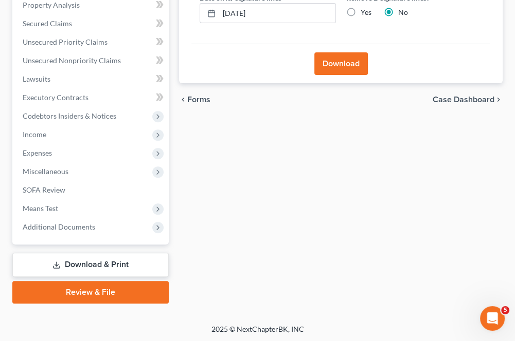
click at [328, 69] on button "Download" at bounding box center [340, 63] width 53 height 23
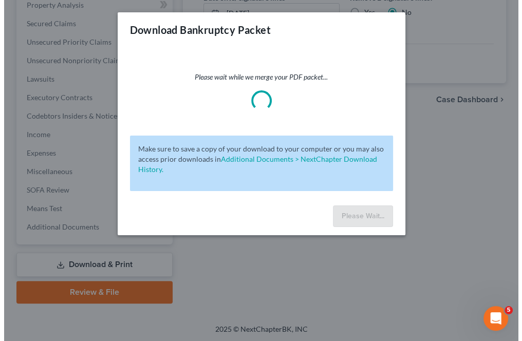
scroll to position [204, 0]
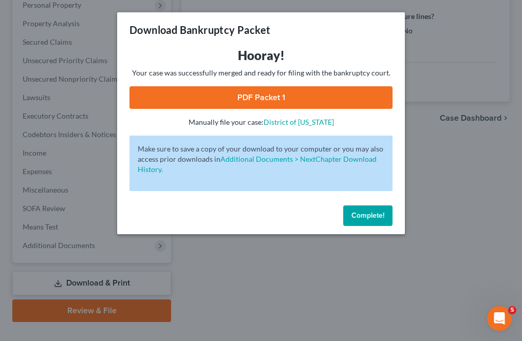
click at [223, 99] on link "PDF Packet 1" at bounding box center [261, 97] width 263 height 23
click at [378, 215] on span "Complete!" at bounding box center [368, 215] width 33 height 9
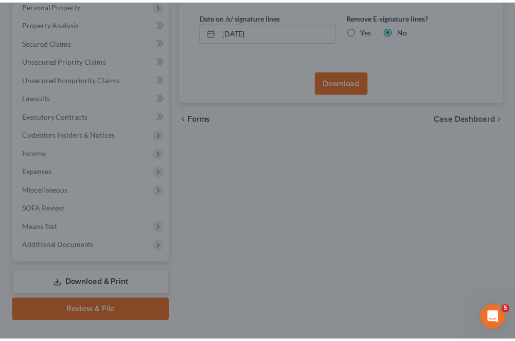
scroll to position [222, 0]
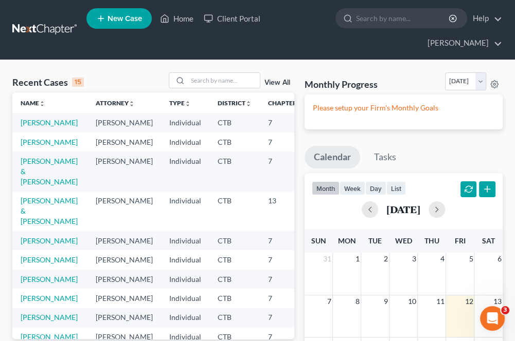
click at [130, 18] on span "New Case" at bounding box center [124, 19] width 34 height 8
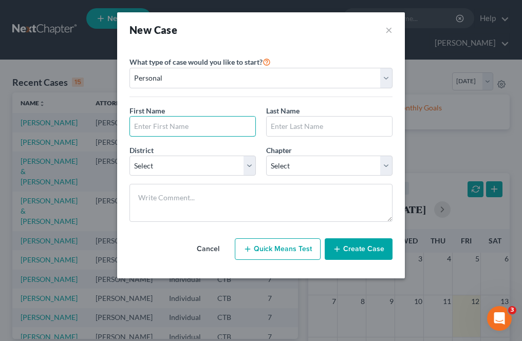
click at [162, 123] on input "text" at bounding box center [192, 127] width 125 height 20
type input "[PERSON_NAME]"
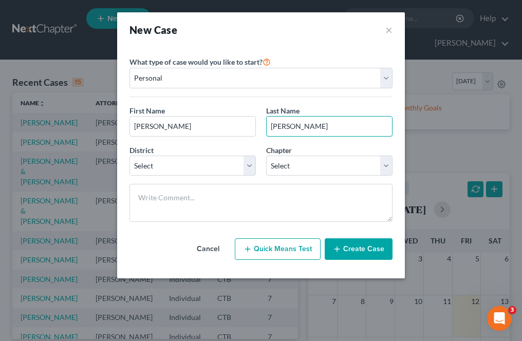
type input "Davis"
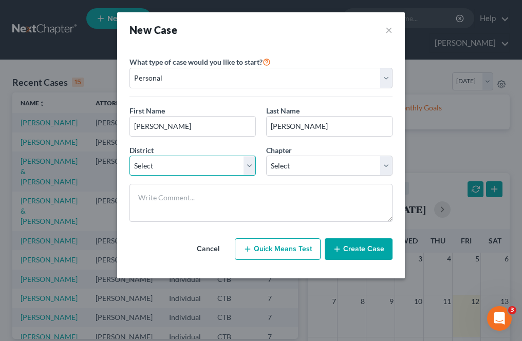
click at [177, 163] on select "Select [US_STATE] - [GEOGRAPHIC_DATA] [US_STATE] - [GEOGRAPHIC_DATA][US_STATE] …" at bounding box center [193, 166] width 126 height 21
select select "12"
click at [130, 156] on select "Select [US_STATE] - [GEOGRAPHIC_DATA] [US_STATE] - [GEOGRAPHIC_DATA][US_STATE] …" at bounding box center [193, 166] width 126 height 21
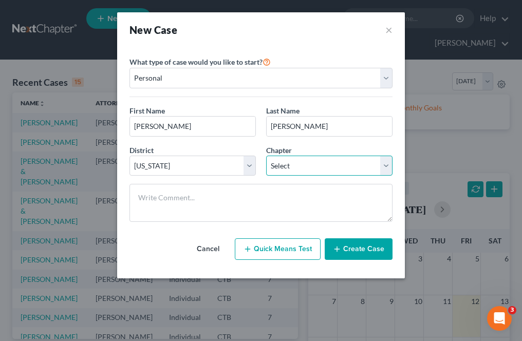
click at [289, 168] on select "Select 7 11 12 13" at bounding box center [329, 166] width 126 height 21
select select "0"
click at [266, 156] on select "Select 7 11 12 13" at bounding box center [329, 166] width 126 height 21
click at [369, 249] on button "Create Case" at bounding box center [359, 249] width 68 height 22
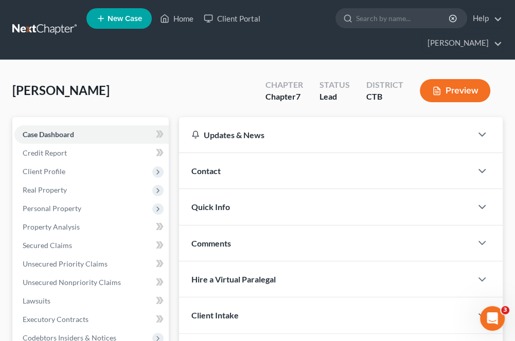
click at [38, 170] on span "Client Profile" at bounding box center [44, 171] width 43 height 9
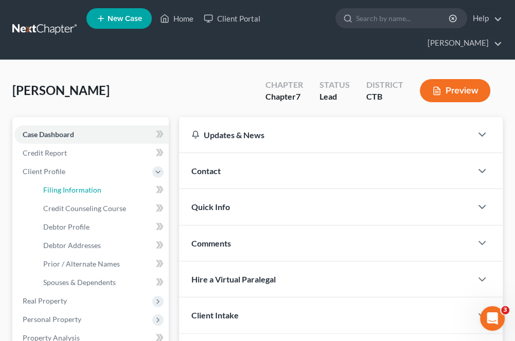
click at [93, 189] on span "Filing Information" at bounding box center [72, 190] width 58 height 9
select select "1"
select select "0"
select select "12"
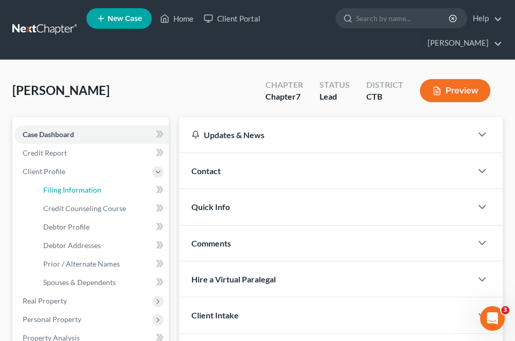
select select "6"
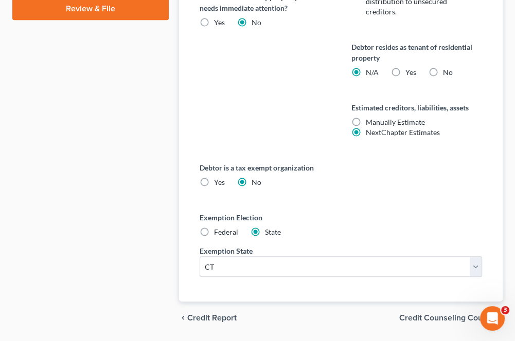
scroll to position [647, 0]
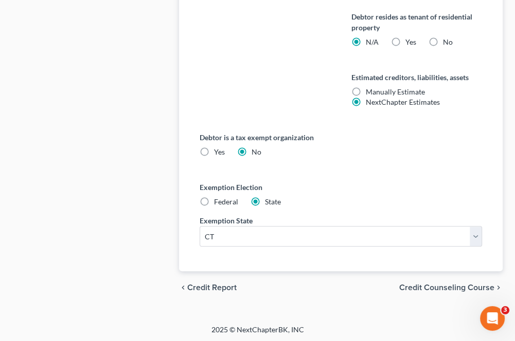
click at [451, 286] on span "Credit Counseling Course" at bounding box center [446, 288] width 95 height 8
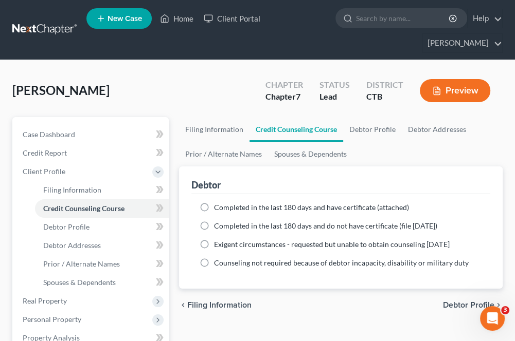
click at [214, 205] on label "Completed in the last 180 days and have certificate (attached)" at bounding box center [311, 208] width 195 height 10
click at [218, 205] on input "Completed in the last 180 days and have certificate (attached)" at bounding box center [221, 206] width 7 height 7
radio input "true"
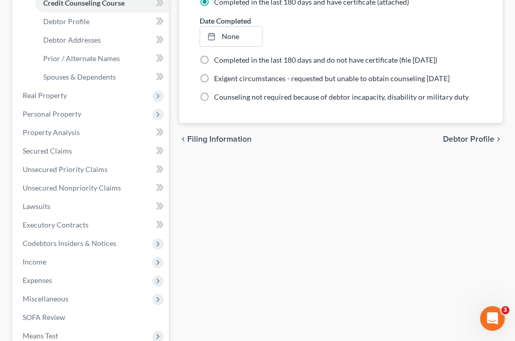
click at [455, 141] on span "Debtor Profile" at bounding box center [468, 139] width 51 height 8
select select "0"
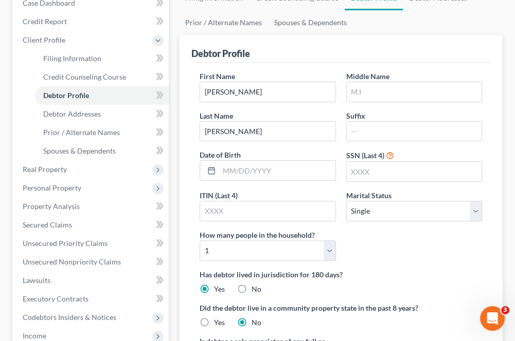
scroll to position [154, 0]
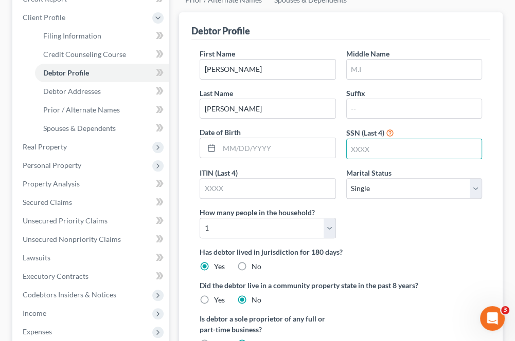
click at [348, 150] on input "text" at bounding box center [413, 149] width 135 height 20
type input "0391"
click at [380, 214] on div "First Name Christopher Middle Name Last Name Davis Suffix Date of Birth SSN (La…" at bounding box center [340, 147] width 292 height 198
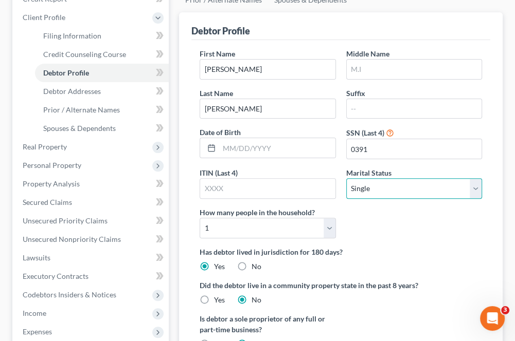
click at [371, 189] on select "Select Single Married Separated Divorced Widowed" at bounding box center [414, 188] width 136 height 21
select select "1"
click at [346, 178] on select "Select Single Married Separated Divorced Widowed" at bounding box center [414, 188] width 136 height 21
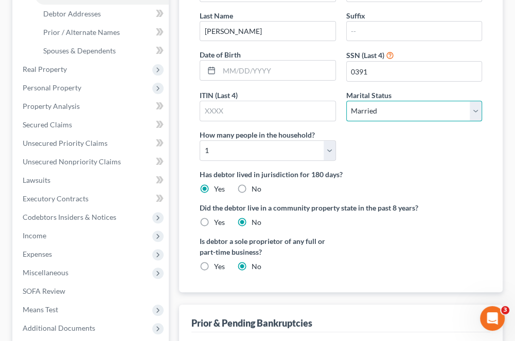
scroll to position [257, 0]
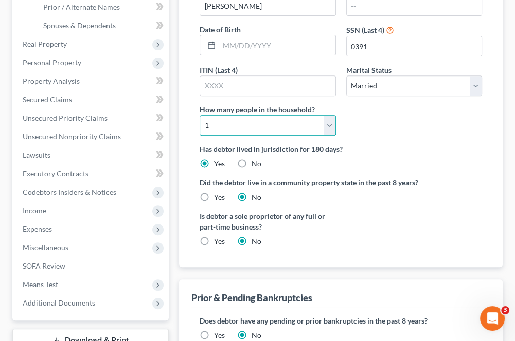
click at [327, 121] on select "Select 1 2 3 4 5 6 7 8 9 10 11 12 13 14 15 16 17 18 19 20" at bounding box center [267, 125] width 136 height 21
select select "3"
click at [199, 115] on select "Select 1 2 3 4 5 6 7 8 9 10 11 12 13 14 15 16 17 18 19 20" at bounding box center [267, 125] width 136 height 21
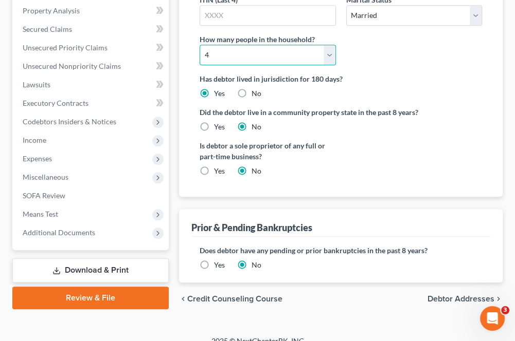
scroll to position [339, 0]
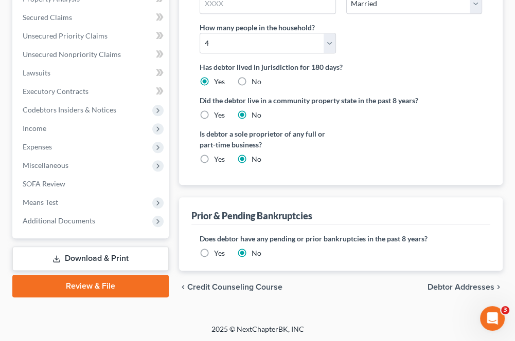
click at [446, 288] on span "Debtor Addresses" at bounding box center [460, 287] width 67 height 8
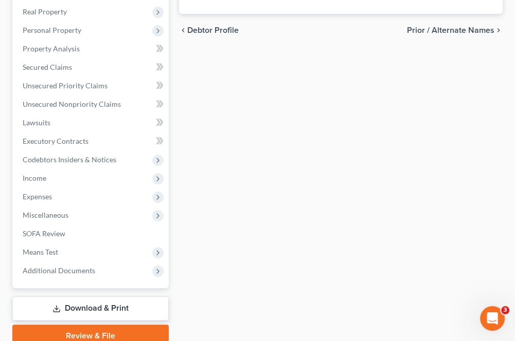
select select "0"
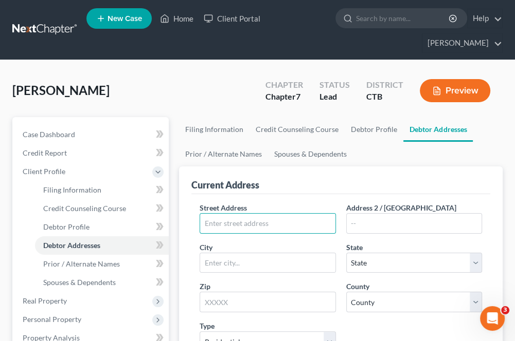
click at [252, 223] on input "text" at bounding box center [267, 224] width 135 height 20
type input "12 Macarthur Road"
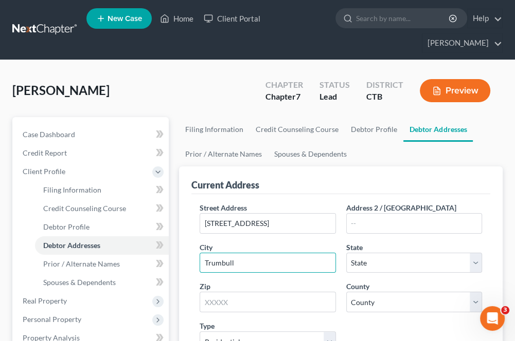
type input "Trumbull"
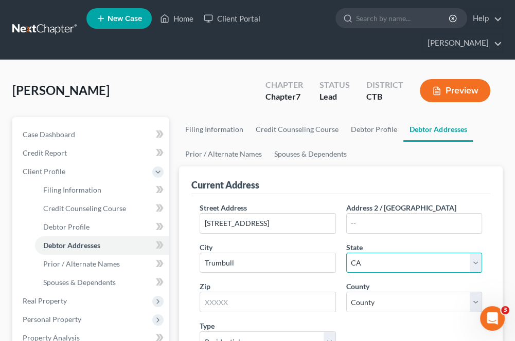
select select "6"
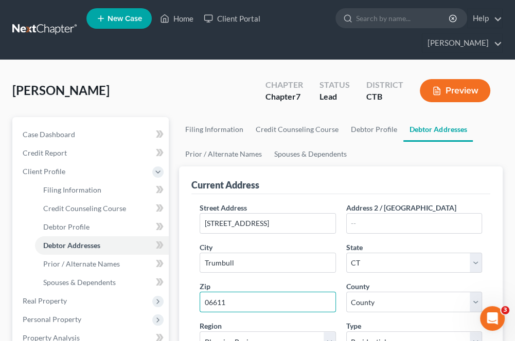
type input "06611"
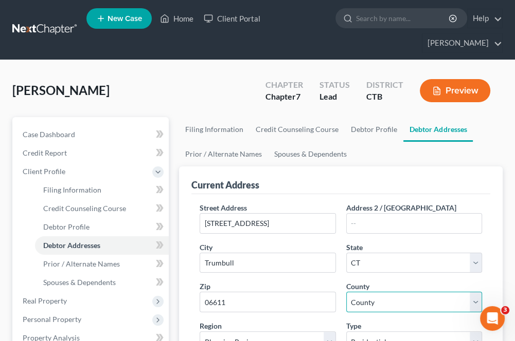
click at [372, 294] on select "County [GEOGRAPHIC_DATA] [GEOGRAPHIC_DATA] [GEOGRAPHIC_DATA] [GEOGRAPHIC_DATA] …" at bounding box center [414, 302] width 136 height 21
select select "0"
click at [346, 292] on select "County [GEOGRAPHIC_DATA] [GEOGRAPHIC_DATA] [GEOGRAPHIC_DATA] [GEOGRAPHIC_DATA] …" at bounding box center [414, 302] width 136 height 21
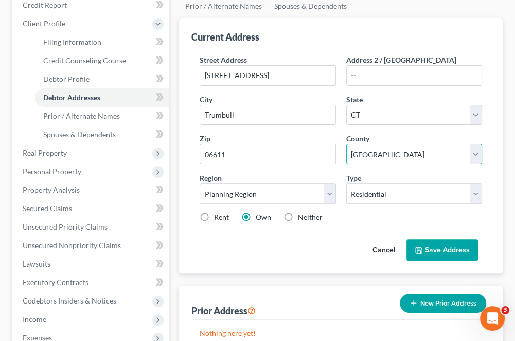
scroll to position [154, 0]
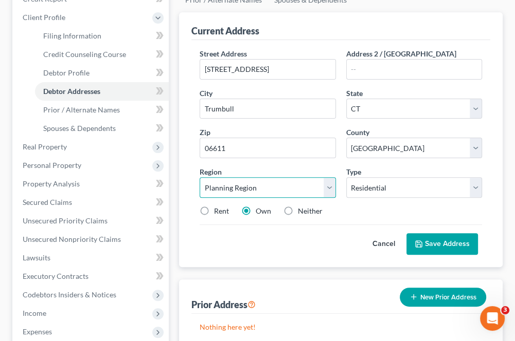
click at [224, 191] on select "Planning Region Capitol Planning Region [GEOGRAPHIC_DATA] Planning Region [GEOG…" at bounding box center [267, 187] width 136 height 21
select select "1"
click at [199, 177] on select "Planning Region Capitol Planning Region [GEOGRAPHIC_DATA] Planning Region [GEOG…" at bounding box center [267, 187] width 136 height 21
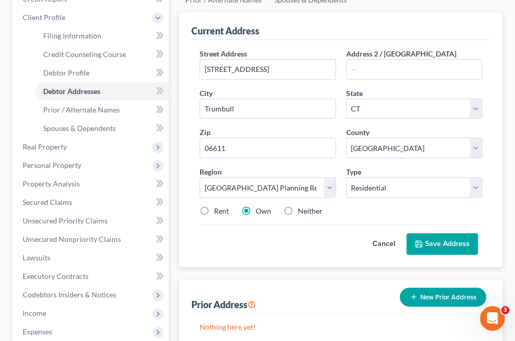
click at [444, 242] on button "Save Address" at bounding box center [441, 244] width 71 height 22
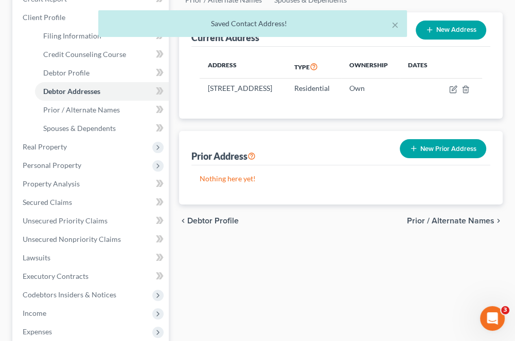
click at [424, 225] on span "Prior / Alternate Names" at bounding box center [450, 221] width 87 height 8
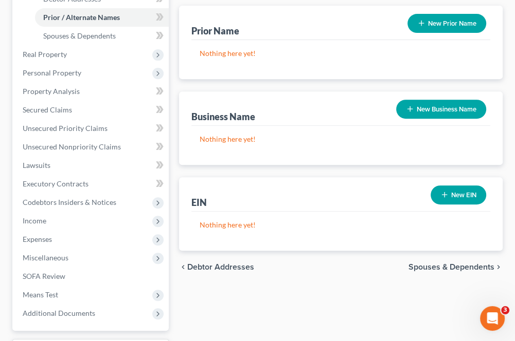
scroll to position [257, 0]
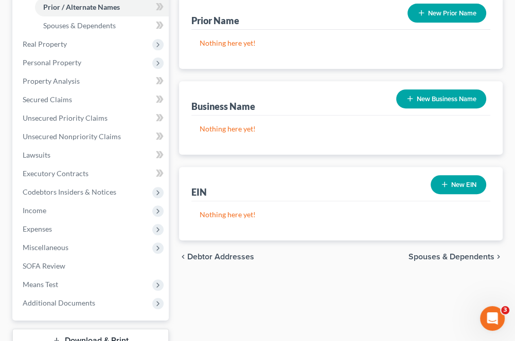
click at [426, 257] on span "Spouses & Dependents" at bounding box center [451, 257] width 86 height 8
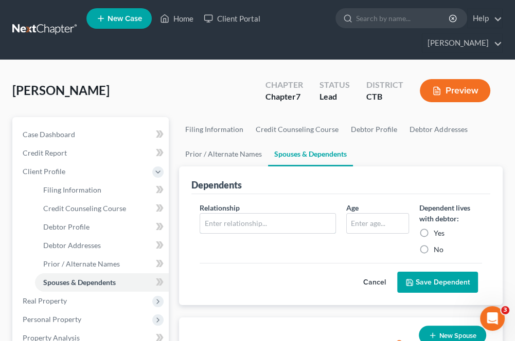
click at [220, 228] on input "text" at bounding box center [267, 224] width 135 height 20
type input "Son"
type input "9"
click at [433, 235] on label "Yes" at bounding box center [438, 233] width 11 height 10
click at [437, 235] on input "Yes" at bounding box center [440, 231] width 7 height 7
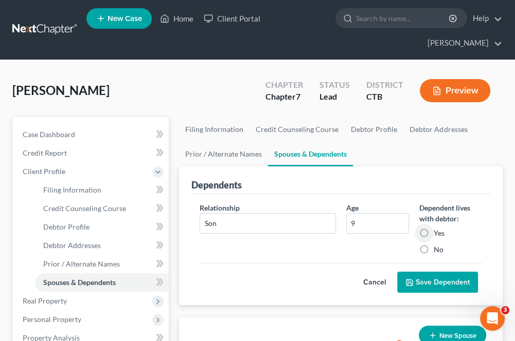
radio input "true"
click at [432, 278] on button "Save Dependent" at bounding box center [437, 283] width 81 height 22
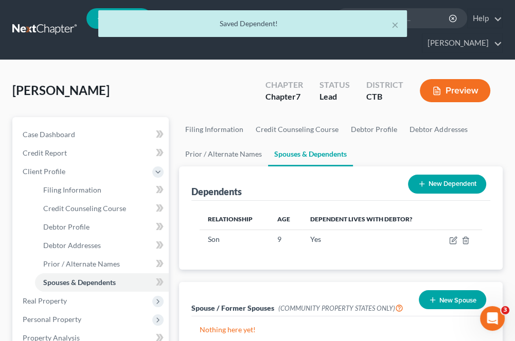
click at [432, 191] on button "New Dependent" at bounding box center [447, 184] width 78 height 19
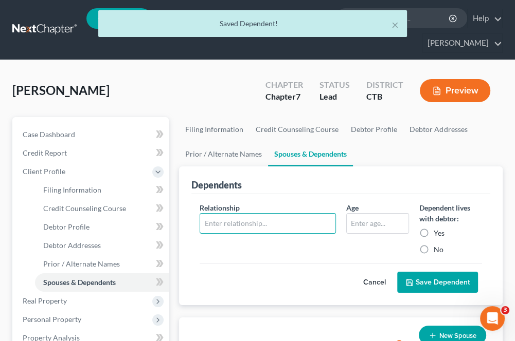
click at [244, 224] on input "text" at bounding box center [267, 224] width 135 height 20
type input "Son"
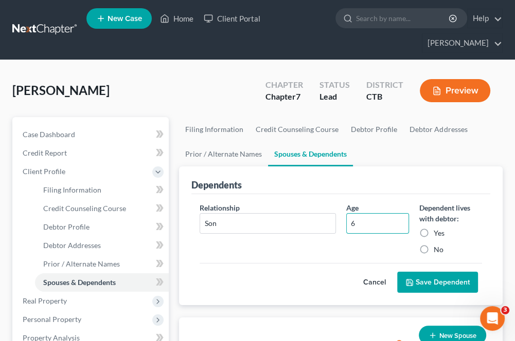
type input "6"
click at [433, 233] on label "Yes" at bounding box center [438, 233] width 11 height 10
click at [437, 233] on input "Yes" at bounding box center [440, 231] width 7 height 7
radio input "true"
click at [415, 288] on button "Save Dependent" at bounding box center [437, 283] width 81 height 22
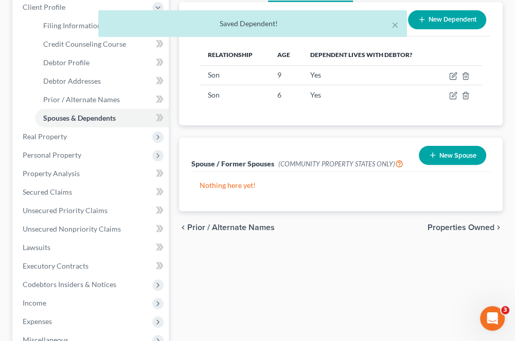
scroll to position [206, 0]
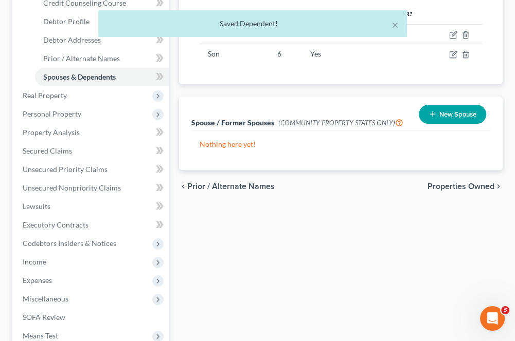
click at [439, 191] on div "chevron_left Prior / Alternate Names Properties Owned chevron_right" at bounding box center [340, 186] width 323 height 33
click at [468, 188] on span "Properties Owned" at bounding box center [460, 186] width 67 height 8
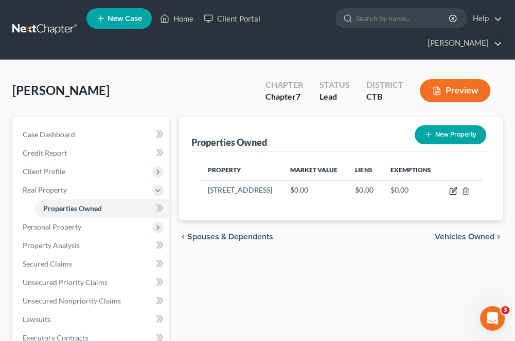
click at [452, 188] on icon "button" at bounding box center [453, 191] width 8 height 8
select select "6"
select select "0"
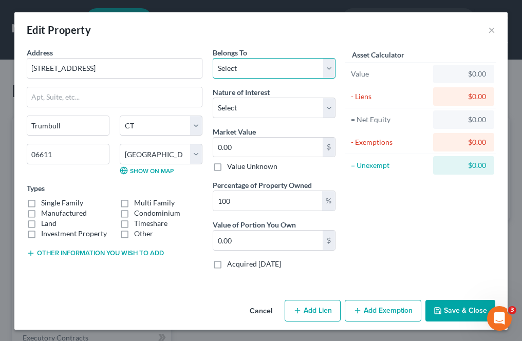
click at [214, 74] on select "Select Debtor 1 Only Debtor 2 Only Debtor 1 And Debtor 2 Only At Least One Of T…" at bounding box center [274, 68] width 123 height 21
select select "2"
click at [213, 58] on select "Select Debtor 1 Only Debtor 2 Only Debtor 1 And Debtor 2 Only At Least One Of T…" at bounding box center [274, 68] width 123 height 21
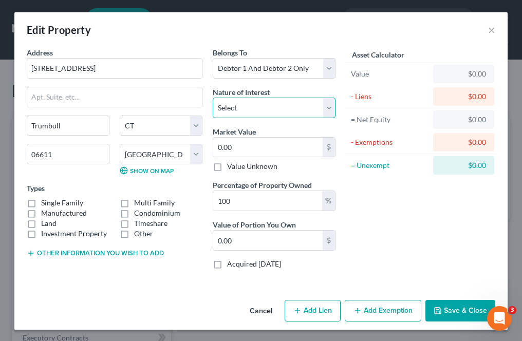
click at [237, 112] on select "Select Fee Simple Joint Tenant Life Estate Equitable Interest Future Interest T…" at bounding box center [274, 108] width 123 height 21
select select "1"
click at [213, 98] on select "Select Fee Simple Joint Tenant Life Estate Equitable Interest Future Interest T…" at bounding box center [274, 108] width 123 height 21
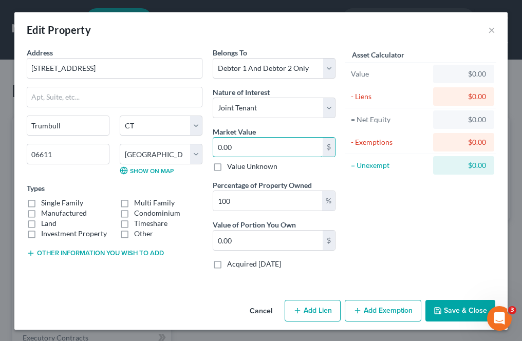
click at [247, 140] on input "0.00" at bounding box center [267, 148] width 109 height 20
type input "4"
type input "4.00"
type input "45"
type input "45.00"
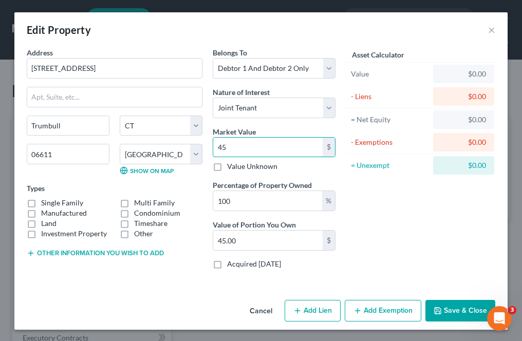
type input "450"
type input "450.00"
type input "4500"
type input "4,500.00"
type input "4,5000"
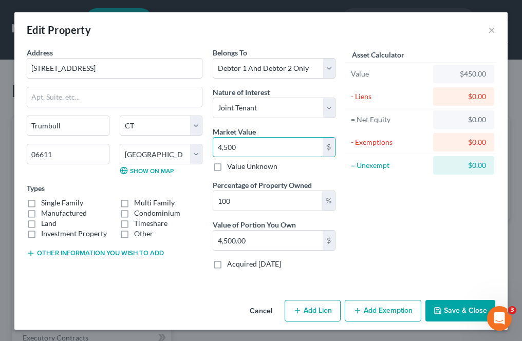
type input "45,000.00"
type input "45,0000"
type input "450,000.00"
type input "450,000"
click at [426, 203] on div "Asset Calculator Value $450,000.00 - Liens $0.00 = Net Equity $450.00 - Exempti…" at bounding box center [421, 162] width 160 height 230
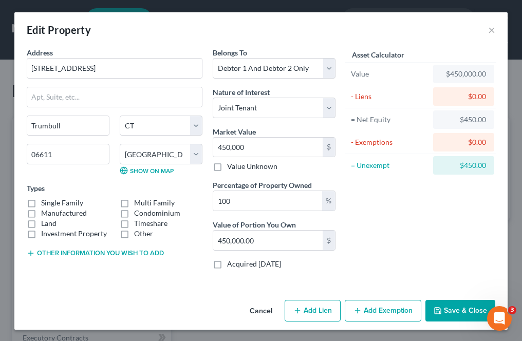
click at [41, 201] on label "Single Family" at bounding box center [62, 203] width 42 height 10
click at [45, 201] on input "Single Family" at bounding box center [48, 201] width 7 height 7
checkbox input "true"
click at [301, 311] on icon "button" at bounding box center [297, 311] width 8 height 8
select select "2"
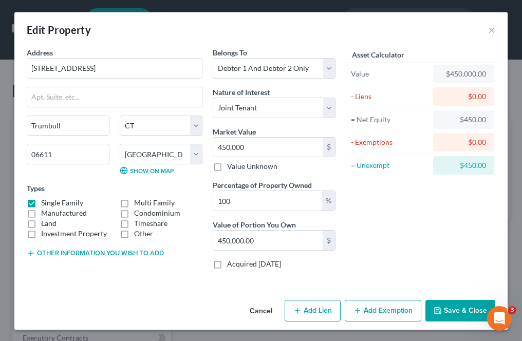
select select "0"
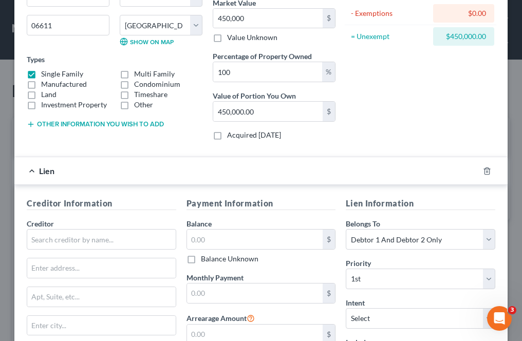
scroll to position [154, 0]
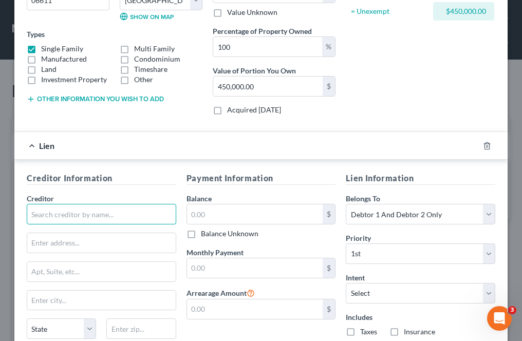
click at [56, 210] on input "text" at bounding box center [102, 214] width 150 height 21
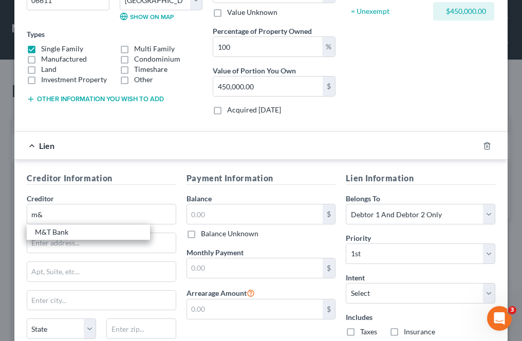
click at [56, 230] on div "M&T Bank" at bounding box center [88, 232] width 107 height 10
type input "M&T Bank"
type input "Attn: Collection Agent"
type input "P.O. Box 619063"
type input "[GEOGRAPHIC_DATA]"
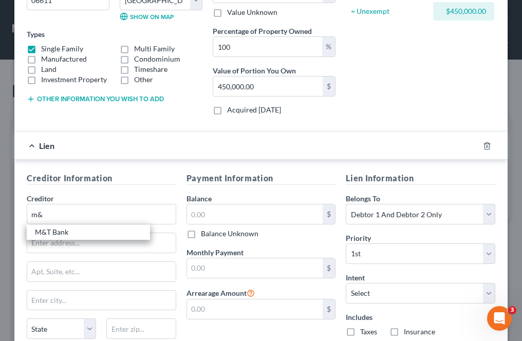
select select "45"
type input "75261"
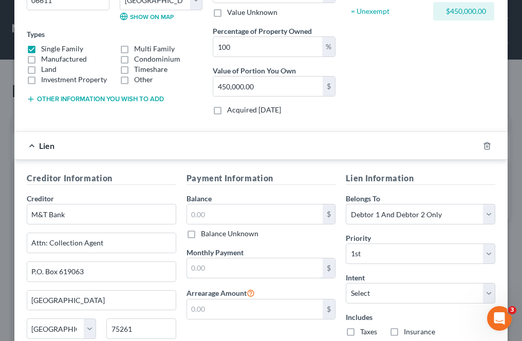
click at [209, 262] on input "text" at bounding box center [255, 269] width 136 height 20
type input "2,513"
click at [245, 215] on input "text" at bounding box center [255, 215] width 136 height 20
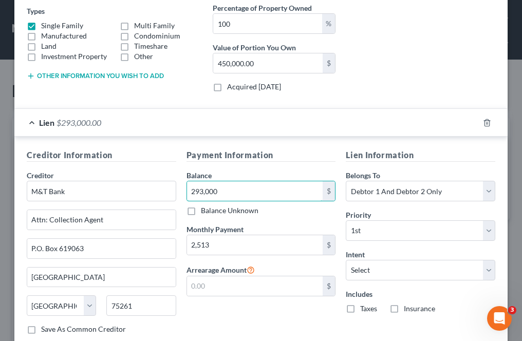
scroll to position [241, 0]
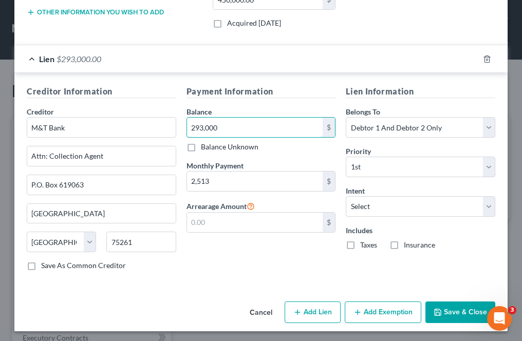
type input "293,000"
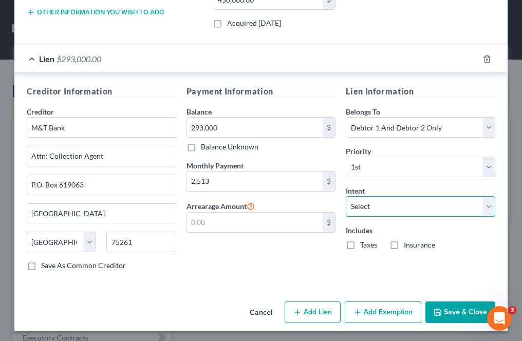
click at [378, 198] on select "Select Surrender Redeem Reaffirm Avoid Other" at bounding box center [421, 206] width 150 height 21
select select "4"
click at [346, 196] on select "Select Surrender Redeem Reaffirm Avoid Other" at bounding box center [421, 206] width 150 height 21
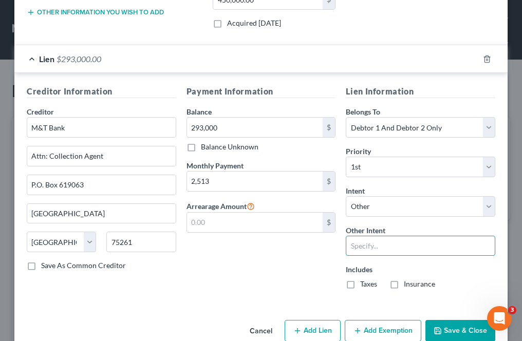
click at [356, 252] on input "text" at bounding box center [421, 246] width 150 height 21
type input "Current. Continue to pay."
click at [360, 282] on label "Taxes" at bounding box center [368, 284] width 17 height 10
click at [364, 282] on input "Taxes" at bounding box center [367, 282] width 7 height 7
checkbox input "true"
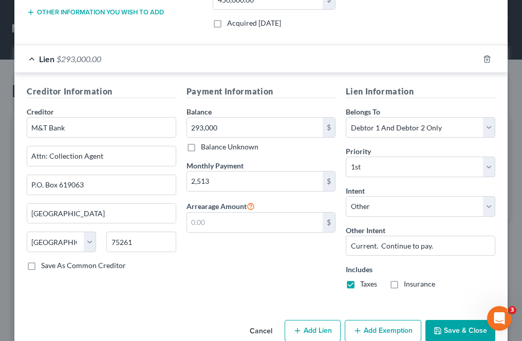
click at [404, 285] on label "Insurance" at bounding box center [419, 284] width 31 height 10
click at [408, 285] on input "Insurance" at bounding box center [411, 282] width 7 height 7
checkbox input "true"
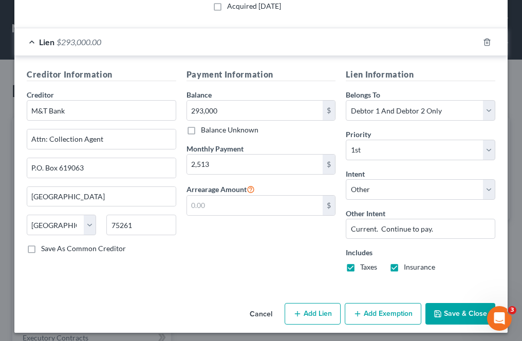
scroll to position [260, 0]
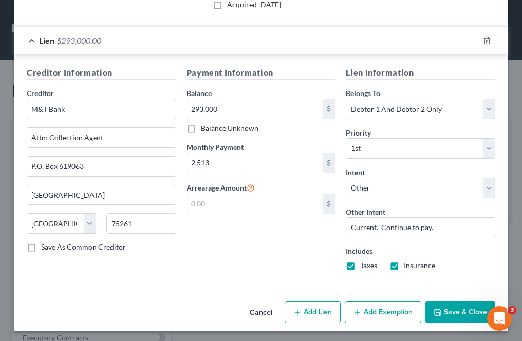
click at [306, 316] on button "Add Lien" at bounding box center [313, 313] width 56 height 22
select select "2"
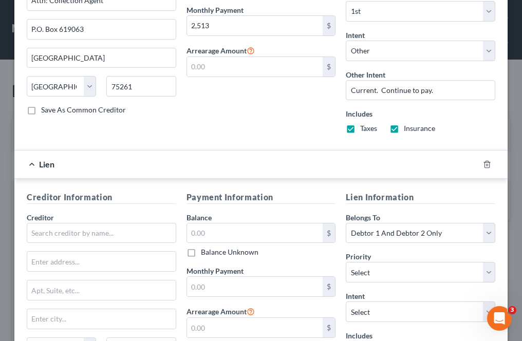
scroll to position [414, 0]
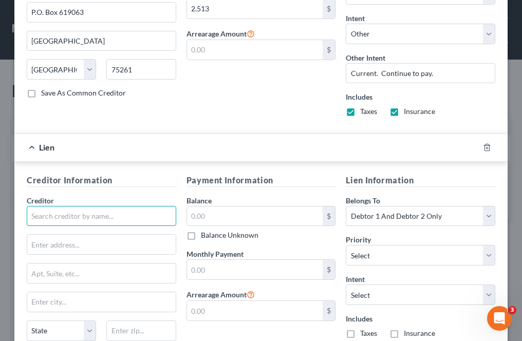
click at [59, 222] on input "text" at bounding box center [102, 216] width 150 height 21
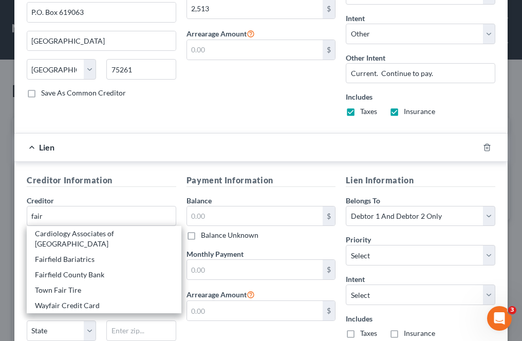
click at [56, 271] on div "Fairfield County Bank" at bounding box center [104, 275] width 138 height 10
type input "Fairfield County Bank"
type input "Attn: President"
type input "150 Danbury Road"
type input "Wilton"
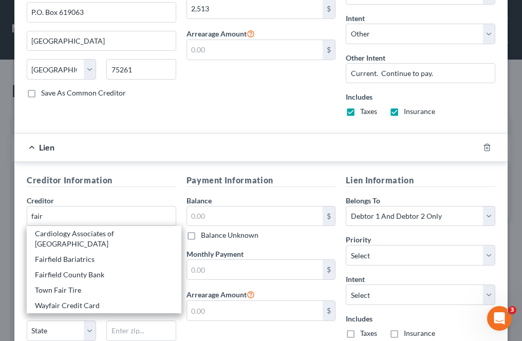
select select "6"
type input "06897"
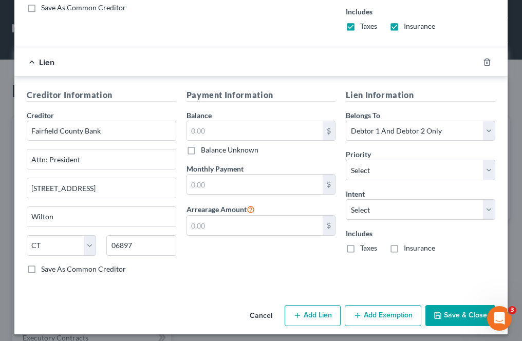
scroll to position [502, 0]
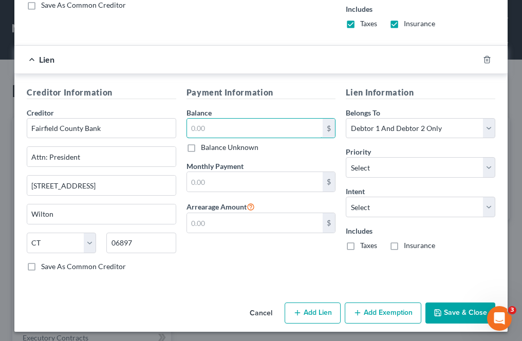
click at [197, 125] on input "text" at bounding box center [255, 129] width 136 height 20
click at [346, 172] on select "Select 2nd 3rd 4th 5th 6th 7th 8th 9th 10th 11th 12th 13th 14th 15th 16th 17th …" at bounding box center [421, 167] width 150 height 21
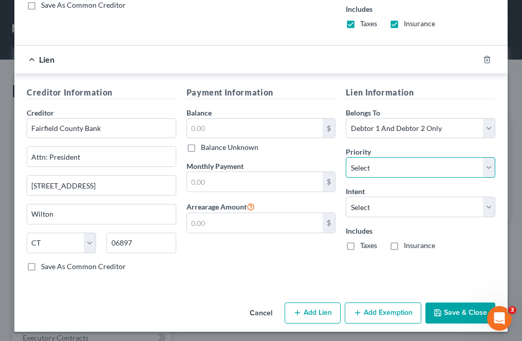
select select "0"
click at [346, 157] on select "Select 2nd 3rd 4th 5th 6th 7th 8th 9th 10th 11th 12th 13th 14th 15th 16th 17th …" at bounding box center [421, 167] width 150 height 21
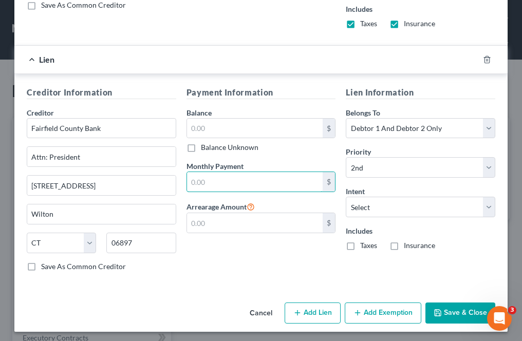
click at [208, 178] on input "text" at bounding box center [255, 182] width 136 height 20
type input "630"
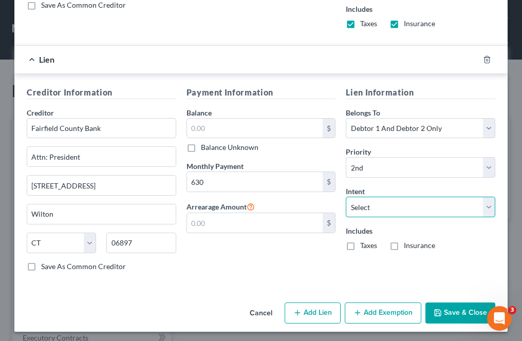
click at [350, 201] on select "Select Surrender Redeem Reaffirm Avoid Other" at bounding box center [421, 207] width 150 height 21
select select "4"
click at [346, 197] on select "Select Surrender Redeem Reaffirm Avoid Other" at bounding box center [421, 207] width 150 height 21
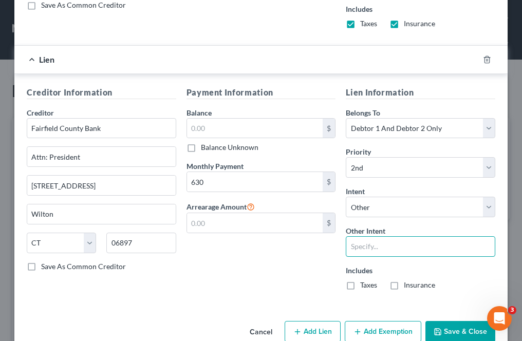
click at [363, 244] on input "text" at bounding box center [421, 246] width 150 height 21
type input "Current. Continue to pay."
click at [191, 128] on input "text" at bounding box center [255, 129] width 136 height 20
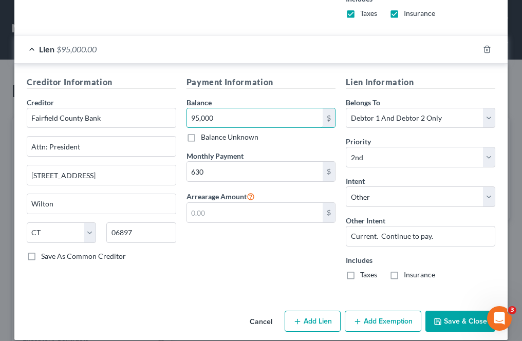
scroll to position [520, 0]
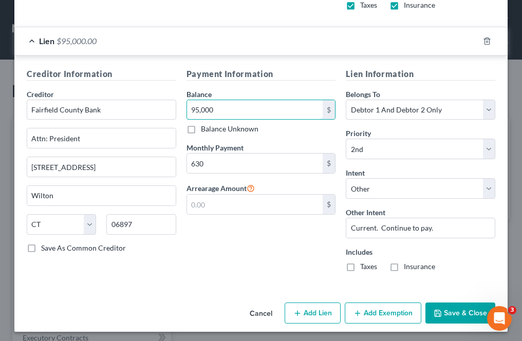
type input "95,000"
click at [438, 308] on button "Save & Close" at bounding box center [461, 314] width 70 height 22
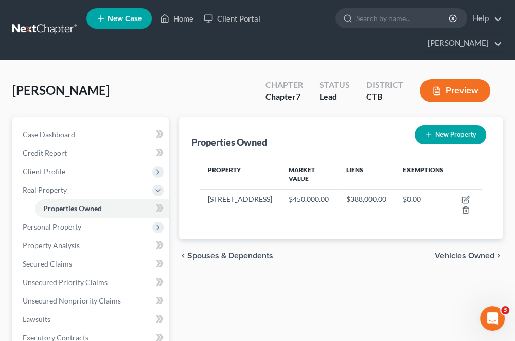
click at [61, 232] on span "Personal Property" at bounding box center [91, 227] width 154 height 19
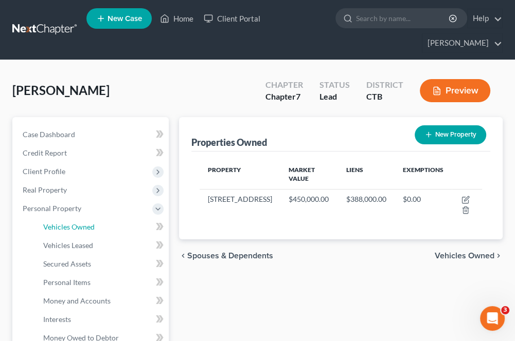
click at [64, 228] on span "Vehicles Owned" at bounding box center [68, 227] width 51 height 9
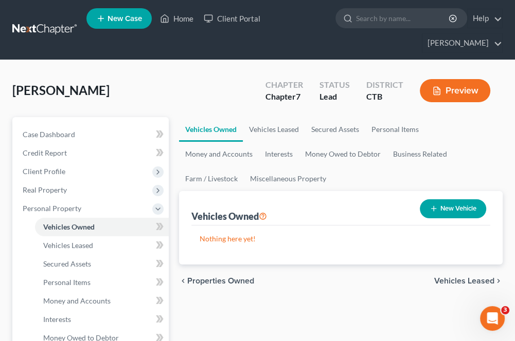
click at [450, 282] on span "Vehicles Leased" at bounding box center [464, 281] width 60 height 8
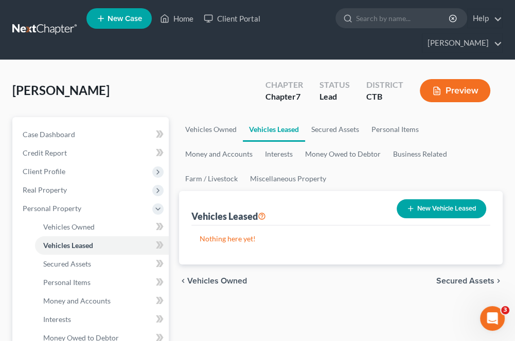
click at [450, 282] on span "Secured Assets" at bounding box center [465, 281] width 58 height 8
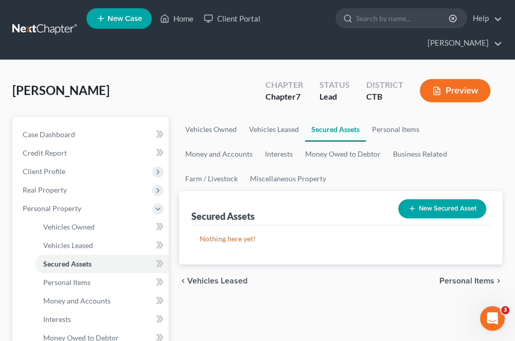
click at [450, 282] on span "Personal Items" at bounding box center [466, 281] width 55 height 8
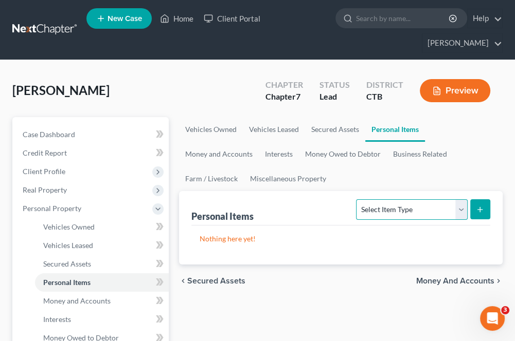
click at [374, 212] on select "Select Item Type Clothing Collectibles Of Value Electronics Firearms Household …" at bounding box center [411, 209] width 111 height 21
select select "clothing"
click at [357, 199] on select "Select Item Type Clothing Collectibles Of Value Electronics Firearms Household …" at bounding box center [411, 209] width 111 height 21
click at [469, 207] on form "Select Item Type Clothing Collectibles Of Value Electronics Firearms Household …" at bounding box center [423, 209] width 134 height 21
click at [481, 207] on icon "submit" at bounding box center [479, 210] width 8 height 8
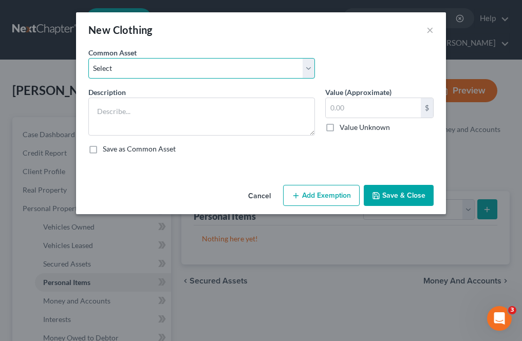
click at [109, 74] on select "Select Wearing Apparel" at bounding box center [201, 68] width 227 height 21
select select "0"
click at [88, 58] on select "Select Wearing Apparel" at bounding box center [201, 68] width 227 height 21
type textarea "Wearing Apparel"
type input "500.00"
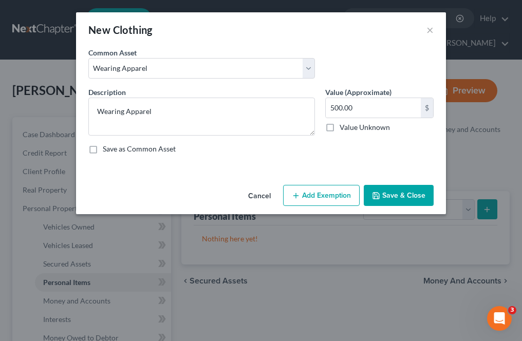
click at [336, 200] on button "Add Exemption" at bounding box center [321, 196] width 77 height 22
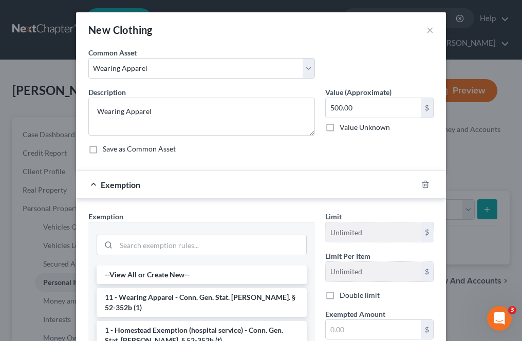
click at [169, 299] on li "11 - Wearing Apparel - Conn. Gen. Stat. Ann. § 52-352b (1)" at bounding box center [202, 302] width 210 height 29
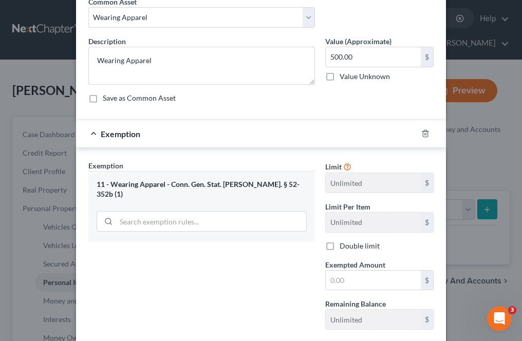
scroll to position [51, 0]
click at [337, 278] on input "text" at bounding box center [373, 280] width 95 height 20
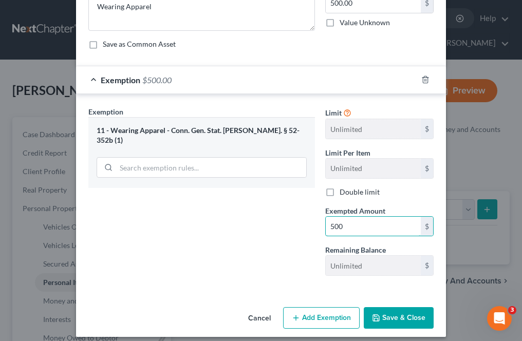
scroll to position [112, 0]
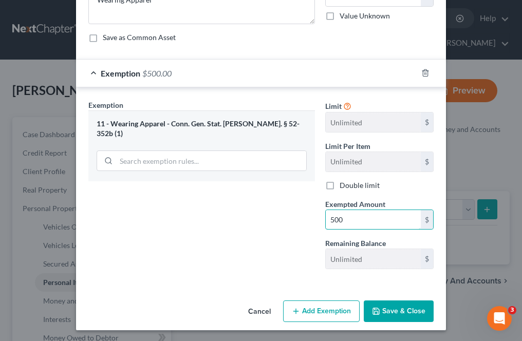
type input "500"
click at [386, 305] on button "Save & Close" at bounding box center [399, 312] width 70 height 22
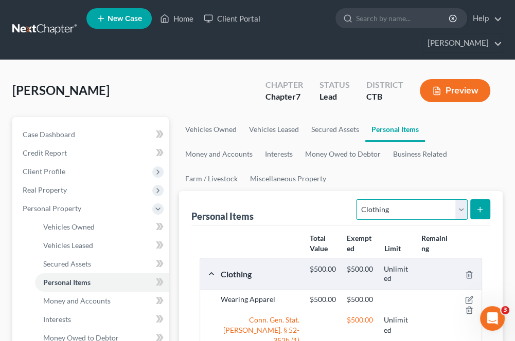
click at [399, 205] on select "Select Item Type Clothing Collectibles Of Value Electronics Firearms Household …" at bounding box center [411, 209] width 111 height 21
select select "electronics"
click at [357, 199] on select "Select Item Type Clothing Collectibles Of Value Electronics Firearms Household …" at bounding box center [411, 209] width 111 height 21
click at [478, 214] on button "submit" at bounding box center [480, 209] width 20 height 20
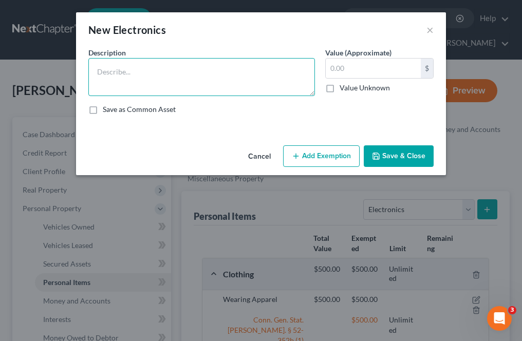
click at [90, 73] on textarea at bounding box center [201, 77] width 227 height 38
click at [109, 77] on textarea at bounding box center [201, 77] width 227 height 38
type textarea "Electronics"
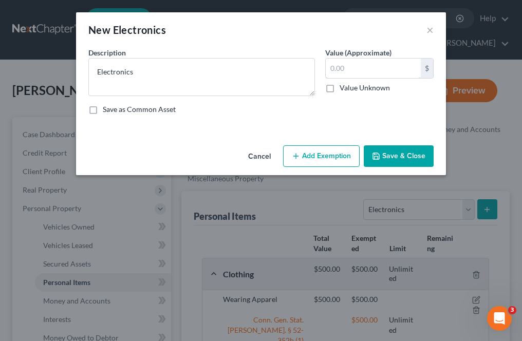
click at [384, 67] on input "text" at bounding box center [373, 69] width 95 height 20
type input "2,000"
click at [343, 147] on button "Add Exemption" at bounding box center [321, 156] width 77 height 22
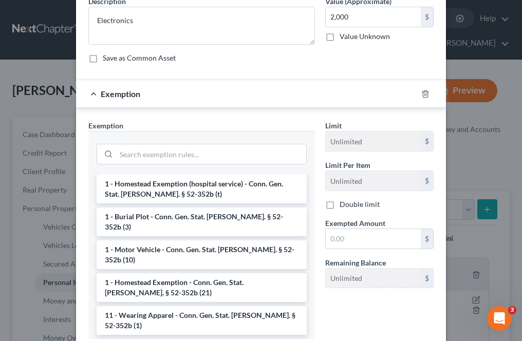
scroll to position [51, 0]
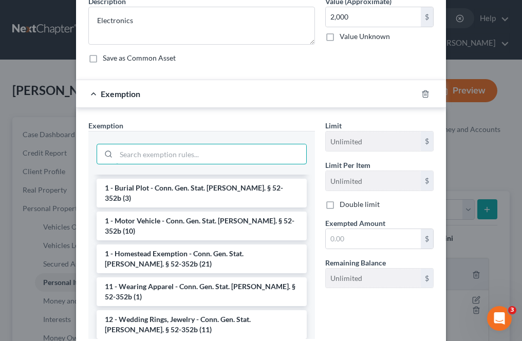
click at [117, 157] on input "search" at bounding box center [211, 154] width 190 height 20
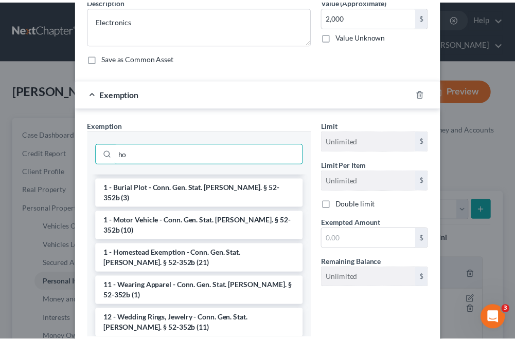
scroll to position [0, 0]
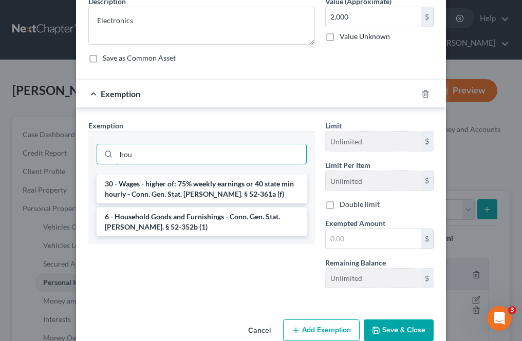
type input "hou"
click at [156, 228] on li "6 - Household Goods and Furnishings - Conn. Gen. Stat. Ann. § 52-352b (1)" at bounding box center [202, 222] width 210 height 29
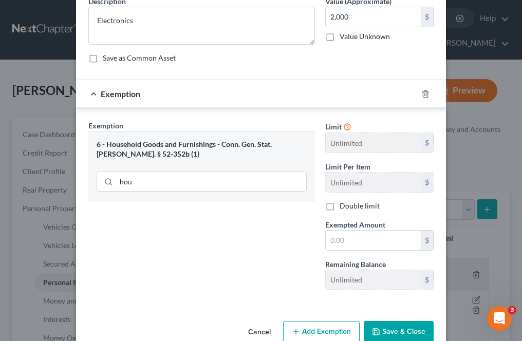
click at [339, 238] on input "text" at bounding box center [373, 241] width 95 height 20
type input "2,000"
click at [392, 332] on button "Save & Close" at bounding box center [399, 332] width 70 height 22
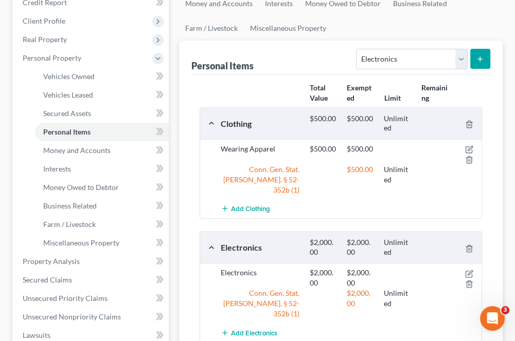
scroll to position [154, 0]
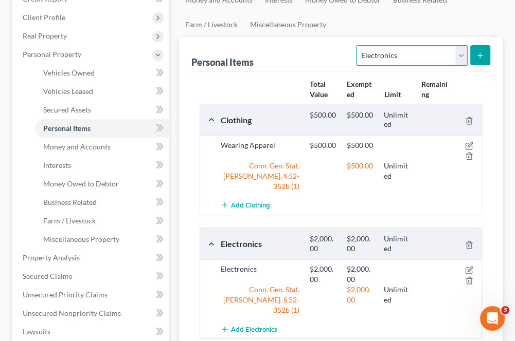
click at [424, 52] on select "Select Item Type Clothing Collectibles Of Value Electronics Firearms Household …" at bounding box center [411, 55] width 111 height 21
select select "firearms"
click at [357, 45] on select "Select Item Type Clothing Collectibles Of Value Electronics Firearms Household …" at bounding box center [411, 55] width 111 height 21
click at [482, 49] on button "submit" at bounding box center [480, 55] width 20 height 20
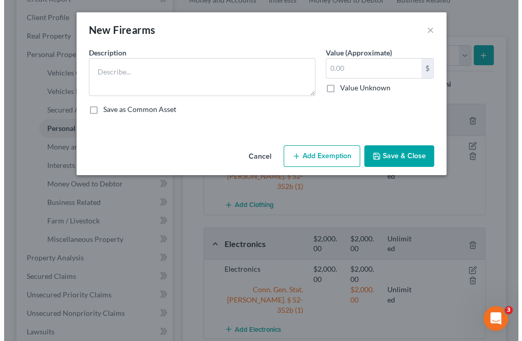
scroll to position [136, 0]
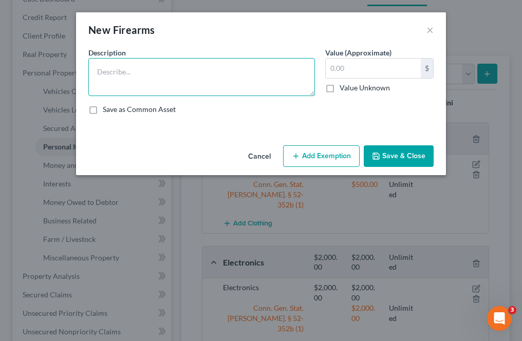
click at [112, 76] on textarea at bounding box center [201, 77] width 227 height 38
type textarea "2 Firearms - Glock 43 and Glock 23."
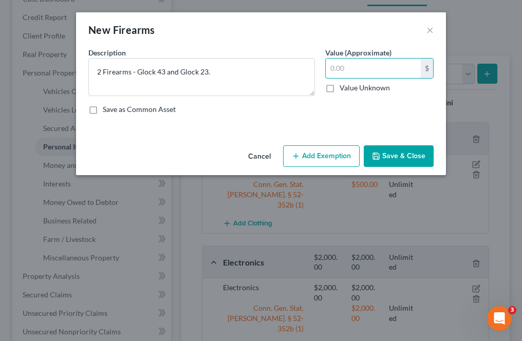
click at [347, 65] on input "text" at bounding box center [373, 69] width 95 height 20
type input "1,000"
click at [326, 152] on button "Add Exemption" at bounding box center [321, 156] width 77 height 22
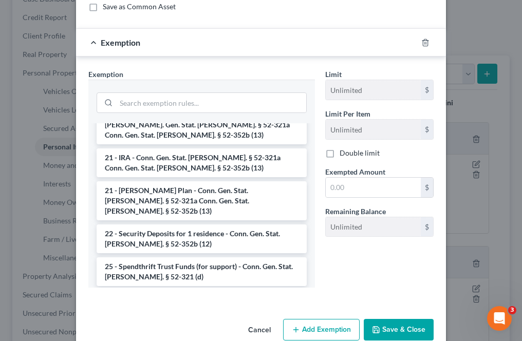
scroll to position [257, 0]
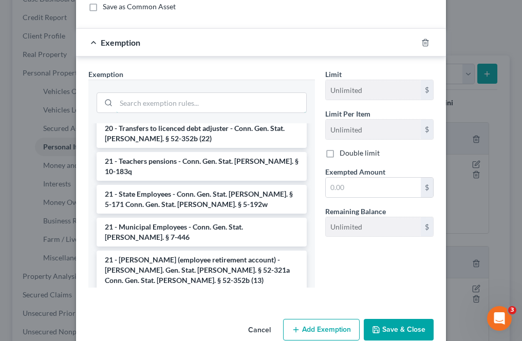
click at [149, 101] on input "search" at bounding box center [211, 103] width 190 height 20
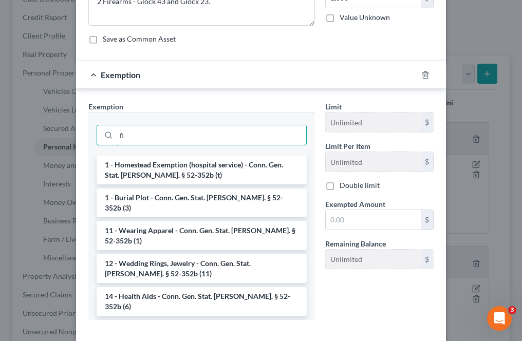
scroll to position [103, 0]
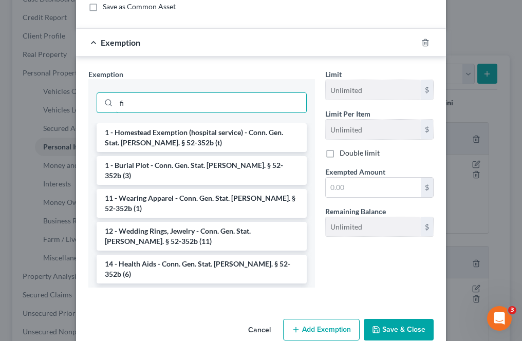
type input "f"
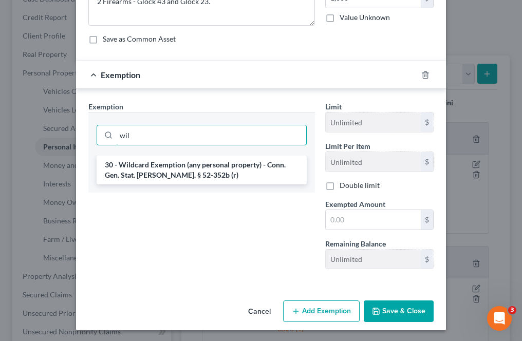
type input "wil"
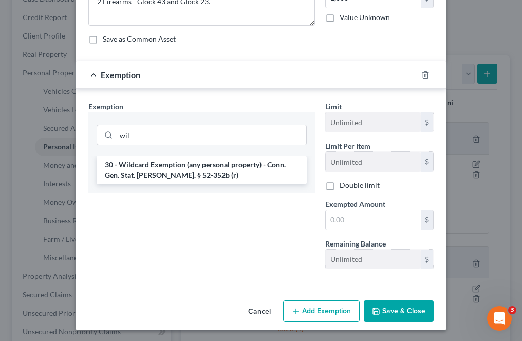
click at [179, 168] on li "30 - Wildcard Exemption (any personal property) - Conn. Gen. Stat. Ann. § 52-35…" at bounding box center [202, 170] width 210 height 29
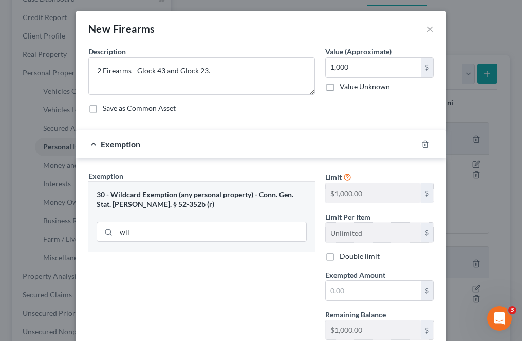
scroll to position [0, 0]
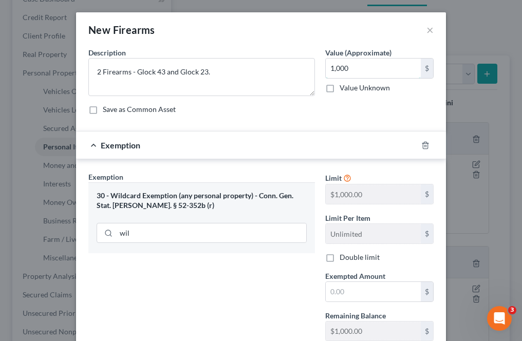
click at [350, 70] on input "1,000" at bounding box center [373, 69] width 95 height 20
type input "600"
click at [310, 190] on div "30 - Wildcard Exemption (any personal property) - Conn. Gen. Stat. Ann. § 52-35…" at bounding box center [201, 217] width 227 height 71
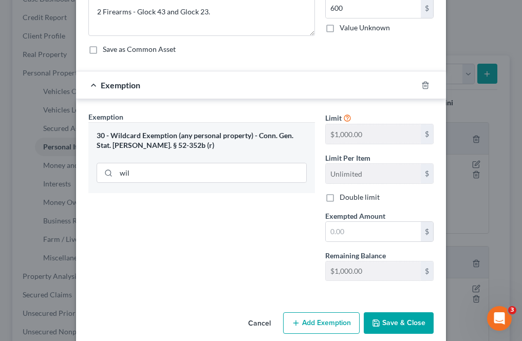
scroll to position [72, 0]
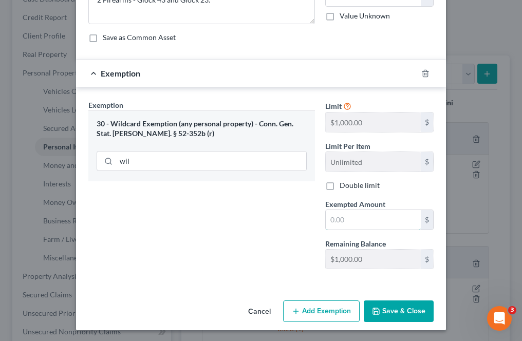
click at [340, 223] on input "text" at bounding box center [373, 220] width 95 height 20
type input "600"
click at [387, 313] on button "Save & Close" at bounding box center [399, 312] width 70 height 22
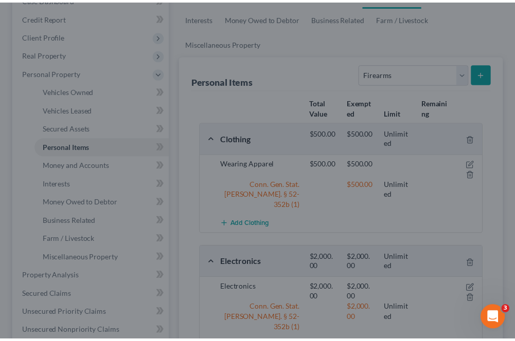
scroll to position [154, 0]
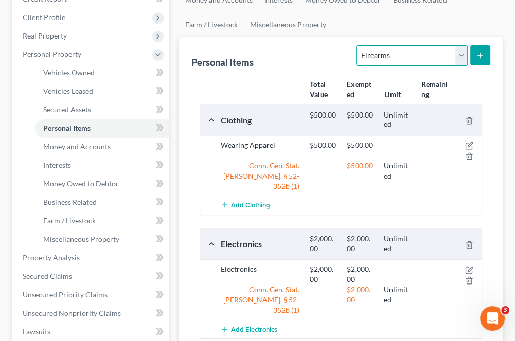
click at [466, 49] on select "Select Item Type Clothing Collectibles Of Value Electronics Firearms Household …" at bounding box center [411, 55] width 111 height 21
select select "household_goods"
click at [357, 45] on select "Select Item Type Clothing Collectibles Of Value Electronics Firearms Household …" at bounding box center [411, 55] width 111 height 21
click at [475, 60] on button "submit" at bounding box center [480, 55] width 20 height 20
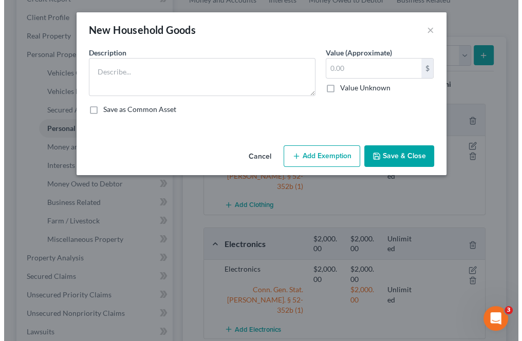
scroll to position [136, 0]
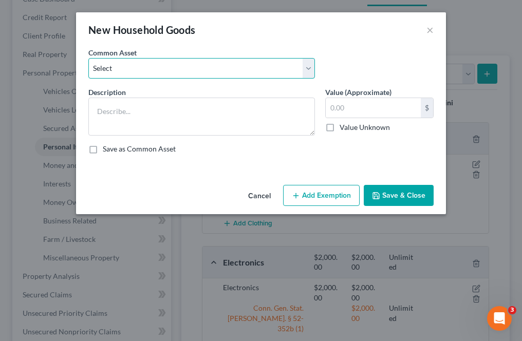
click at [184, 70] on select "Select Household Goods" at bounding box center [201, 68] width 227 height 21
select select "0"
click at [88, 58] on select "Select Household Goods" at bounding box center [201, 68] width 227 height 21
type textarea "Household Goods"
type input "2,000.00"
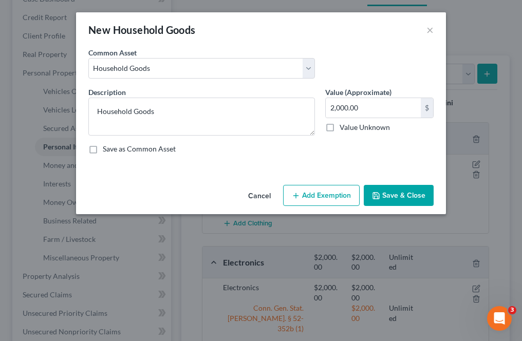
click at [313, 194] on button "Add Exemption" at bounding box center [321, 196] width 77 height 22
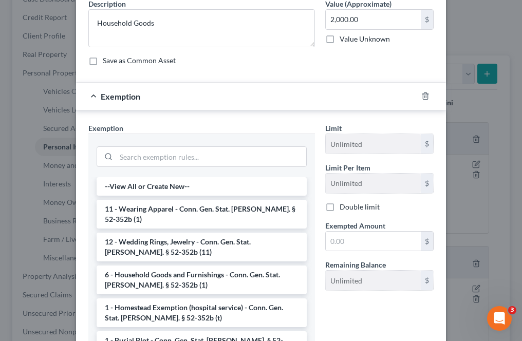
scroll to position [103, 0]
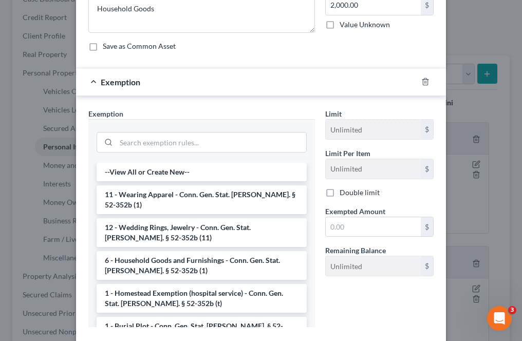
click at [134, 251] on li "6 - Household Goods and Furnishings - Conn. Gen. Stat. Ann. § 52-352b (1)" at bounding box center [202, 265] width 210 height 29
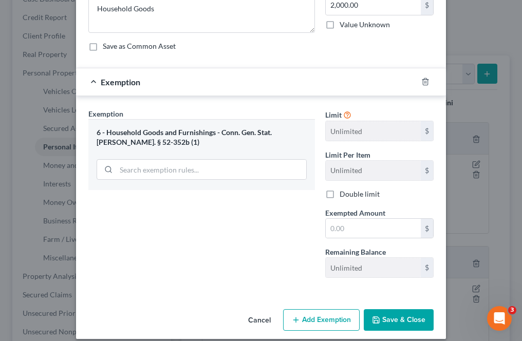
click at [343, 216] on label "Exempted Amount *" at bounding box center [355, 213] width 60 height 11
click at [345, 223] on input "text" at bounding box center [373, 229] width 95 height 20
type input "2,000"
click at [373, 320] on icon "button" at bounding box center [376, 320] width 6 height 6
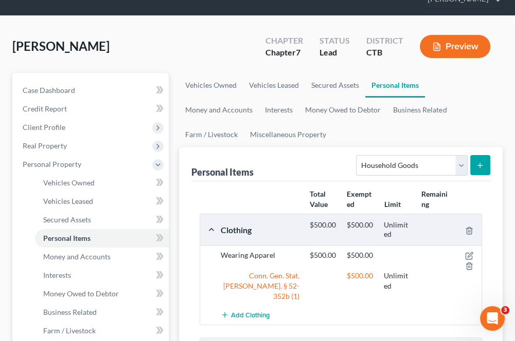
scroll to position [42, 0]
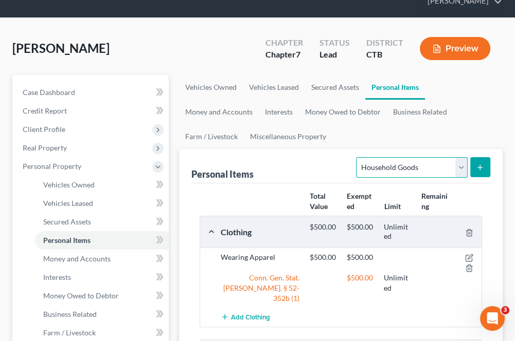
click at [382, 167] on select "Select Item Type Clothing Collectibles Of Value Electronics Firearms Household …" at bounding box center [411, 167] width 111 height 21
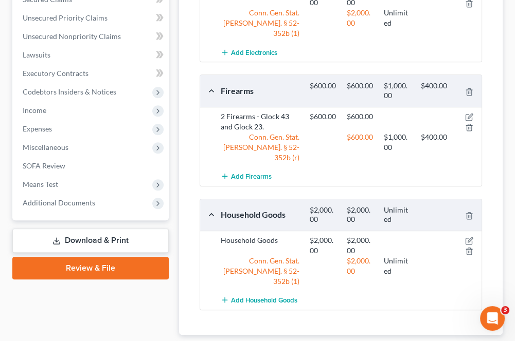
scroll to position [453, 0]
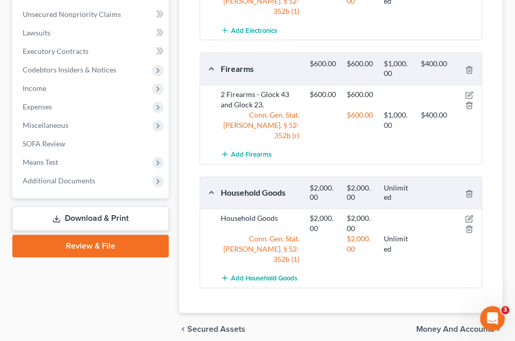
click at [438, 325] on span "Money and Accounts" at bounding box center [455, 329] width 78 height 8
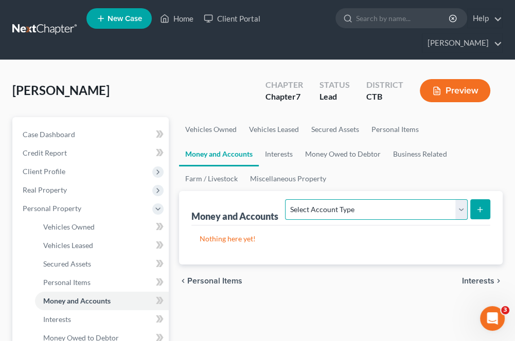
click at [305, 215] on select "Select Account Type Brokerage Cash on Hand Certificates of Deposit Checking Acc…" at bounding box center [376, 209] width 182 height 21
select select "checking"
click at [287, 199] on select "Select Account Type Brokerage Cash on Hand Certificates of Deposit Checking Acc…" at bounding box center [376, 209] width 182 height 21
click at [482, 214] on button "submit" at bounding box center [480, 209] width 20 height 20
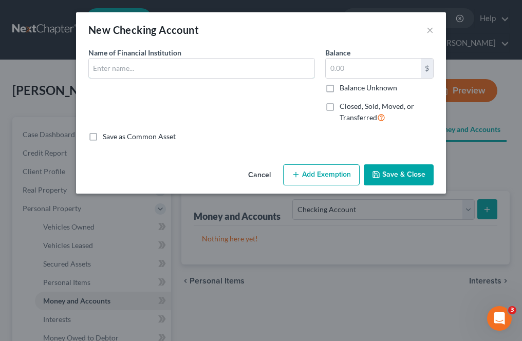
click at [110, 66] on input "text" at bounding box center [202, 69] width 226 height 20
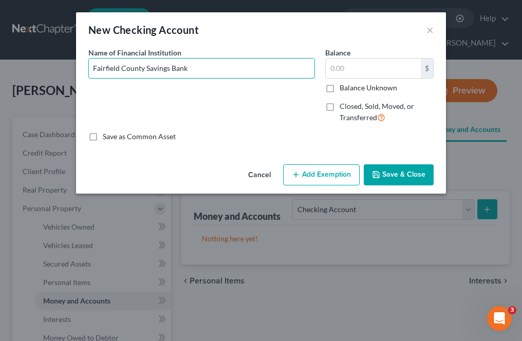
type input "Fairfield County Savings Bank"
click at [339, 69] on input "text" at bounding box center [373, 69] width 95 height 20
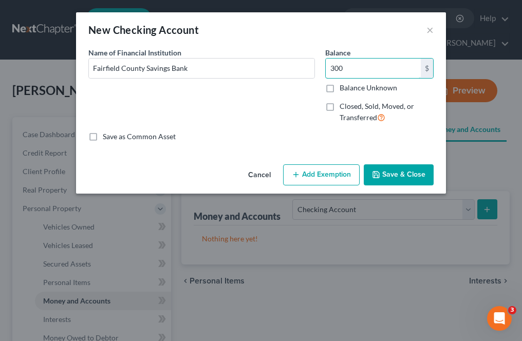
type input "300"
click at [311, 179] on button "Add Exemption" at bounding box center [321, 175] width 77 height 22
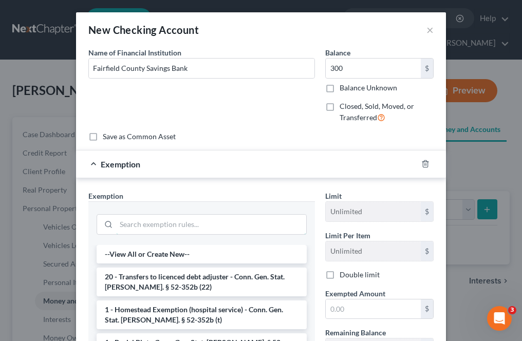
click at [164, 222] on input "search" at bounding box center [211, 225] width 190 height 20
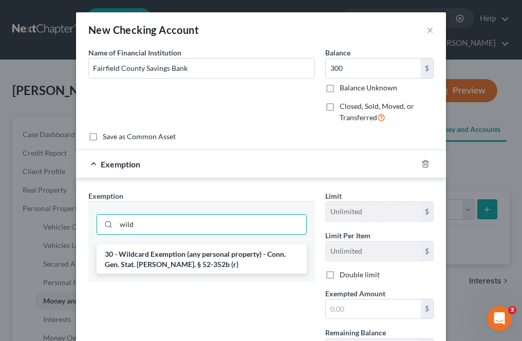
type input "wild"
click at [168, 261] on li "30 - Wildcard Exemption (any personal property) - Conn. Gen. Stat. Ann. § 52-35…" at bounding box center [202, 259] width 210 height 29
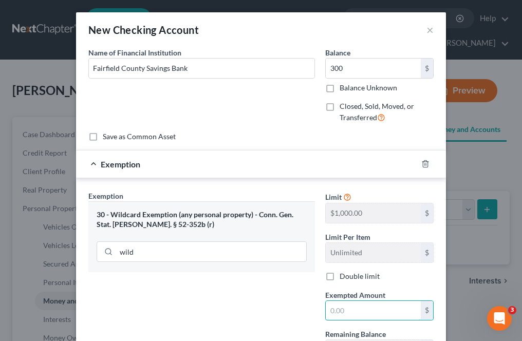
click at [334, 315] on input "text" at bounding box center [373, 311] width 95 height 20
type input "300"
click at [293, 315] on div "Exemption Set must be selected for CA. Exemption * 30 - Wildcard Exemption (any…" at bounding box center [201, 280] width 237 height 178
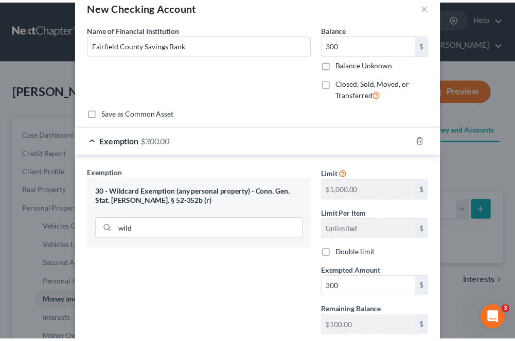
scroll to position [91, 0]
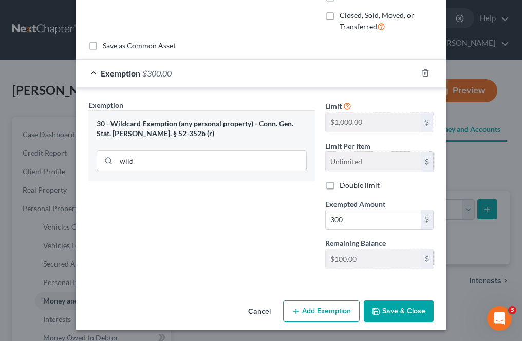
click at [406, 308] on button "Save & Close" at bounding box center [399, 312] width 70 height 22
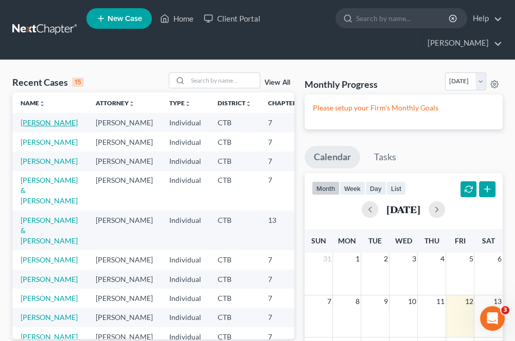
click at [30, 127] on link "Davis, Christopher" at bounding box center [49, 122] width 57 height 9
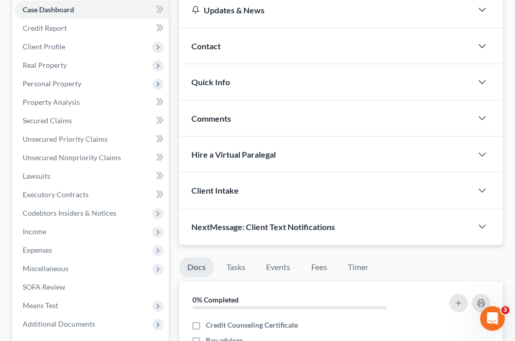
scroll to position [51, 0]
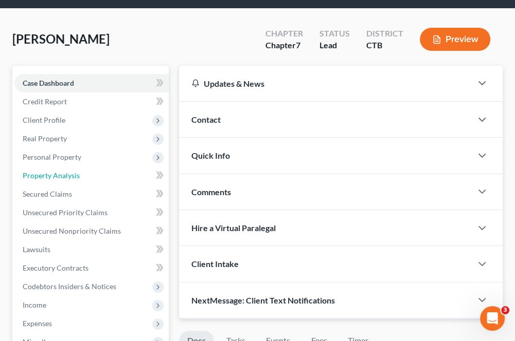
click at [49, 181] on link "Property Analysis" at bounding box center [91, 176] width 154 height 19
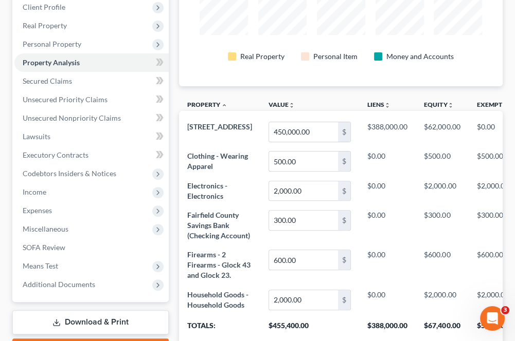
scroll to position [143, 0]
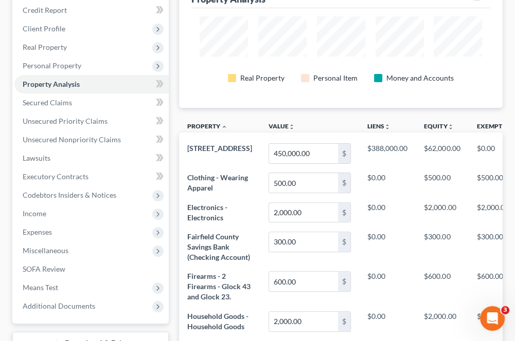
click at [50, 70] on span "Personal Property" at bounding box center [91, 66] width 154 height 19
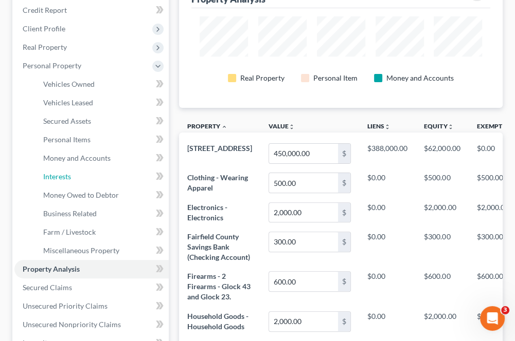
click at [62, 177] on span "Interests" at bounding box center [57, 176] width 28 height 9
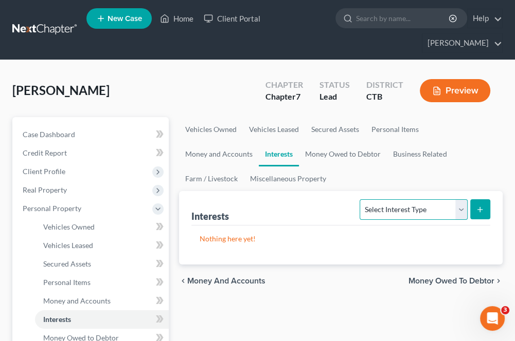
click at [375, 213] on select "Select Interest Type 401K Annuity Bond Education IRA Government Bond Government…" at bounding box center [412, 209] width 107 height 21
select select "401k"
click at [361, 199] on select "Select Interest Type 401K Annuity Bond Education IRA Government Bond Government…" at bounding box center [412, 209] width 107 height 21
click at [483, 207] on icon "submit" at bounding box center [479, 210] width 8 height 8
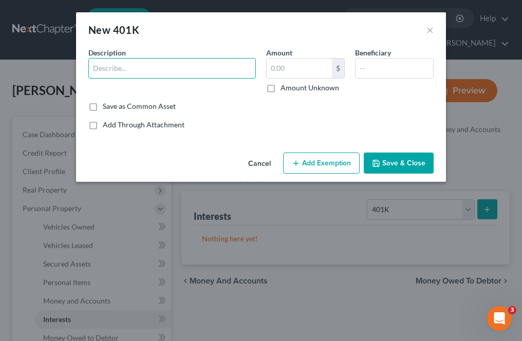
click at [126, 74] on input "text" at bounding box center [172, 69] width 167 height 20
type input "401(k)"
click at [273, 71] on input "text" at bounding box center [299, 69] width 65 height 20
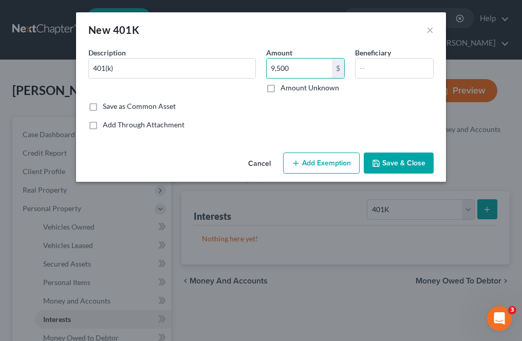
type input "9,500"
click at [325, 162] on button "Add Exemption" at bounding box center [321, 164] width 77 height 22
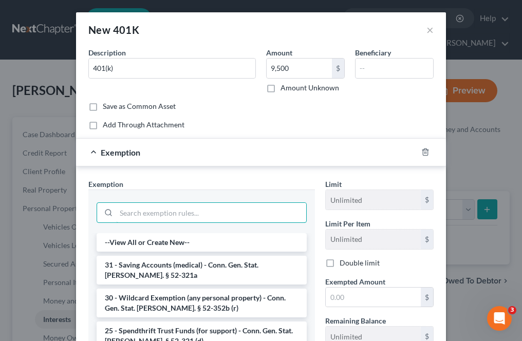
click at [149, 209] on input "search" at bounding box center [211, 213] width 190 height 20
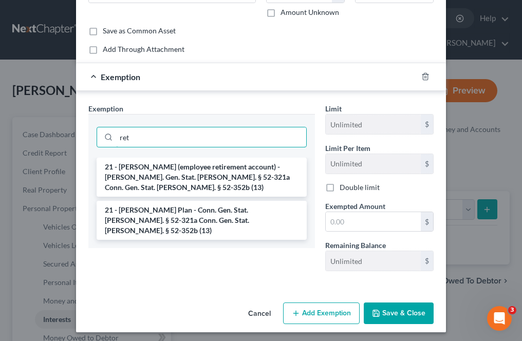
scroll to position [78, 0]
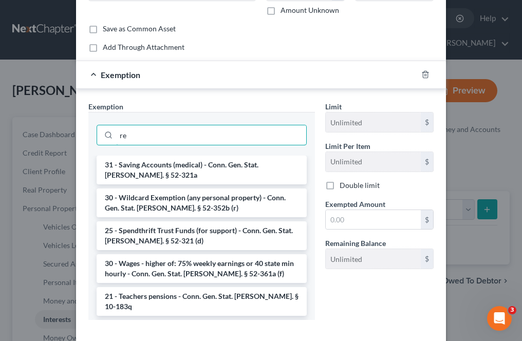
type input "r"
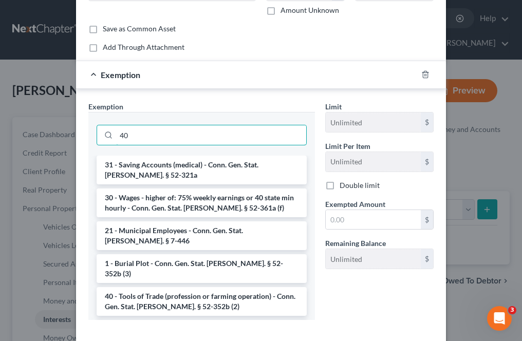
type input "4"
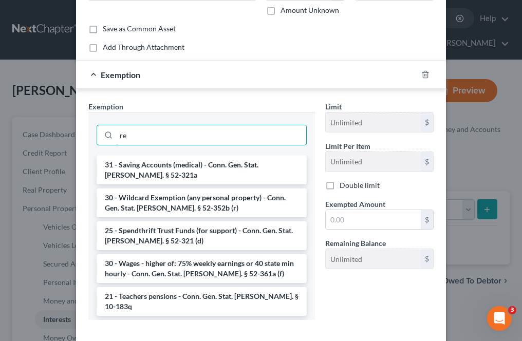
type input "r"
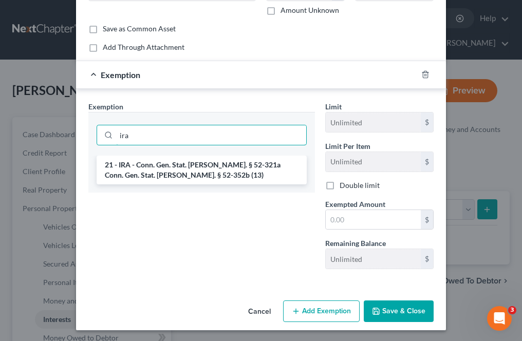
type input "ira"
click at [156, 162] on li "21 - IRA - Conn. Gen. Stat. Ann. § 52-321a Conn. Gen. Stat. Ann. § 52-352b (13)" at bounding box center [202, 170] width 210 height 29
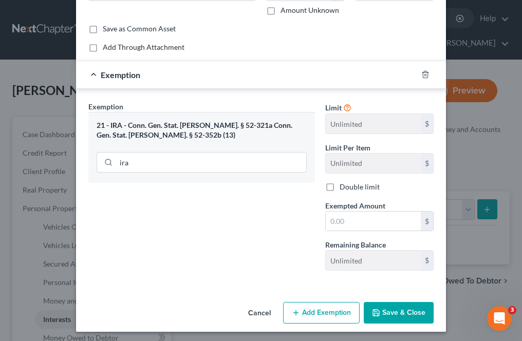
click at [388, 309] on button "Save & Close" at bounding box center [399, 313] width 70 height 22
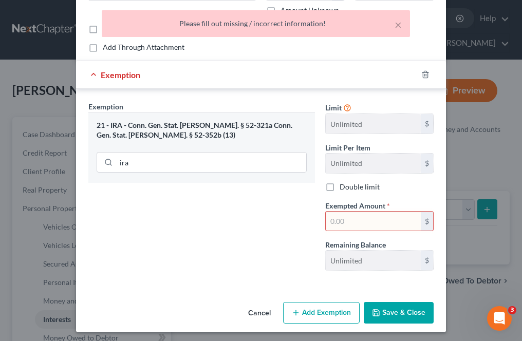
click at [337, 225] on input "text" at bounding box center [373, 222] width 95 height 20
click at [280, 242] on div "Exemption Set must be selected for CA. Exemption * 21 - IRA - Conn. Gen. Stat. …" at bounding box center [201, 190] width 237 height 178
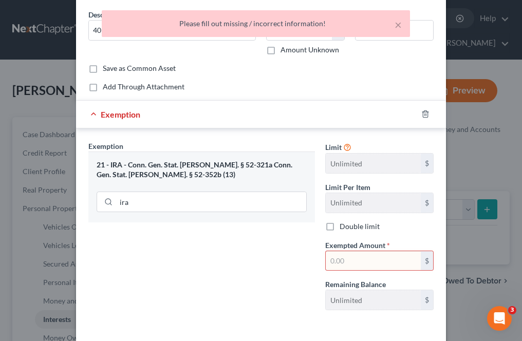
scroll to position [0, 0]
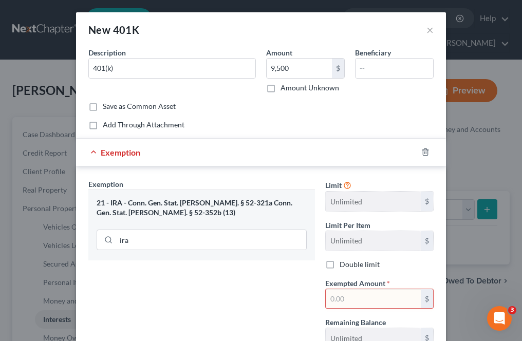
click at [360, 290] on input "text" at bounding box center [373, 299] width 95 height 20
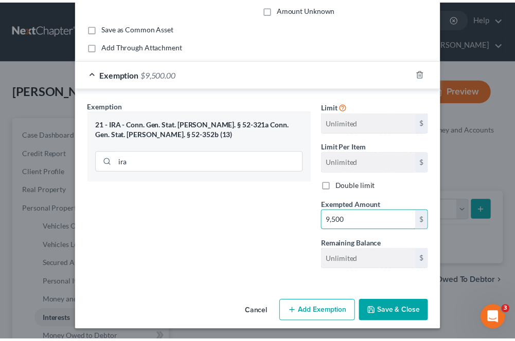
scroll to position [79, 0]
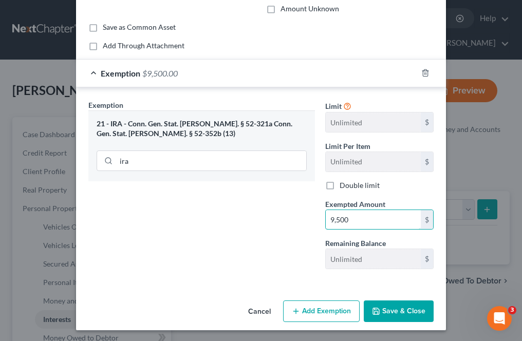
type input "9,500"
click at [383, 313] on button "Save & Close" at bounding box center [399, 312] width 70 height 22
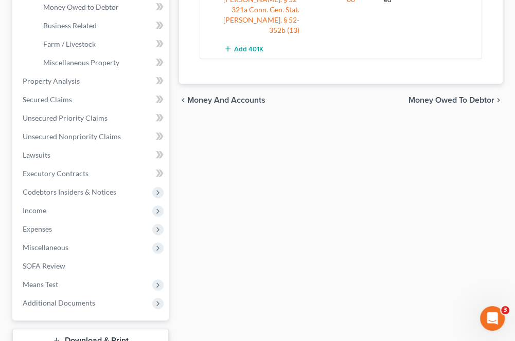
scroll to position [360, 0]
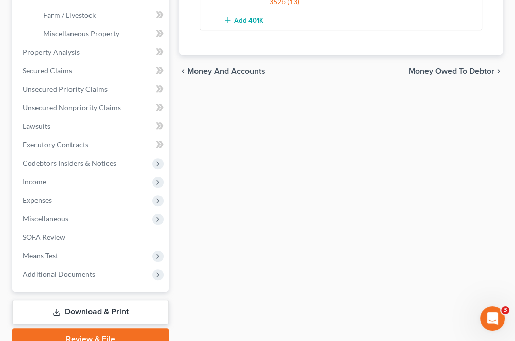
click at [42, 219] on span "Miscellaneous" at bounding box center [46, 218] width 46 height 9
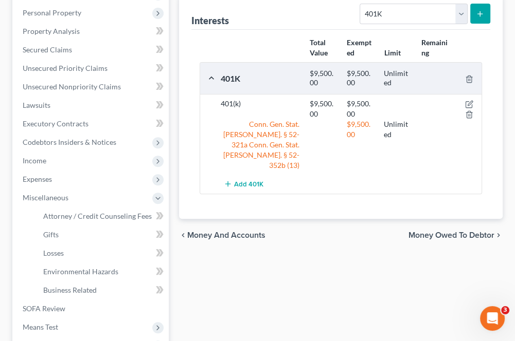
scroll to position [160, 0]
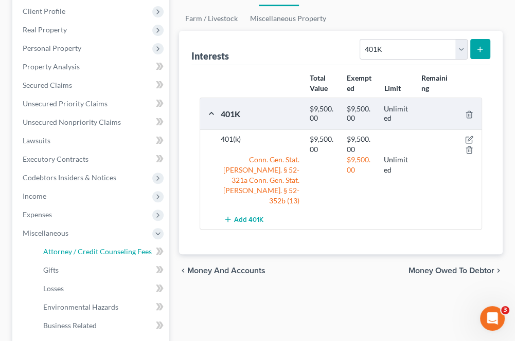
click at [57, 253] on span "Attorney / Credit Counseling Fees" at bounding box center [97, 251] width 108 height 9
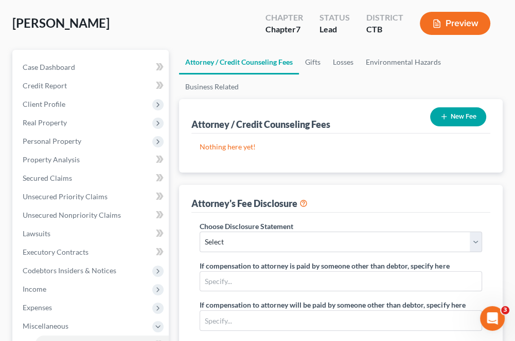
scroll to position [103, 0]
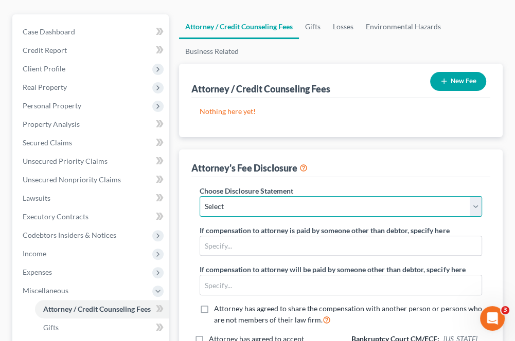
click at [394, 205] on select "Select Law Offices of Mark M. Kratter, LLC" at bounding box center [340, 206] width 282 height 21
select select "0"
click at [199, 196] on select "Select Law Offices of Mark M. Kratter, LLC" at bounding box center [340, 206] width 282 height 21
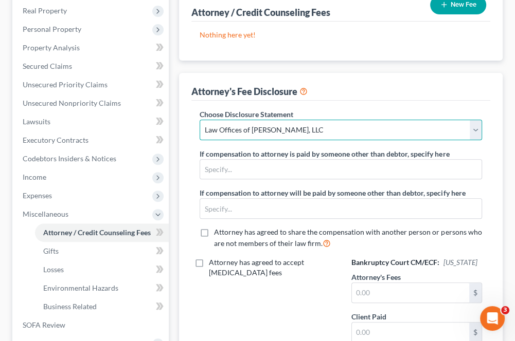
scroll to position [206, 0]
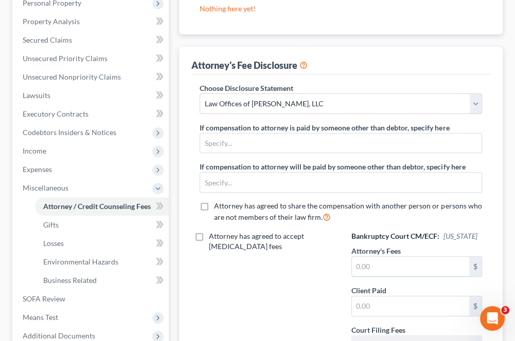
click at [378, 259] on input "text" at bounding box center [410, 267] width 117 height 20
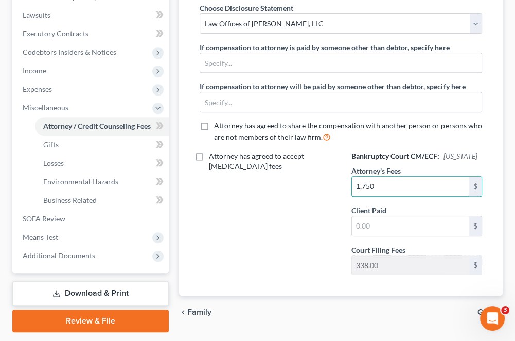
scroll to position [308, 0]
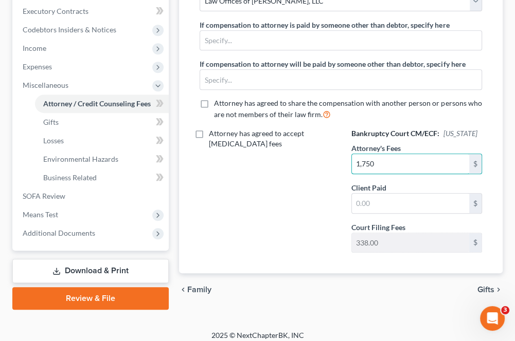
type input "1,750"
click at [361, 203] on input "text" at bounding box center [410, 204] width 117 height 20
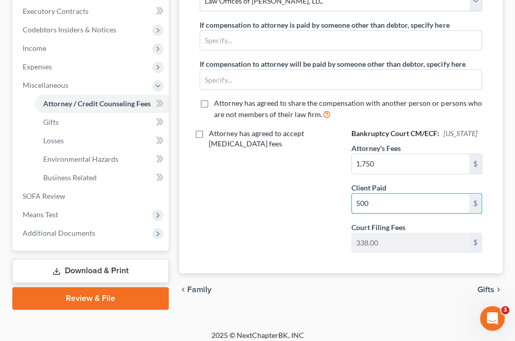
type input "500"
drag, startPoint x: 256, startPoint y: 195, endPoint x: 316, endPoint y: 246, distance: 78.7
click at [256, 195] on div "Attorney has agreed to accept retainer fees" at bounding box center [264, 195] width 151 height 133
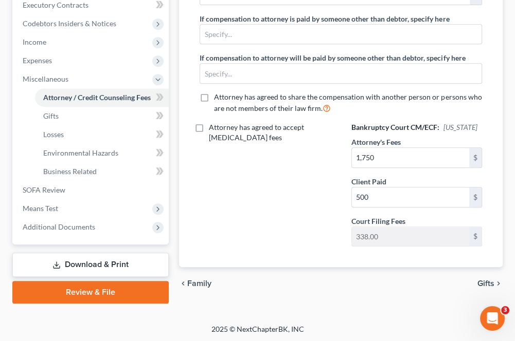
click at [485, 280] on span "Gifts" at bounding box center [485, 284] width 17 height 8
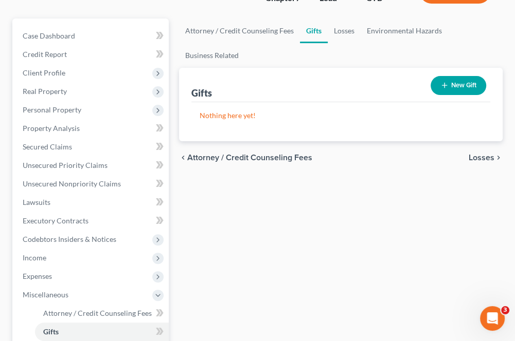
scroll to position [103, 0]
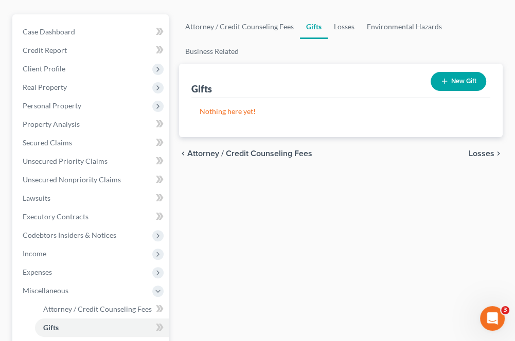
click at [471, 154] on span "Losses" at bounding box center [481, 154] width 26 height 8
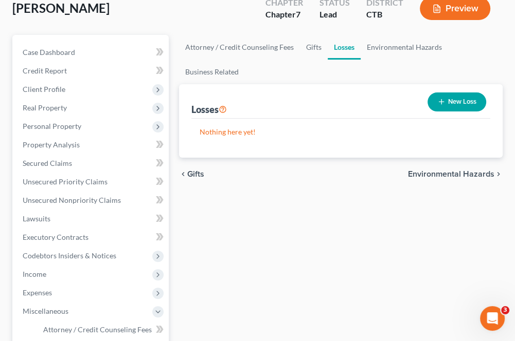
scroll to position [103, 0]
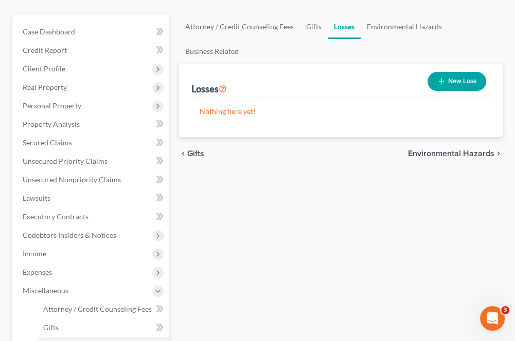
click at [418, 156] on span "Environmental Hazards" at bounding box center [451, 154] width 86 height 8
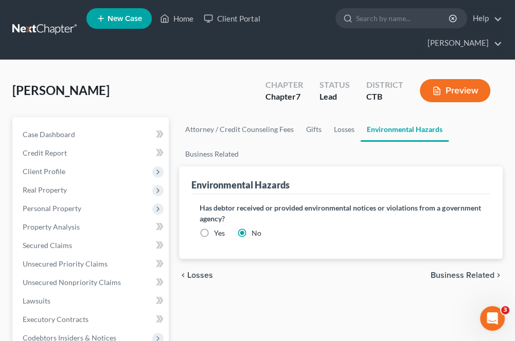
click at [456, 277] on span "Business Related" at bounding box center [462, 275] width 64 height 8
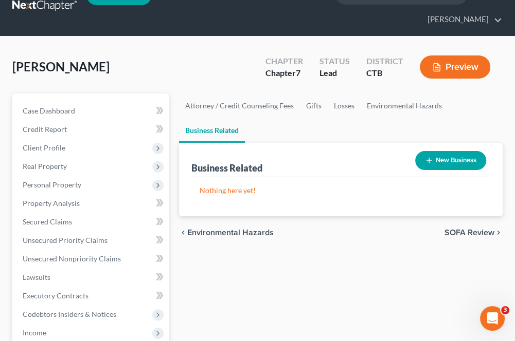
scroll to position [103, 0]
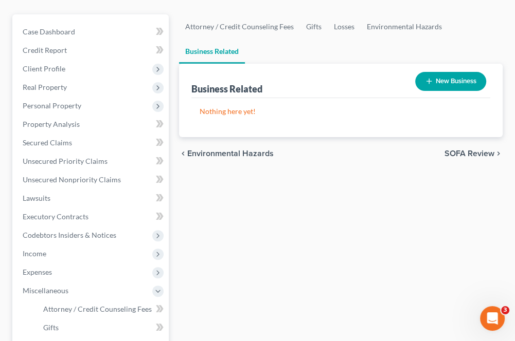
click at [454, 158] on div "chevron_left Environmental Hazards SOFA Review chevron_right" at bounding box center [340, 153] width 323 height 33
click at [447, 154] on span "SOFA Review" at bounding box center [469, 154] width 50 height 8
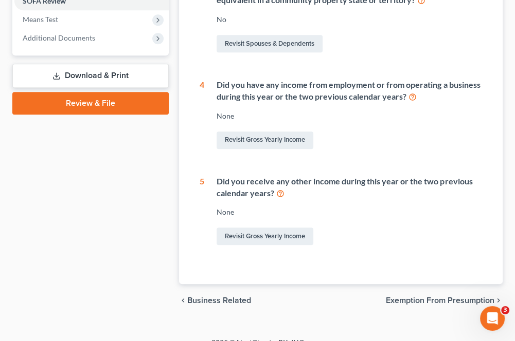
scroll to position [426, 0]
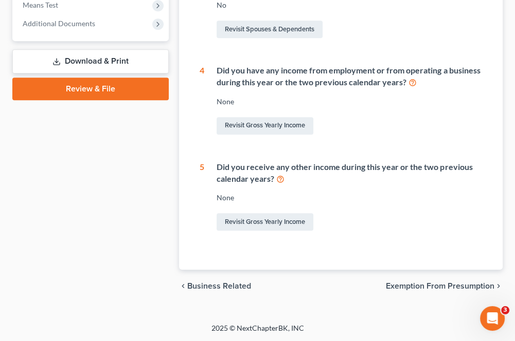
click at [411, 288] on span "Exemption from Presumption" at bounding box center [440, 286] width 108 height 8
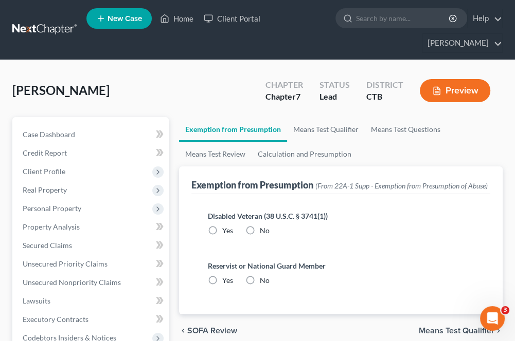
click at [260, 236] on label "No" at bounding box center [265, 231] width 10 height 10
click at [264, 232] on input "No" at bounding box center [267, 229] width 7 height 7
radio input "true"
click at [260, 286] on label "No" at bounding box center [265, 281] width 10 height 10
click at [264, 282] on input "No" at bounding box center [267, 279] width 7 height 7
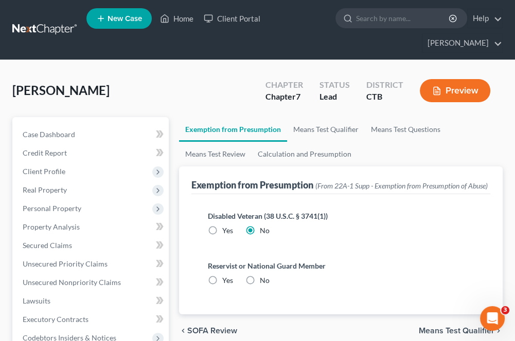
radio input "true"
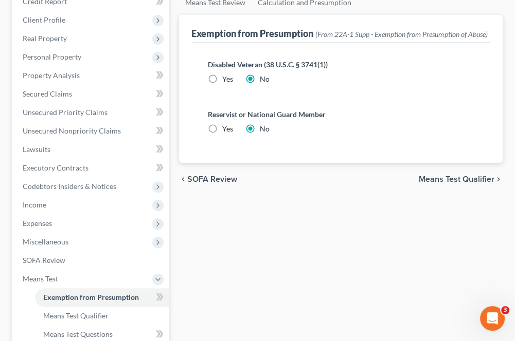
scroll to position [154, 0]
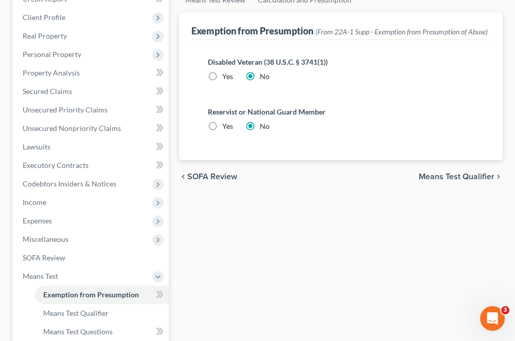
click at [424, 181] on span "Means Test Qualifier" at bounding box center [456, 177] width 76 height 8
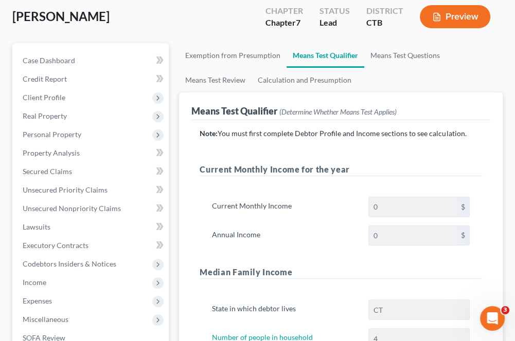
scroll to position [103, 0]
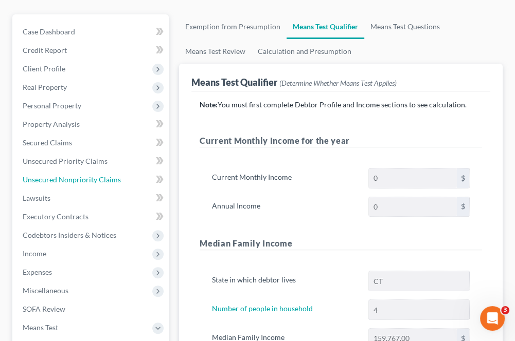
click at [66, 179] on span "Unsecured Nonpriority Claims" at bounding box center [72, 179] width 98 height 9
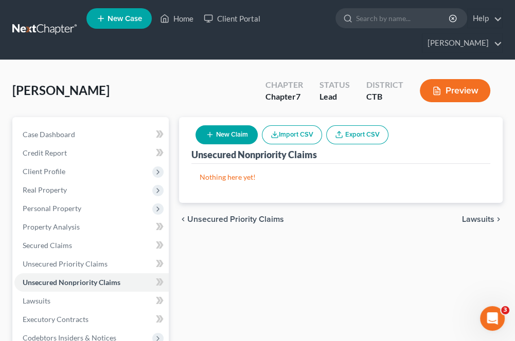
click at [216, 137] on button "New Claim" at bounding box center [226, 134] width 62 height 19
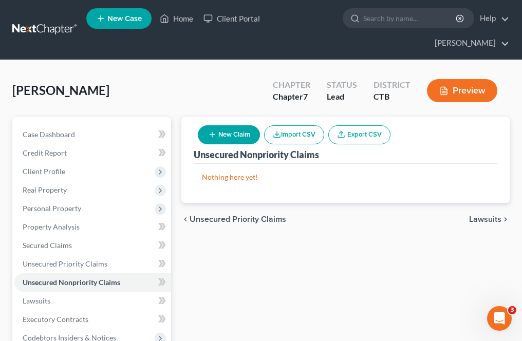
select select "0"
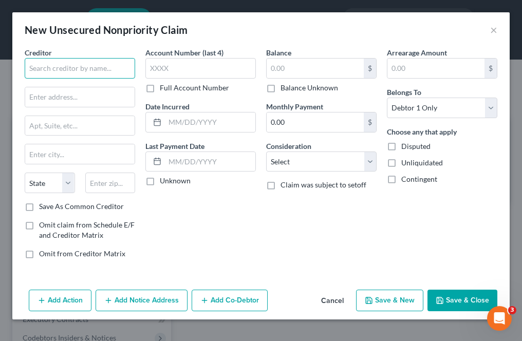
click at [80, 62] on input "text" at bounding box center [80, 68] width 111 height 21
type input "p"
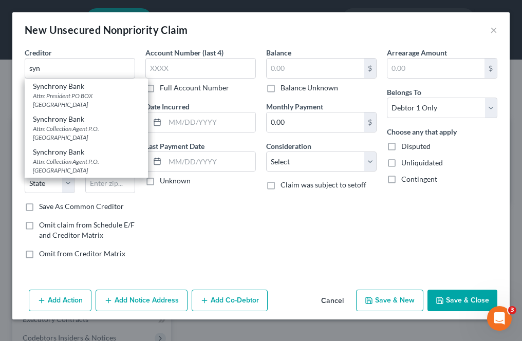
click at [77, 98] on div "Attn: President PO BOX [GEOGRAPHIC_DATA]" at bounding box center [86, 99] width 107 height 17
type input "Synchrony Bank"
type input "Attn: President"
type input "PO BOX 660307"
type input "[GEOGRAPHIC_DATA]"
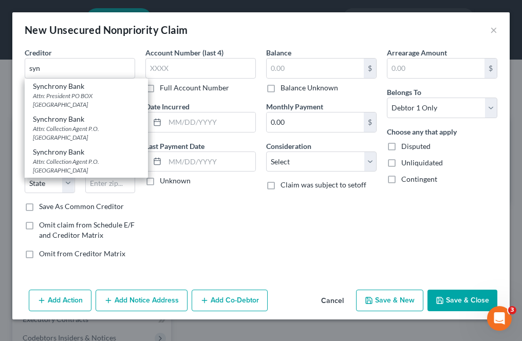
select select "45"
type input "75266"
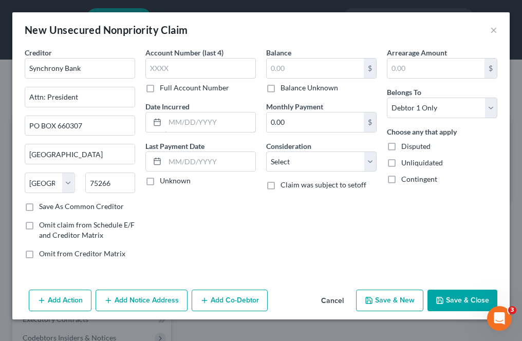
click at [193, 125] on input "text" at bounding box center [210, 123] width 90 height 20
type input "[DATE]"
click at [286, 71] on input "text" at bounding box center [315, 69] width 97 height 20
type input "9,200"
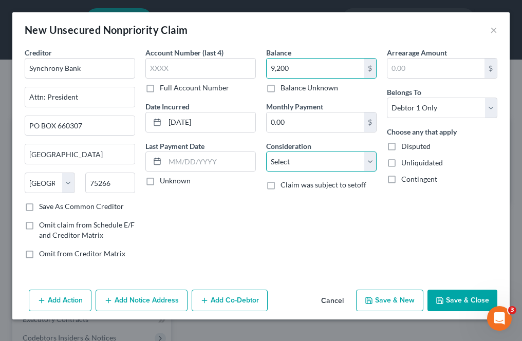
click at [323, 159] on select "Select Cable / Satellite Services Collection Agency Credit Card Debt Debt Couns…" at bounding box center [321, 162] width 111 height 21
select select "2"
click at [266, 152] on select "Select Cable / Satellite Services Collection Agency Credit Card Debt Debt Couns…" at bounding box center [321, 162] width 111 height 21
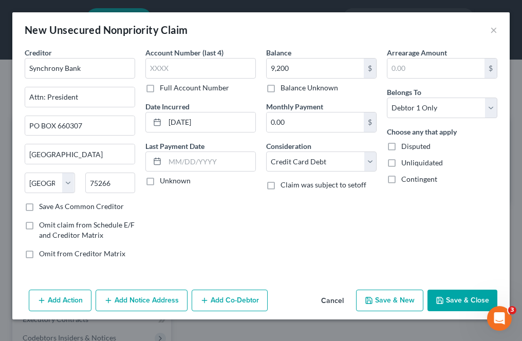
click at [382, 303] on button "Save & New" at bounding box center [389, 301] width 67 height 22
select select "0"
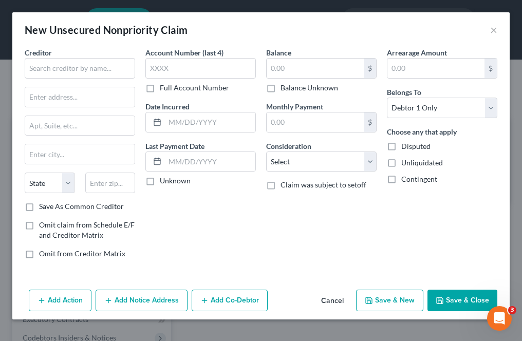
type input "9,200.00"
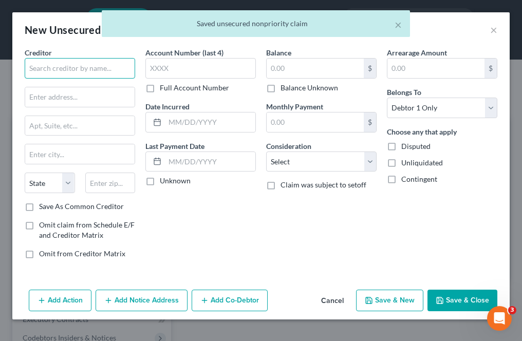
click at [34, 67] on input "text" at bounding box center [80, 68] width 111 height 21
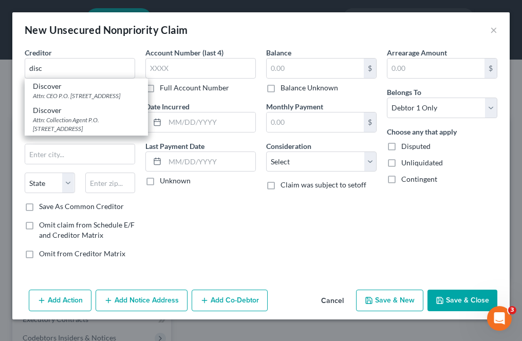
click at [88, 97] on div "Attn: CEO P.O. Box 3025, New Albany, OH 43054" at bounding box center [86, 95] width 107 height 9
type input "Discover"
type input "Attn: CEO"
type input "P.O. Box 3025"
type input "New Albany"
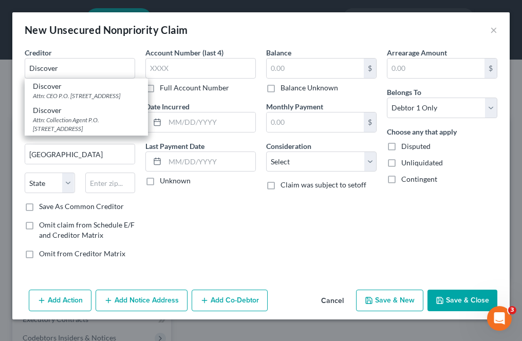
select select "36"
type input "43054"
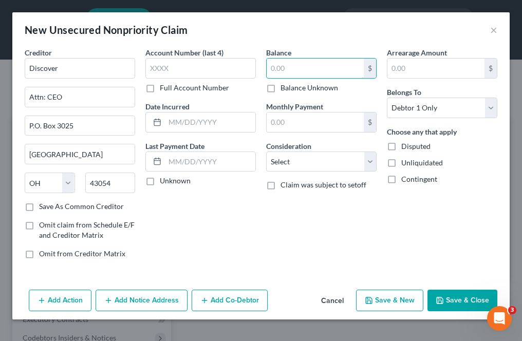
click at [288, 70] on input "text" at bounding box center [315, 69] width 97 height 20
type input "24,000"
click at [212, 110] on div "Date Incurred" at bounding box center [200, 116] width 111 height 31
click at [216, 121] on input "text" at bounding box center [210, 123] width 90 height 20
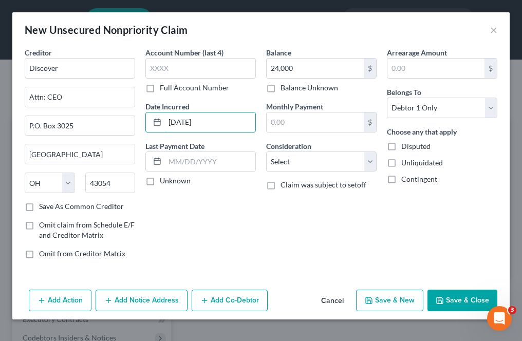
type input "[DATE]"
click at [272, 166] on select "Select Cable / Satellite Services Collection Agency Credit Card Debt Debt Couns…" at bounding box center [321, 162] width 111 height 21
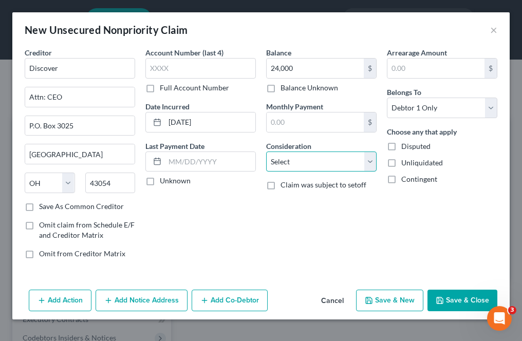
select select "2"
click at [266, 152] on select "Select Cable / Satellite Services Collection Agency Credit Card Debt Debt Couns…" at bounding box center [321, 162] width 111 height 21
click at [415, 300] on button "Save & New" at bounding box center [389, 301] width 67 height 22
select select "0"
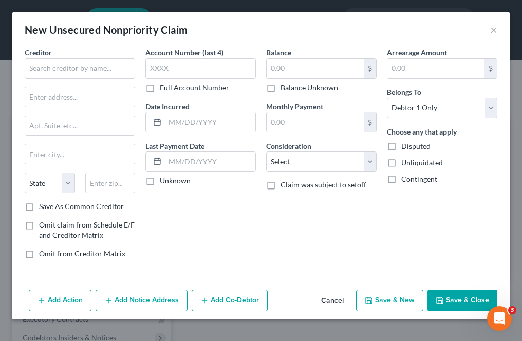
type input "24,000.00"
type input "0.00"
click at [35, 70] on input "text" at bounding box center [80, 68] width 111 height 21
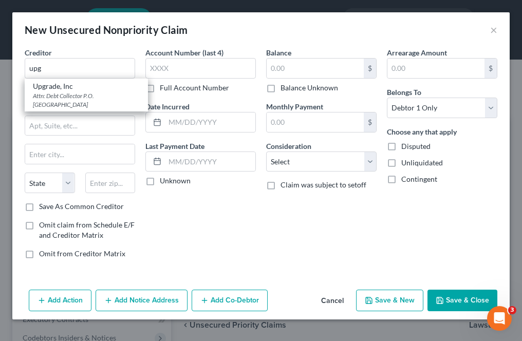
click at [47, 101] on div "Attn: Debt Collector P.O. Box 52210, Phoenix, AZ 85072" at bounding box center [86, 99] width 107 height 17
type input "Upgrade, Inc"
type input "Attn: Debt Collector"
type input "P.O. Box 52210"
type input "Phoenix"
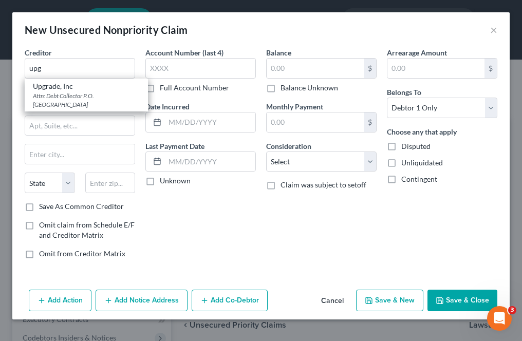
select select "3"
type input "85072"
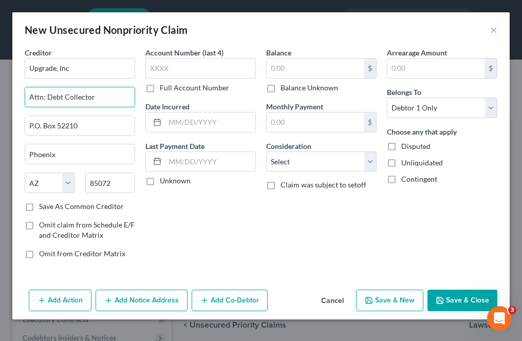
drag, startPoint x: 95, startPoint y: 99, endPoint x: 48, endPoint y: 94, distance: 46.5
click at [48, 94] on input "Attn: Debt Collector" at bounding box center [79, 97] width 109 height 20
type input "Attn: President"
click at [39, 205] on label "Save As Common Creditor" at bounding box center [81, 206] width 85 height 10
click at [43, 205] on input "Save As Common Creditor" at bounding box center [46, 204] width 7 height 7
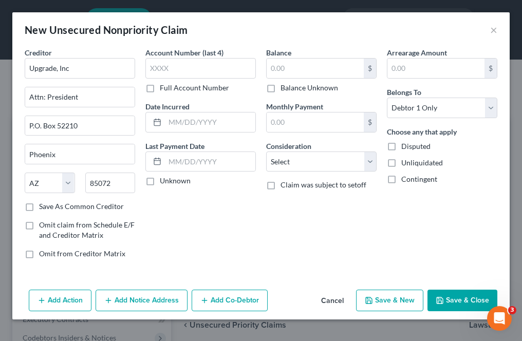
checkbox input "true"
click at [290, 76] on input "text" at bounding box center [315, 69] width 97 height 20
type input "8,000"
click at [183, 121] on input "text" at bounding box center [210, 123] width 90 height 20
type input "[DATE]"
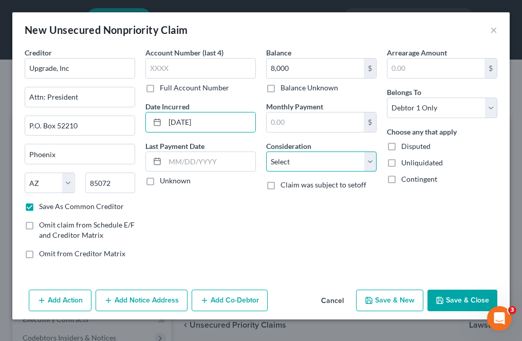
click at [291, 164] on select "Select Cable / Satellite Services Collection Agency Credit Card Debt Debt Couns…" at bounding box center [321, 162] width 111 height 21
select select "2"
click at [266, 152] on select "Select Cable / Satellite Services Collection Agency Credit Card Debt Debt Couns…" at bounding box center [321, 162] width 111 height 21
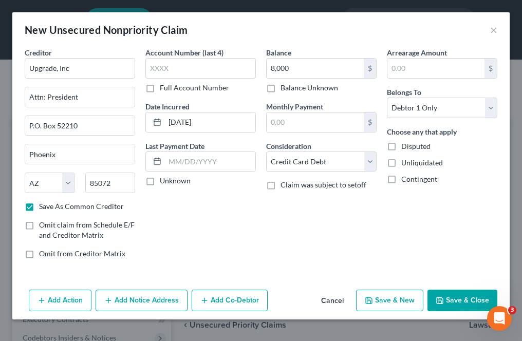
click at [382, 302] on button "Save & New" at bounding box center [389, 301] width 67 height 22
checkbox input "false"
select select "0"
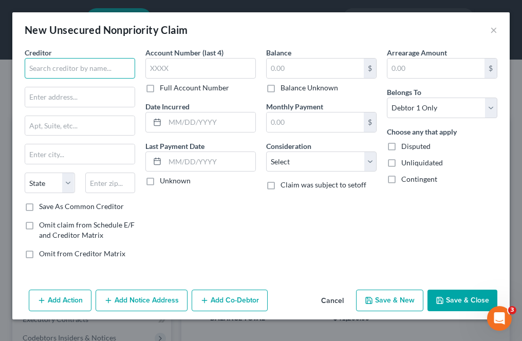
click at [55, 72] on input "text" at bounding box center [80, 68] width 111 height 21
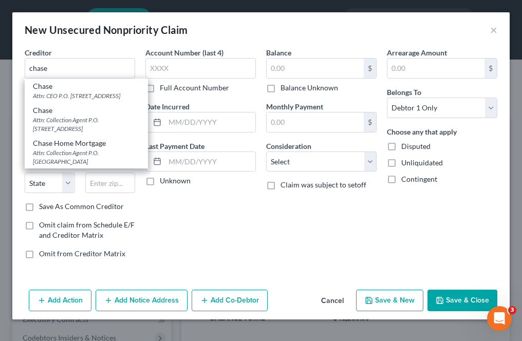
click at [57, 115] on div "Chase" at bounding box center [86, 110] width 107 height 10
type input "Chase"
type input "Attn: Collection Agent"
type input "P.O. Box 1423"
type input "Charlotte"
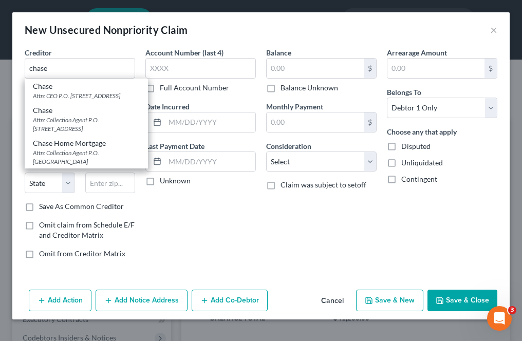
select select "28"
type input "28201"
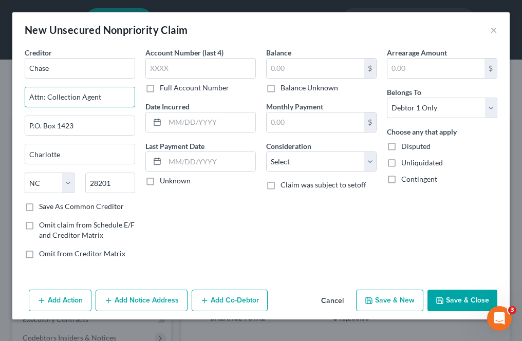
drag, startPoint x: 103, startPoint y: 101, endPoint x: 52, endPoint y: 93, distance: 51.5
click at [52, 93] on input "Attn: Collection Agent" at bounding box center [79, 97] width 109 height 20
type input "Attn: CEO"
click at [297, 67] on input "text" at bounding box center [315, 69] width 97 height 20
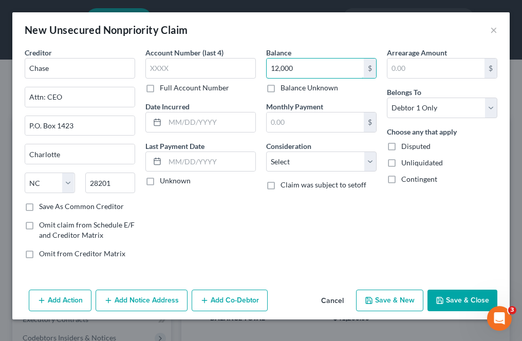
type input "12,000"
click at [310, 167] on select "Select Cable / Satellite Services Collection Agency Credit Card Debt Debt Couns…" at bounding box center [321, 162] width 111 height 21
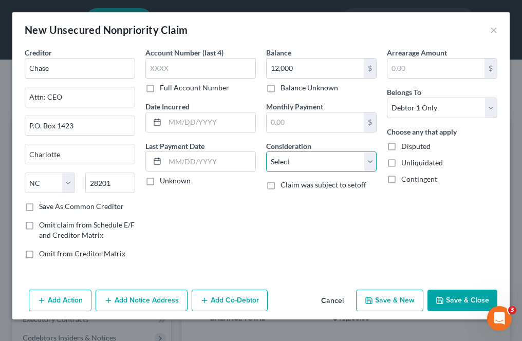
select select "2"
click at [266, 152] on select "Select Cable / Satellite Services Collection Agency Credit Card Debt Debt Couns…" at bounding box center [321, 162] width 111 height 21
click at [192, 133] on div "Account Number (last 4) Full Account Number Date Incurred Last Payment Date Unk…" at bounding box center [200, 157] width 121 height 220
click at [191, 129] on input "text" at bounding box center [210, 123] width 90 height 20
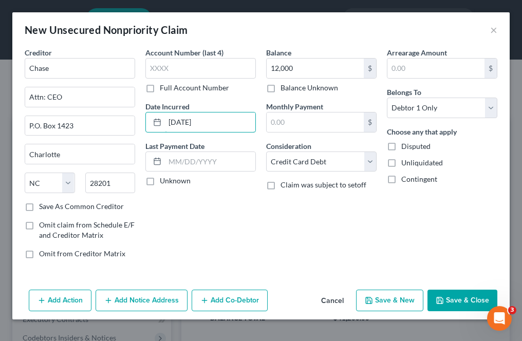
type input "[DATE]"
click at [372, 302] on icon "button" at bounding box center [369, 301] width 8 height 8
type input "12,000.00"
type input "0.00"
select select "0"
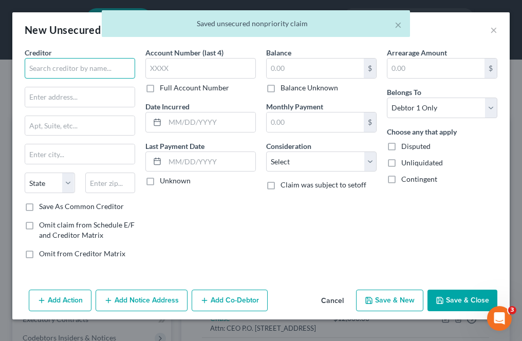
click at [34, 74] on input "text" at bounding box center [80, 68] width 111 height 21
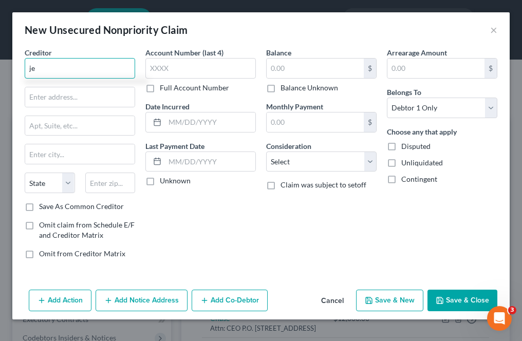
type input "j"
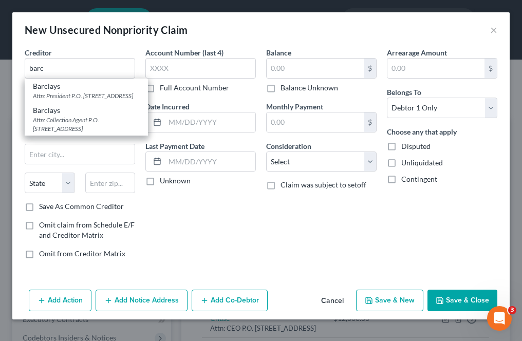
click at [45, 95] on div "Attn: President P.O. Box 13337, Philadelphia, PA 19101" at bounding box center [86, 95] width 107 height 9
type input "Barclays"
type input "Attn: President"
type input "P.O. Box 13337"
type input "[GEOGRAPHIC_DATA]"
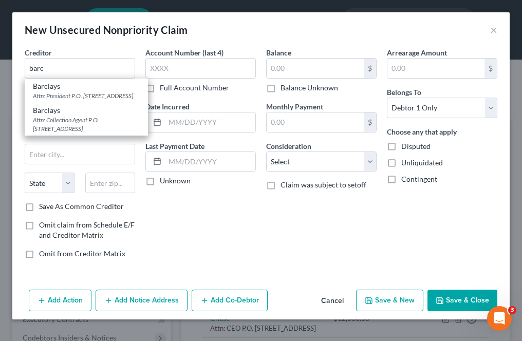
select select "39"
type input "19101"
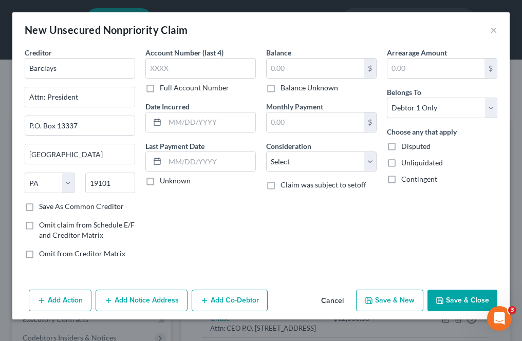
click at [163, 120] on div at bounding box center [155, 123] width 19 height 20
click at [211, 118] on input "text" at bounding box center [210, 123] width 90 height 20
type input "[DATE]"
click at [280, 71] on input "text" at bounding box center [315, 69] width 97 height 20
type input "24,600"
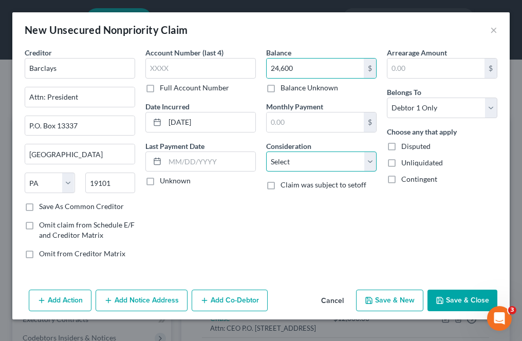
click at [298, 164] on select "Select Cable / Satellite Services Collection Agency Credit Card Debt Debt Couns…" at bounding box center [321, 162] width 111 height 21
select select "2"
click at [266, 152] on select "Select Cable / Satellite Services Collection Agency Credit Card Debt Debt Couns…" at bounding box center [321, 162] width 111 height 21
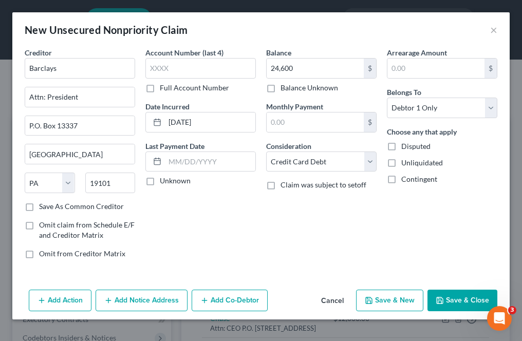
click at [448, 297] on button "Save & Close" at bounding box center [463, 301] width 70 height 22
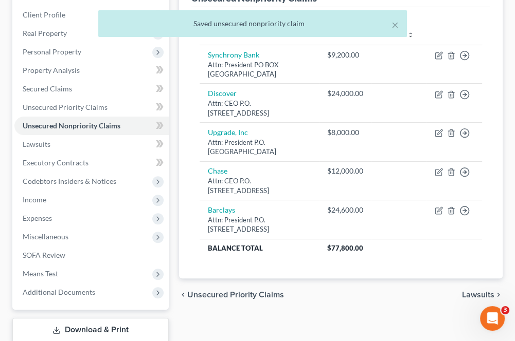
scroll to position [206, 0]
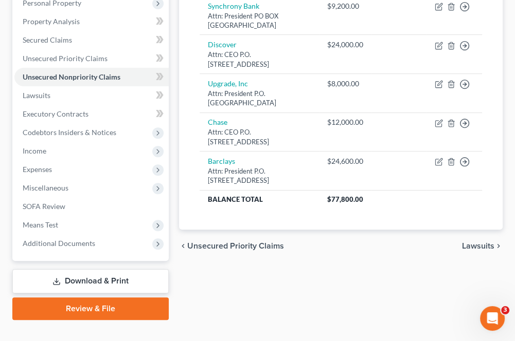
click at [56, 154] on span "Income" at bounding box center [91, 151] width 154 height 19
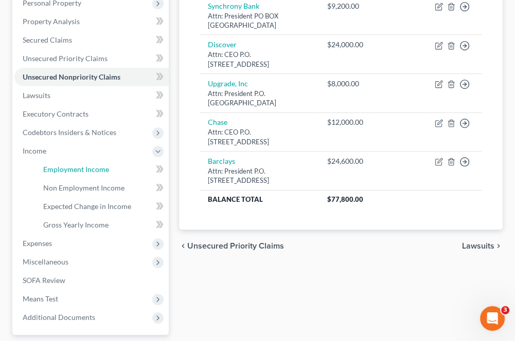
click at [70, 172] on span "Employment Income" at bounding box center [76, 169] width 66 height 9
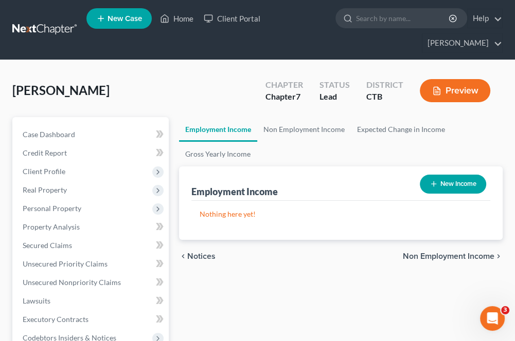
click at [435, 189] on button "New Income" at bounding box center [452, 184] width 66 height 19
select select "0"
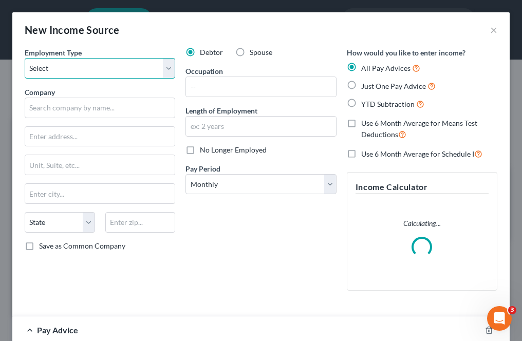
click at [70, 66] on select "Select Full or Part Time Employment Self Employment" at bounding box center [100, 68] width 151 height 21
select select "0"
click at [25, 58] on select "Select Full or Part Time Employment Self Employment" at bounding box center [100, 68] width 151 height 21
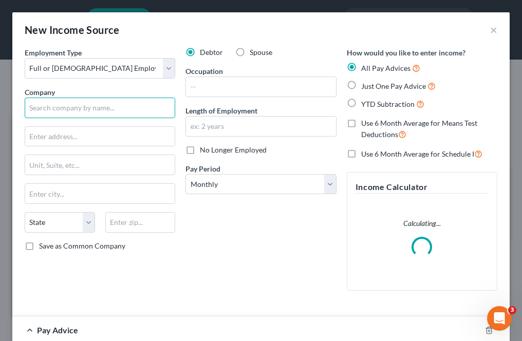
click at [65, 105] on input "text" at bounding box center [100, 108] width 151 height 21
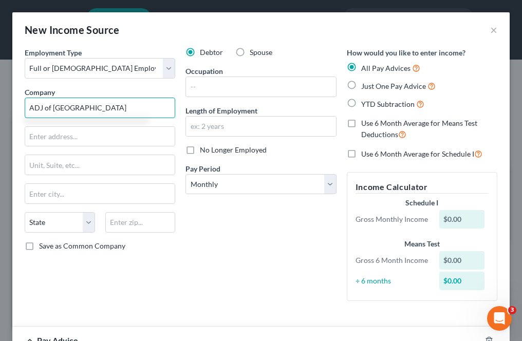
type input "ADJ of Stamford"
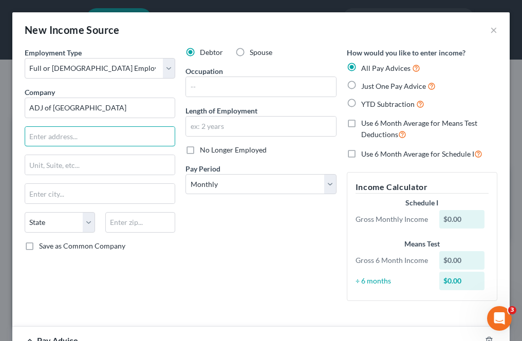
click at [57, 127] on input "text" at bounding box center [100, 137] width 150 height 20
type input "60 Boner Street"
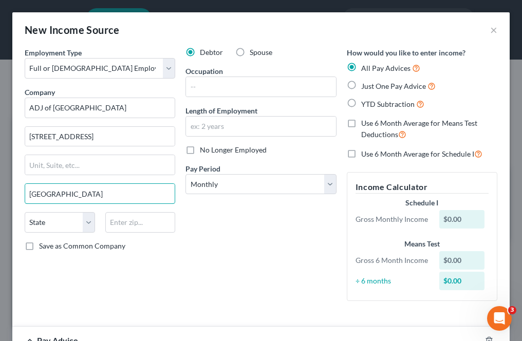
type input "[GEOGRAPHIC_DATA]"
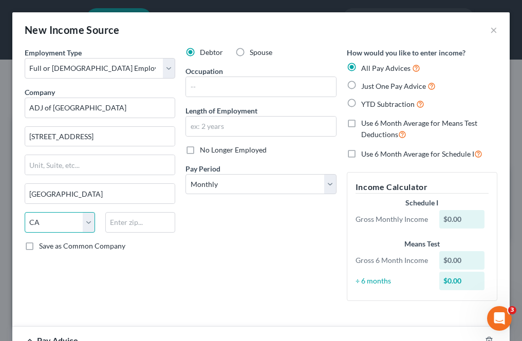
select select "6"
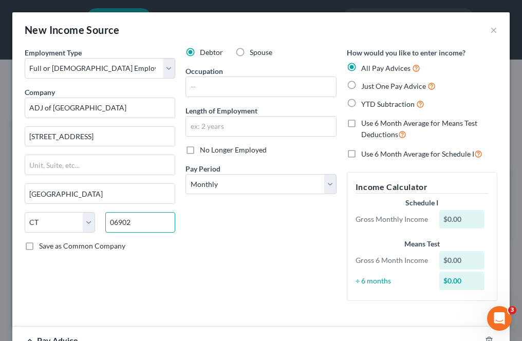
type input "06902"
click at [221, 89] on input "text" at bounding box center [261, 87] width 150 height 20
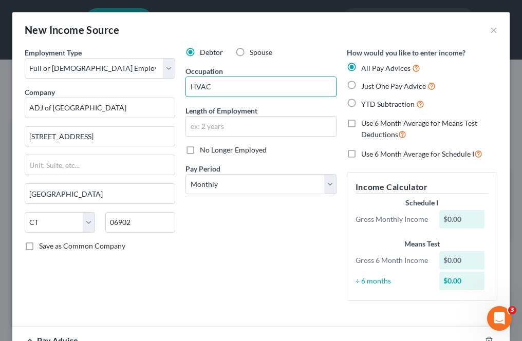
type input "HVAC"
click at [216, 127] on input "text" at bounding box center [261, 127] width 150 height 20
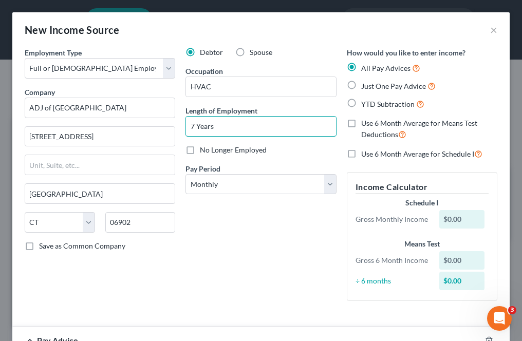
type input "7 Years"
click at [219, 185] on select "Select Monthly Twice Monthly Every Other Week Weekly" at bounding box center [261, 184] width 151 height 21
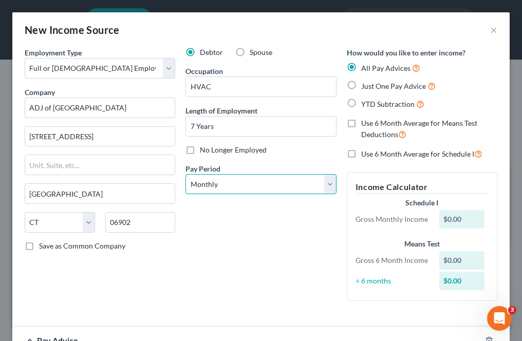
select select "3"
click at [186, 174] on select "Select Monthly Twice Monthly Every Other Week Weekly" at bounding box center [261, 184] width 151 height 21
click at [361, 85] on label "Just One Pay Advice" at bounding box center [398, 86] width 75 height 12
click at [365, 85] on input "Just One Pay Advice" at bounding box center [368, 83] width 7 height 7
radio input "true"
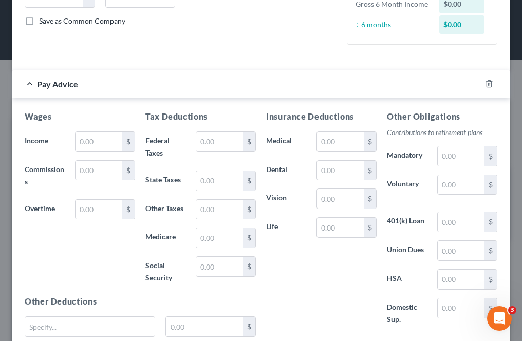
scroll to position [257, 0]
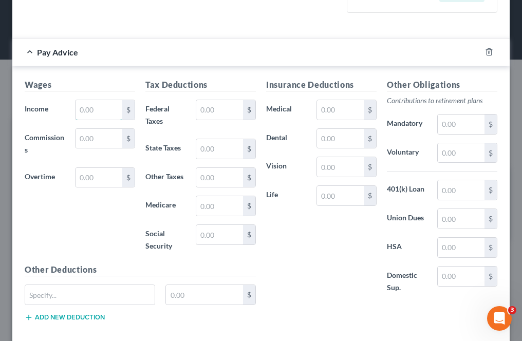
click at [92, 116] on input "text" at bounding box center [99, 110] width 47 height 20
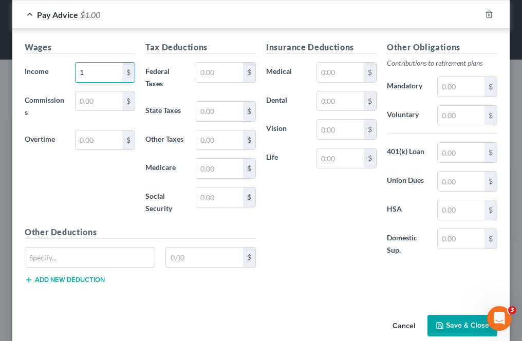
scroll to position [333, 0]
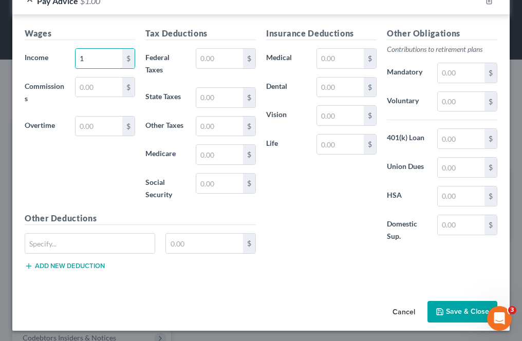
type input "1"
click at [458, 317] on button "Save & Close" at bounding box center [463, 312] width 70 height 22
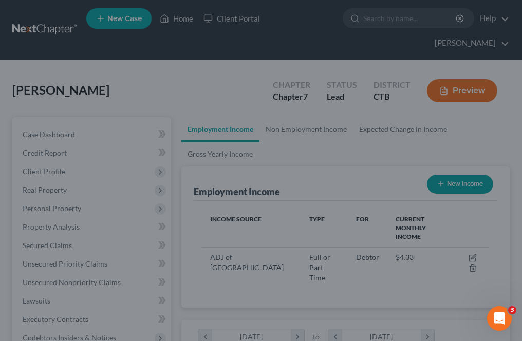
scroll to position [513865, 513704]
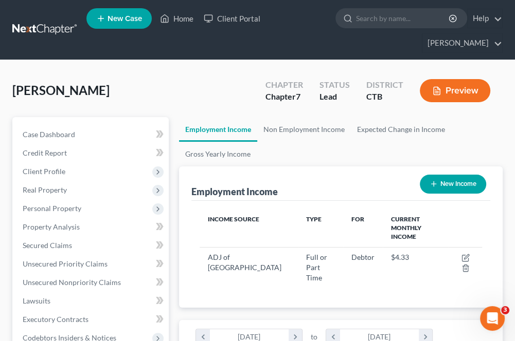
click at [462, 181] on button "New Income" at bounding box center [452, 184] width 66 height 19
select select "0"
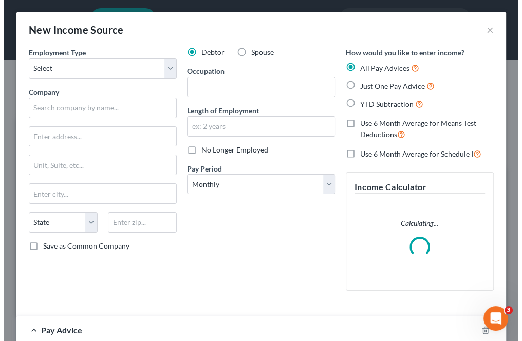
scroll to position [143, 308]
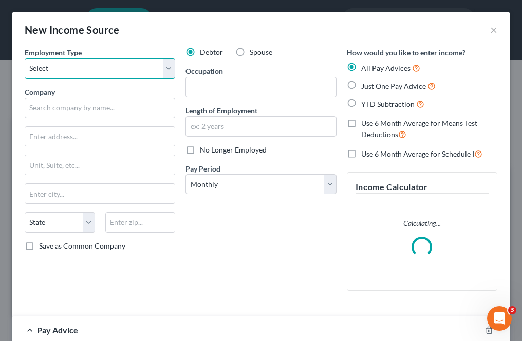
click at [51, 74] on select "Select Full or Part Time Employment Self Employment" at bounding box center [100, 68] width 151 height 21
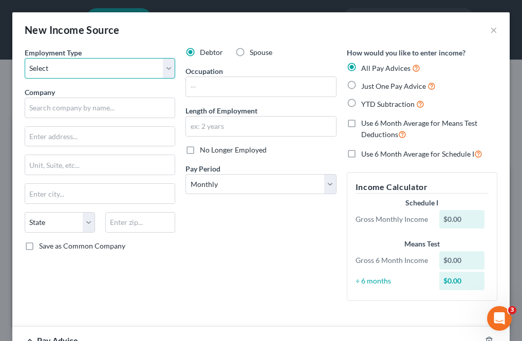
select select "0"
click at [25, 58] on select "Select Full or Part Time Employment Self Employment" at bounding box center [100, 68] width 151 height 21
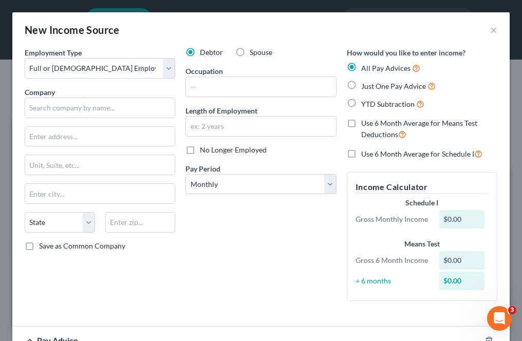
click at [250, 53] on label "Spouse" at bounding box center [261, 52] width 23 height 10
click at [254, 53] on input "Spouse" at bounding box center [257, 50] width 7 height 7
radio input "true"
click at [213, 83] on input "text" at bounding box center [261, 87] width 150 height 20
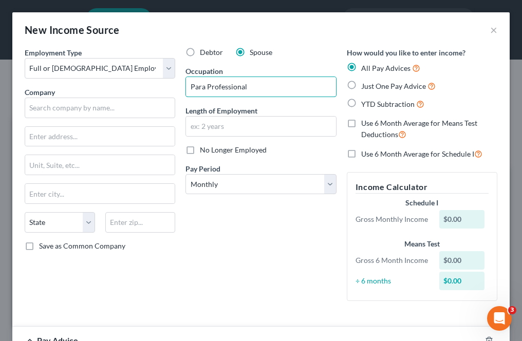
type input "Para Professional"
click at [38, 112] on input "text" at bounding box center [100, 108] width 151 height 21
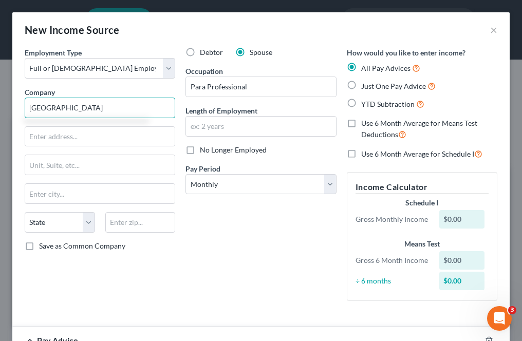
type input "Jefferson School"
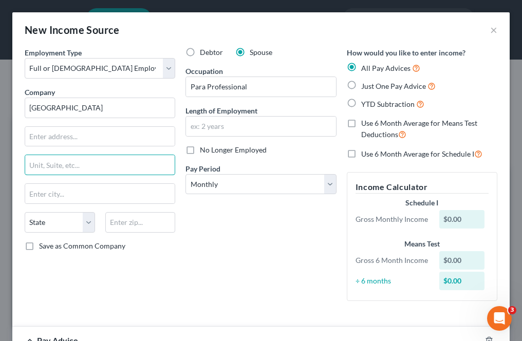
click at [56, 163] on input "text" at bounding box center [100, 165] width 150 height 20
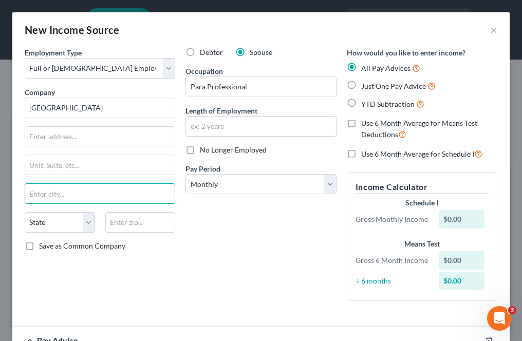
click at [42, 193] on input "text" at bounding box center [100, 194] width 150 height 20
type input "[GEOGRAPHIC_DATA]"
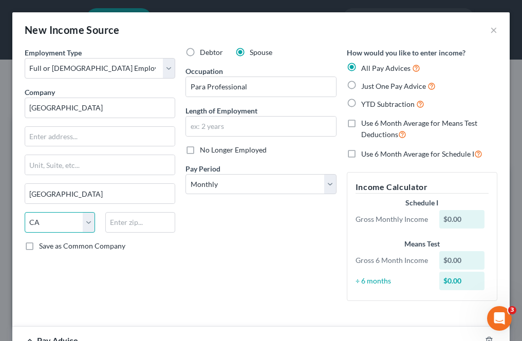
select select "6"
click at [115, 218] on input "text" at bounding box center [140, 222] width 70 height 21
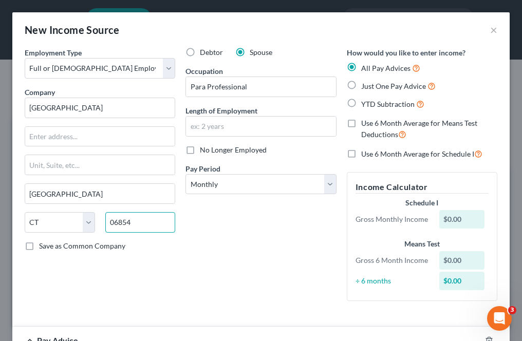
type input "06854"
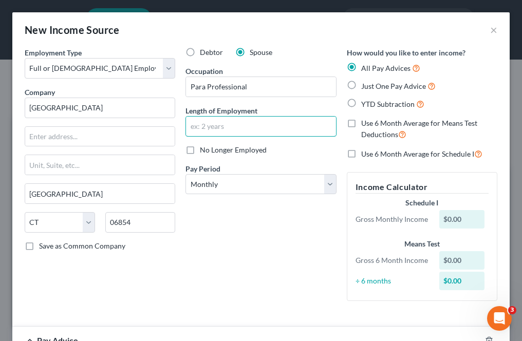
click at [195, 128] on input "text" at bounding box center [261, 127] width 150 height 20
click at [361, 82] on label "Just One Pay Advice" at bounding box center [398, 86] width 75 height 12
click at [365, 82] on input "Just One Pay Advice" at bounding box center [368, 83] width 7 height 7
radio input "true"
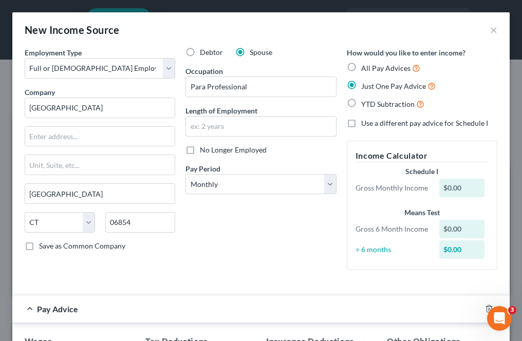
click at [235, 125] on input "text" at bounding box center [261, 127] width 150 height 20
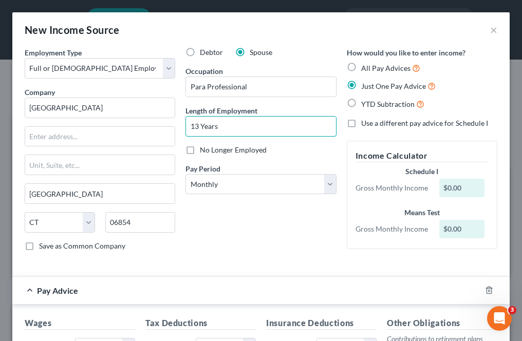
type input "13 Years"
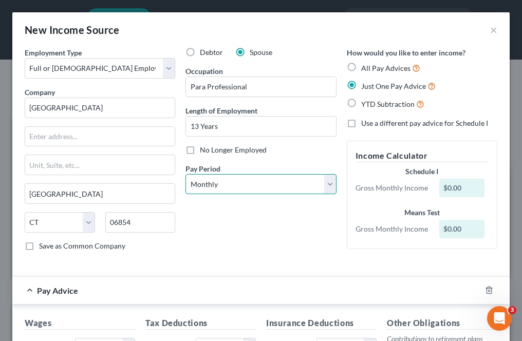
click at [206, 180] on select "Select Monthly Twice Monthly Every Other Week Weekly" at bounding box center [261, 184] width 151 height 21
select select "2"
click at [186, 174] on select "Select Monthly Twice Monthly Every Other Week Weekly" at bounding box center [261, 184] width 151 height 21
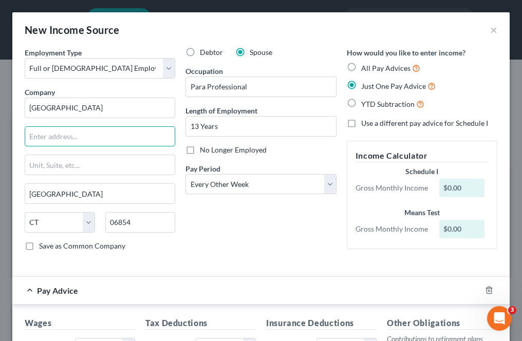
click at [63, 134] on input "text" at bounding box center [100, 137] width 150 height 20
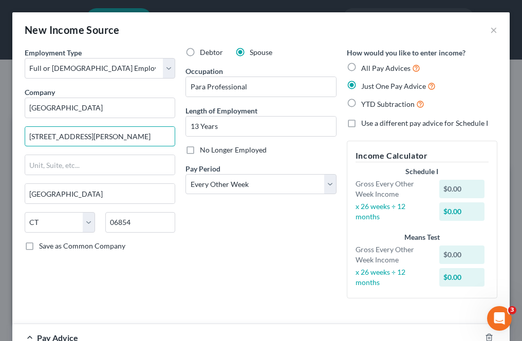
type input "75 VanBuren Street"
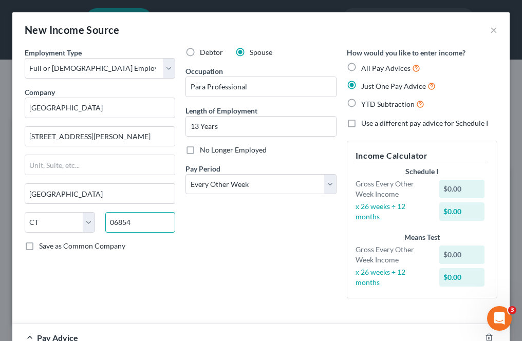
click at [134, 226] on input "06854" at bounding box center [140, 222] width 70 height 21
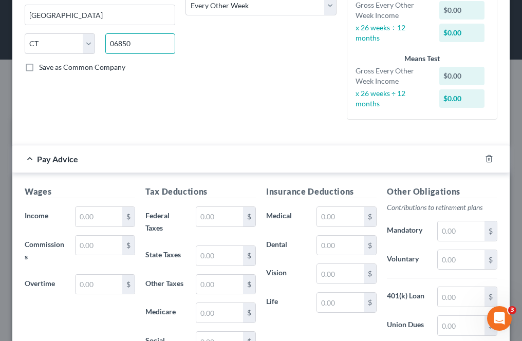
scroll to position [206, 0]
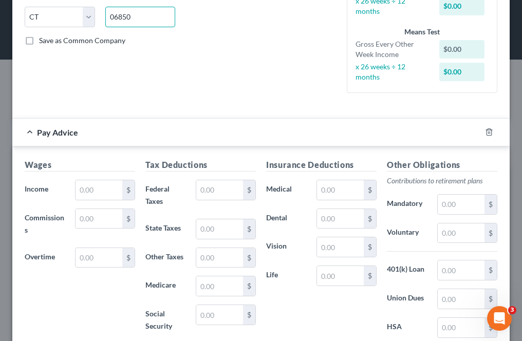
type input "06850"
click at [79, 187] on input "text" at bounding box center [99, 190] width 47 height 20
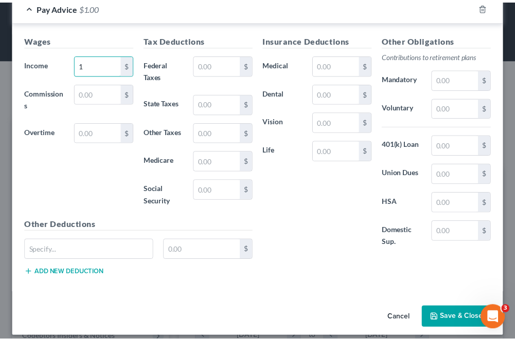
scroll to position [337, 0]
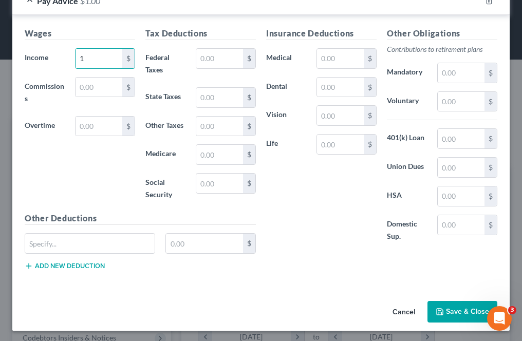
type input "1"
click at [467, 304] on button "Save & Close" at bounding box center [463, 312] width 70 height 22
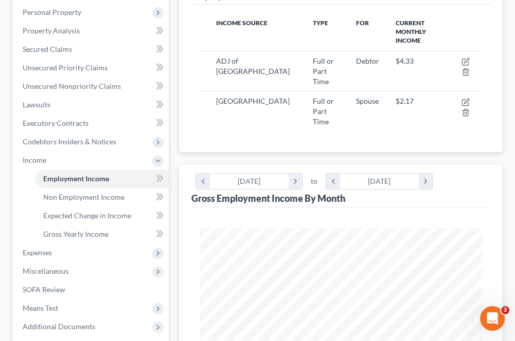
scroll to position [206, 0]
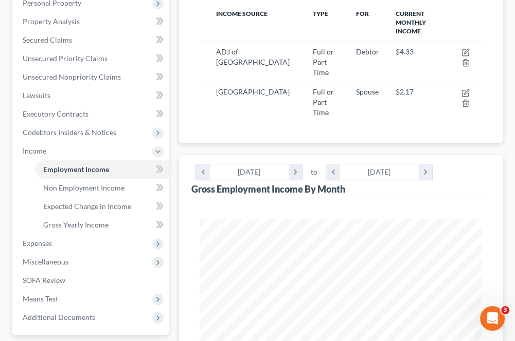
click at [57, 246] on span "Expenses" at bounding box center [91, 243] width 154 height 19
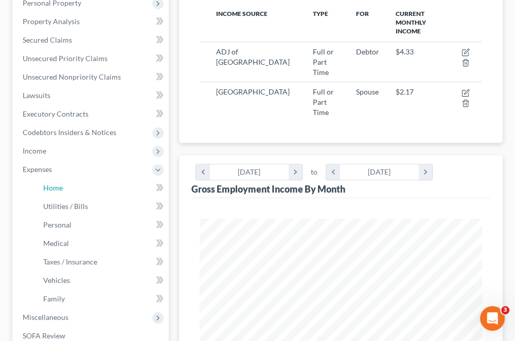
click at [64, 189] on link "Home" at bounding box center [102, 188] width 134 height 19
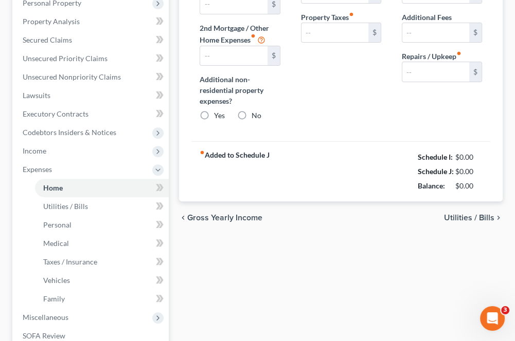
type input "0.00"
radio input "true"
type input "0.00"
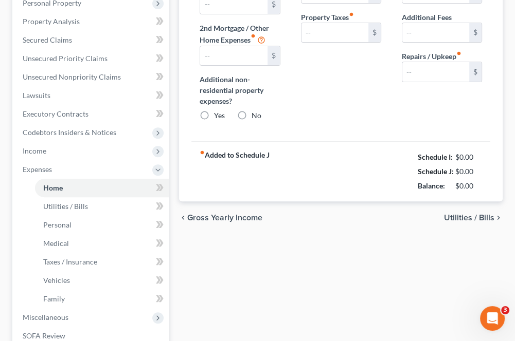
type input "0.00"
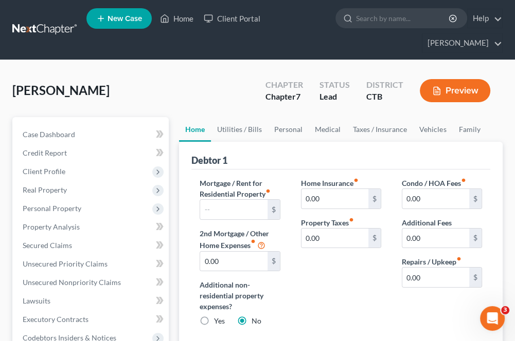
scroll to position [51, 0]
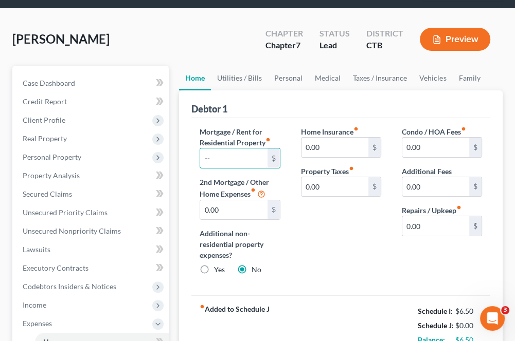
click at [217, 158] on input "text" at bounding box center [233, 159] width 67 height 20
type input "2,516"
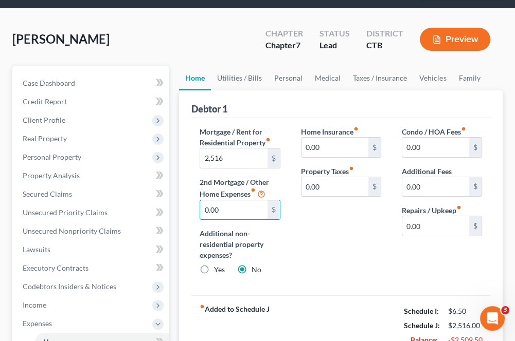
click at [216, 205] on input "0.00" at bounding box center [233, 210] width 67 height 20
type input "650"
click at [356, 184] on input "0.00" at bounding box center [334, 187] width 67 height 20
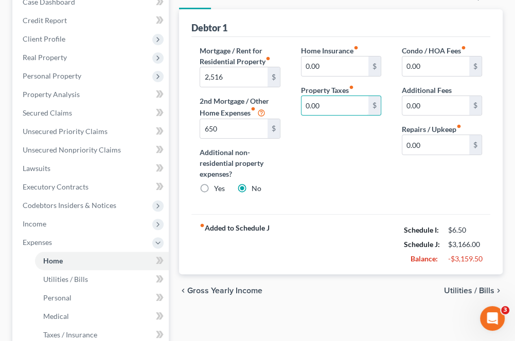
scroll to position [154, 0]
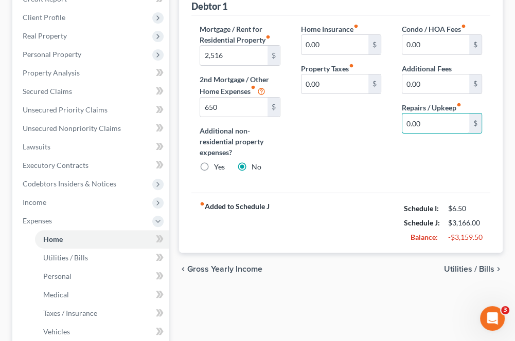
click at [425, 126] on input "0.00" at bounding box center [435, 124] width 67 height 20
type input "100"
click at [316, 157] on div "Home Insurance fiber_manual_record 0.00 $ Property Taxes fiber_manual_record 0.…" at bounding box center [340, 102] width 101 height 157
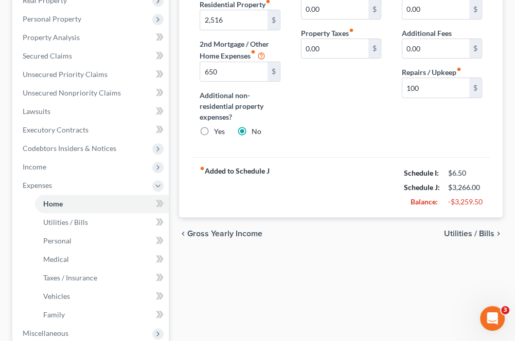
scroll to position [257, 0]
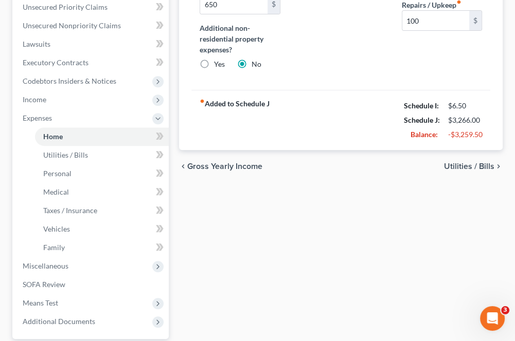
click at [464, 170] on span "Utilities / Bills" at bounding box center [469, 166] width 50 height 8
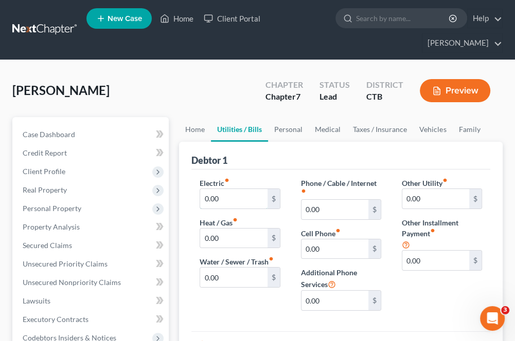
click at [238, 197] on input "0.00" at bounding box center [233, 199] width 67 height 20
drag, startPoint x: 216, startPoint y: 197, endPoint x: 149, endPoint y: 198, distance: 67.3
click at [234, 202] on input "600" at bounding box center [233, 199] width 67 height 20
type input "600"
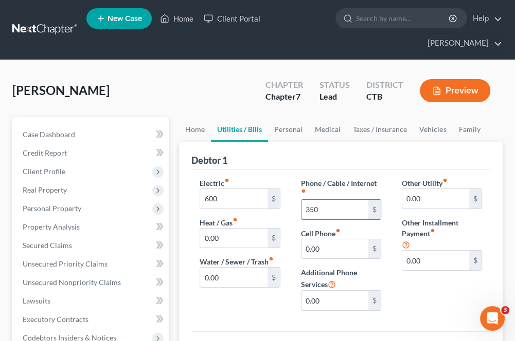
type input "350"
click at [397, 252] on div "Other Utility fiber_manual_record 0.00 $ Other Installment Payment fiber_manual…" at bounding box center [441, 248] width 101 height 141
click at [243, 236] on input "0.00" at bounding box center [233, 239] width 67 height 20
type input "150"
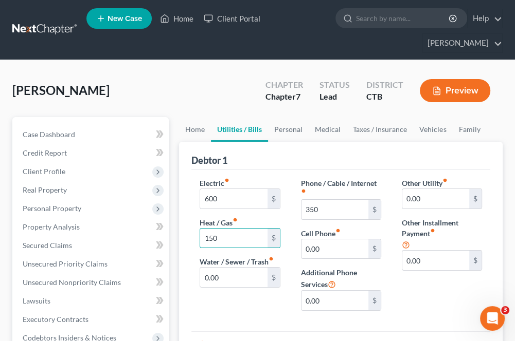
click at [346, 226] on div "Phone / Cable / Internet fiber_manual_record 350 $ Cell Phone fiber_manual_reco…" at bounding box center [340, 248] width 101 height 141
click at [339, 244] on input "0.00" at bounding box center [334, 250] width 67 height 20
type input "220"
click at [243, 274] on input "0.00" at bounding box center [233, 278] width 67 height 20
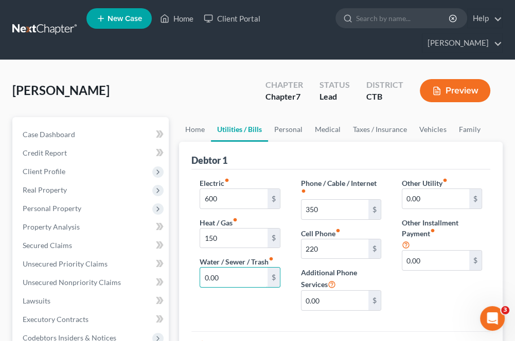
click at [243, 275] on input "0.00" at bounding box center [233, 278] width 67 height 20
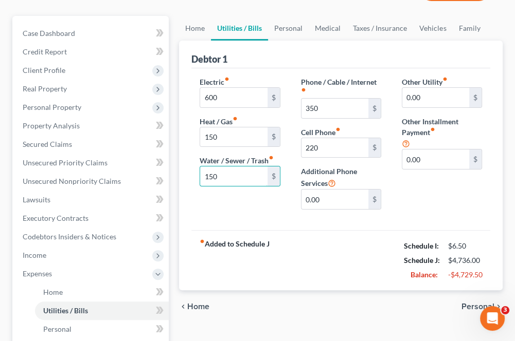
scroll to position [103, 0]
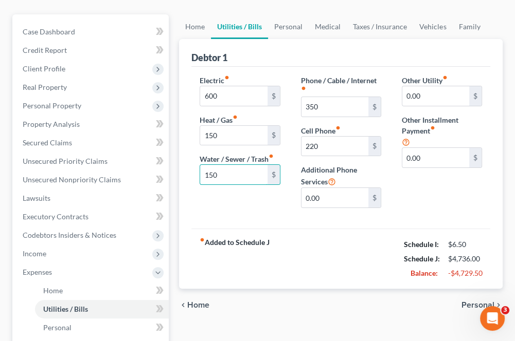
type input "150"
click at [467, 303] on span "Personal" at bounding box center [477, 305] width 33 height 8
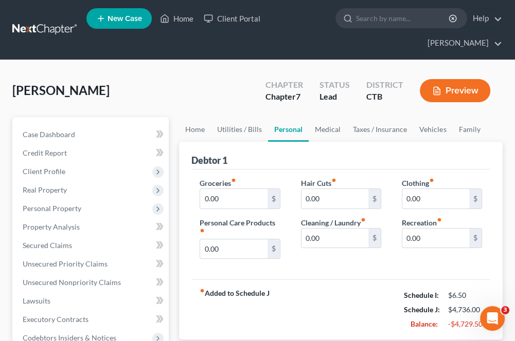
click at [253, 217] on label "Personal Care Products fiber_manual_record" at bounding box center [239, 228] width 80 height 22
click at [245, 208] on div "Groceries fiber_manual_record 0.00 $ Personal Care Products fiber_manual_record…" at bounding box center [239, 223] width 101 height 90
click at [243, 206] on input "0.00" at bounding box center [233, 199] width 67 height 20
type input "2,000"
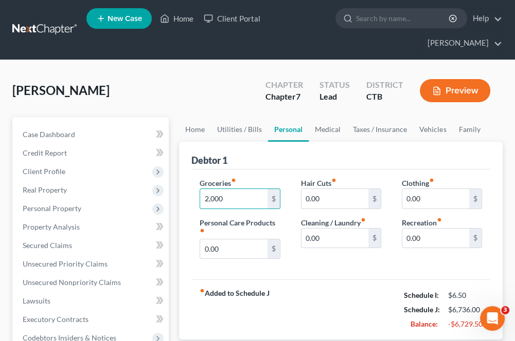
click at [333, 201] on input "0.00" at bounding box center [334, 199] width 67 height 20
type input "50"
click at [417, 199] on input "0.00" at bounding box center [435, 199] width 67 height 20
type input "100"
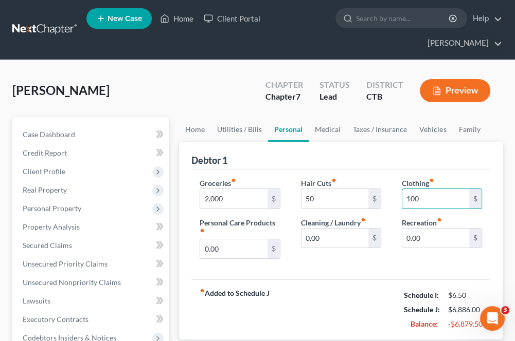
click at [239, 248] on input "0.00" at bounding box center [233, 250] width 67 height 20
type input "40"
click at [328, 237] on input "0.00" at bounding box center [334, 239] width 67 height 20
type input "60"
click at [419, 228] on div "0.00 $" at bounding box center [441, 238] width 80 height 21
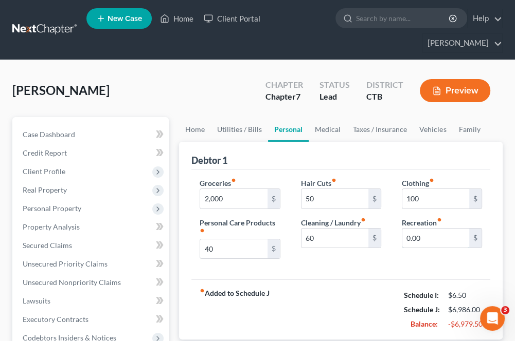
click at [424, 235] on input "0.00" at bounding box center [435, 239] width 67 height 20
type input "200"
click at [345, 294] on div "fiber_manual_record Added to Schedule J Schedule I: $6.50 Schedule J: $7,186.00…" at bounding box center [340, 310] width 299 height 60
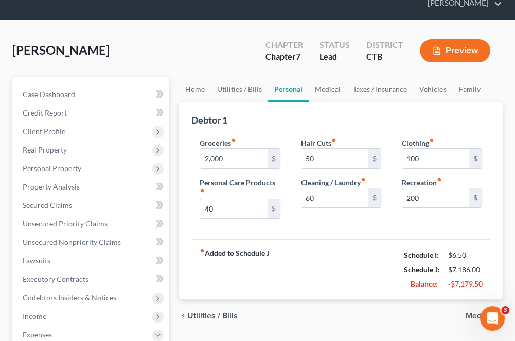
scroll to position [154, 0]
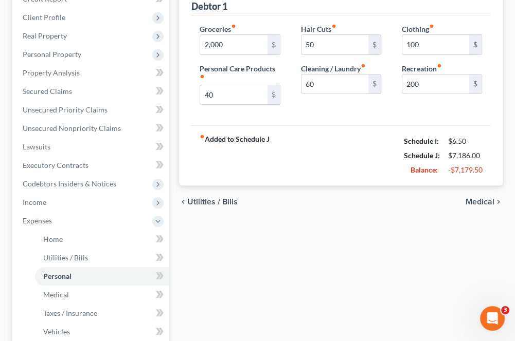
click at [494, 201] on icon "chevron_right" at bounding box center [498, 202] width 8 height 8
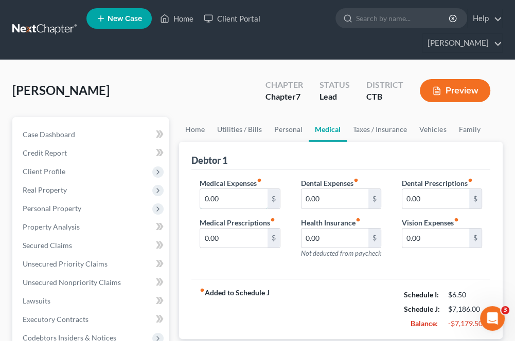
click at [263, 199] on input "0.00" at bounding box center [233, 199] width 67 height 20
type input "50"
click at [330, 191] on input "0.00" at bounding box center [334, 199] width 67 height 20
type input "50"
click at [227, 242] on input "0.00" at bounding box center [233, 239] width 67 height 20
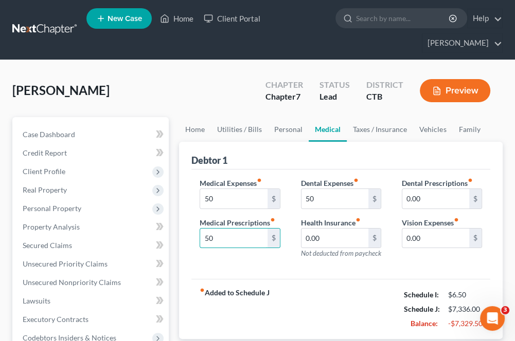
type input "50"
click at [427, 229] on input "0.00" at bounding box center [435, 239] width 67 height 20
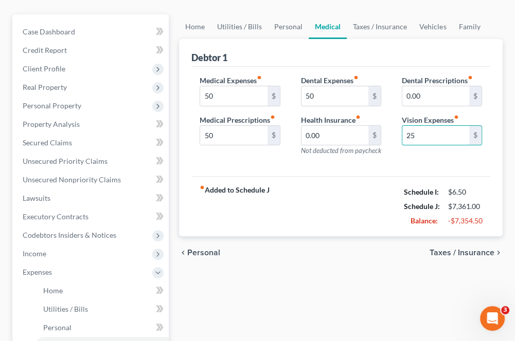
type input "25"
click at [444, 250] on span "Taxes / Insurance" at bounding box center [461, 253] width 65 height 8
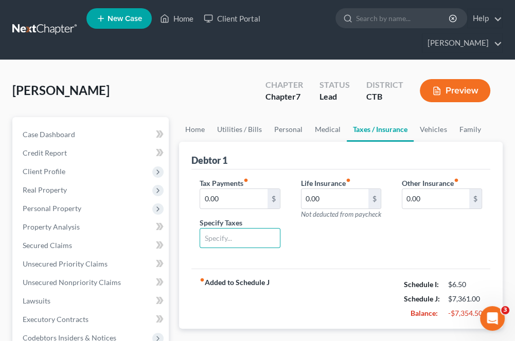
click at [235, 240] on input "text" at bounding box center [239, 239] width 79 height 20
type input "Person"
click at [228, 192] on input "0.00" at bounding box center [233, 199] width 67 height 20
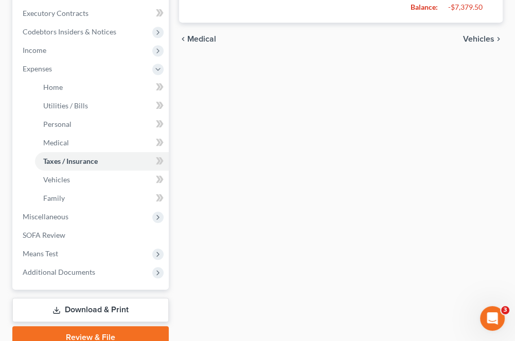
scroll to position [308, 0]
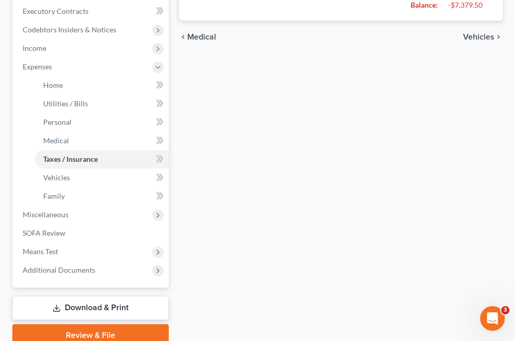
type input "25"
click at [49, 175] on span "Vehicles" at bounding box center [56, 177] width 27 height 9
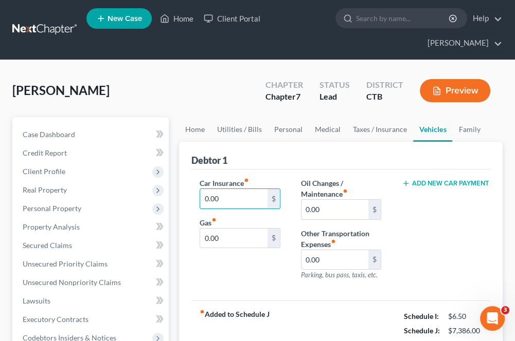
click at [235, 190] on input "0.00" at bounding box center [233, 199] width 67 height 20
type input "160"
click at [321, 202] on input "0.00" at bounding box center [334, 210] width 67 height 20
type input "100"
click at [223, 242] on input "0.00" at bounding box center [233, 239] width 67 height 20
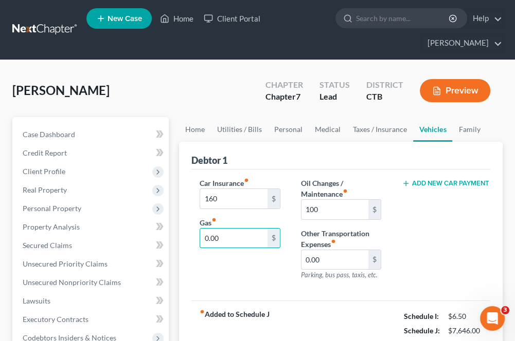
click at [225, 241] on input "0.00" at bounding box center [233, 239] width 67 height 20
click at [226, 241] on input "0.00" at bounding box center [233, 239] width 67 height 20
type input "300"
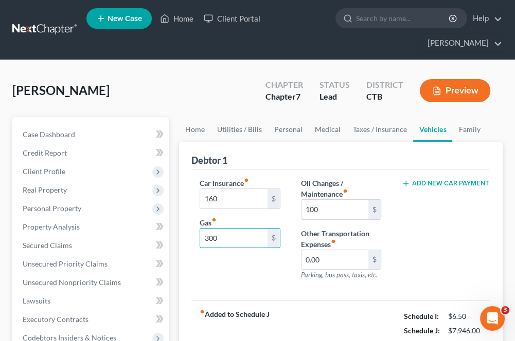
click at [415, 218] on div "Add New Car Payment" at bounding box center [441, 233] width 101 height 111
drag, startPoint x: 429, startPoint y: 203, endPoint x: 436, endPoint y: 201, distance: 7.9
click at [429, 203] on div "Add New Car Payment" at bounding box center [441, 233] width 101 height 111
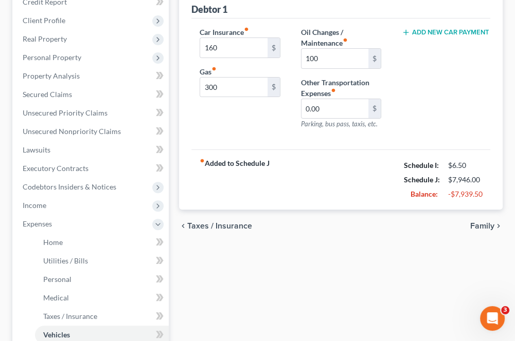
scroll to position [154, 0]
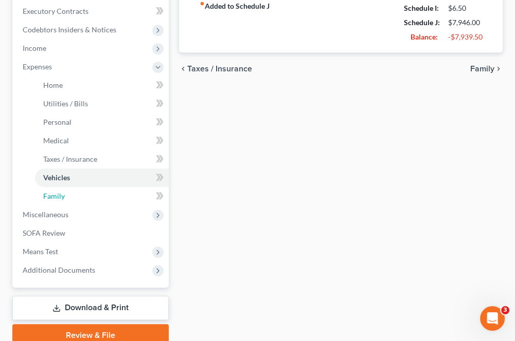
click at [68, 200] on link "Family" at bounding box center [102, 196] width 134 height 19
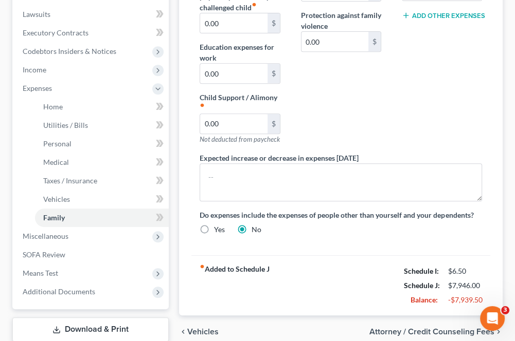
scroll to position [308, 0]
